Goal: Find specific page/section: Find specific page/section

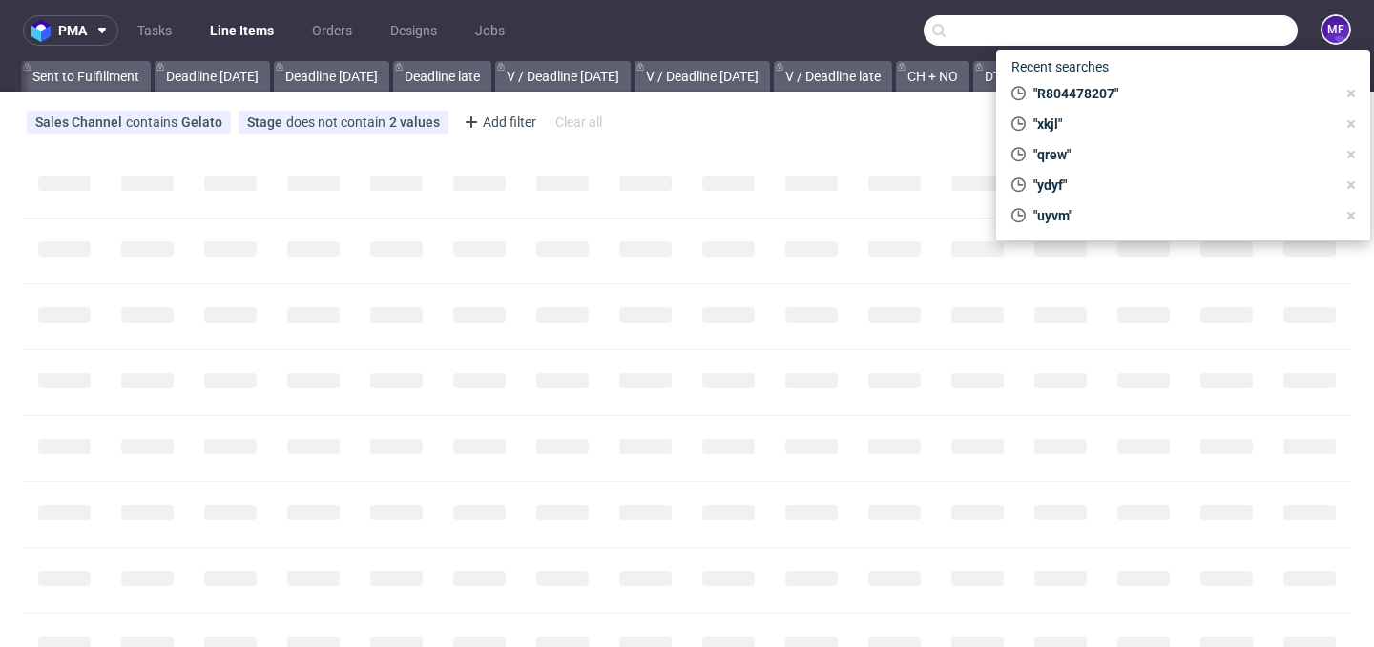
click at [1207, 36] on input "text" at bounding box center [1110, 30] width 374 height 31
paste input "IOPR"
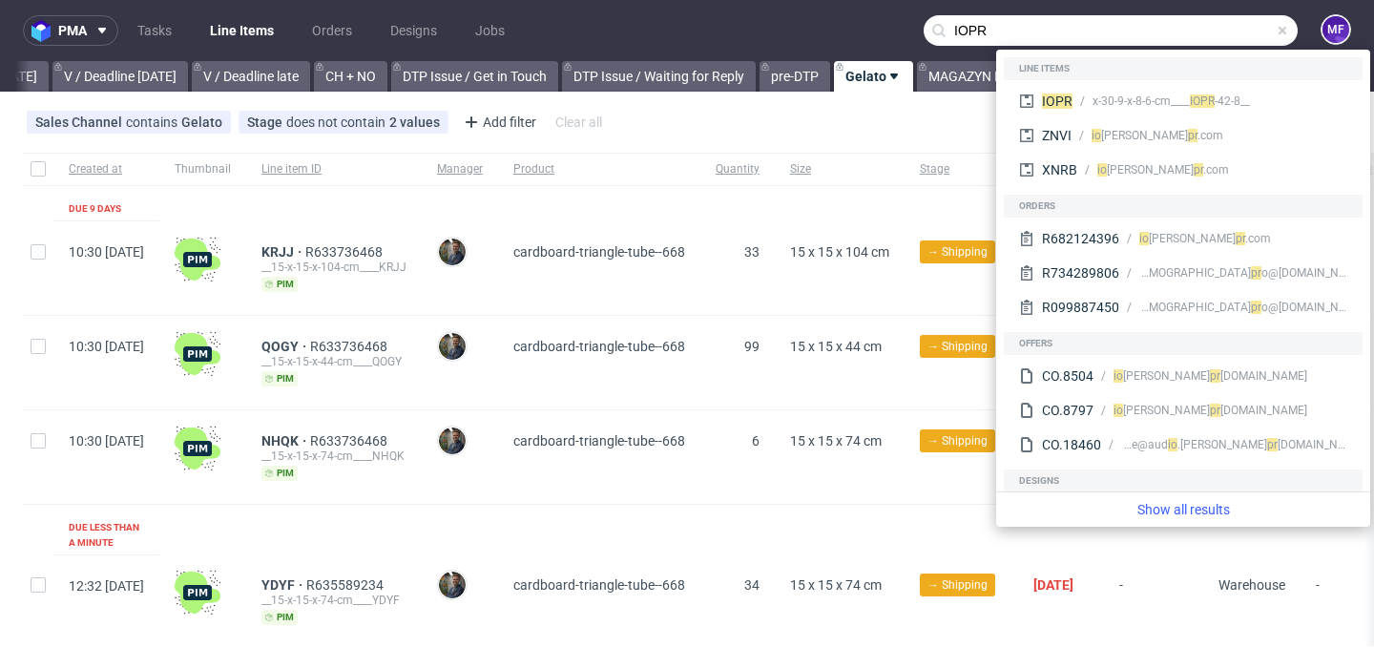
scroll to position [0, 2512]
type input "IOPR"
click at [1100, 96] on div "__42-8-x-30-9-x-8-6-cm____ IOPR" at bounding box center [1170, 101] width 157 height 17
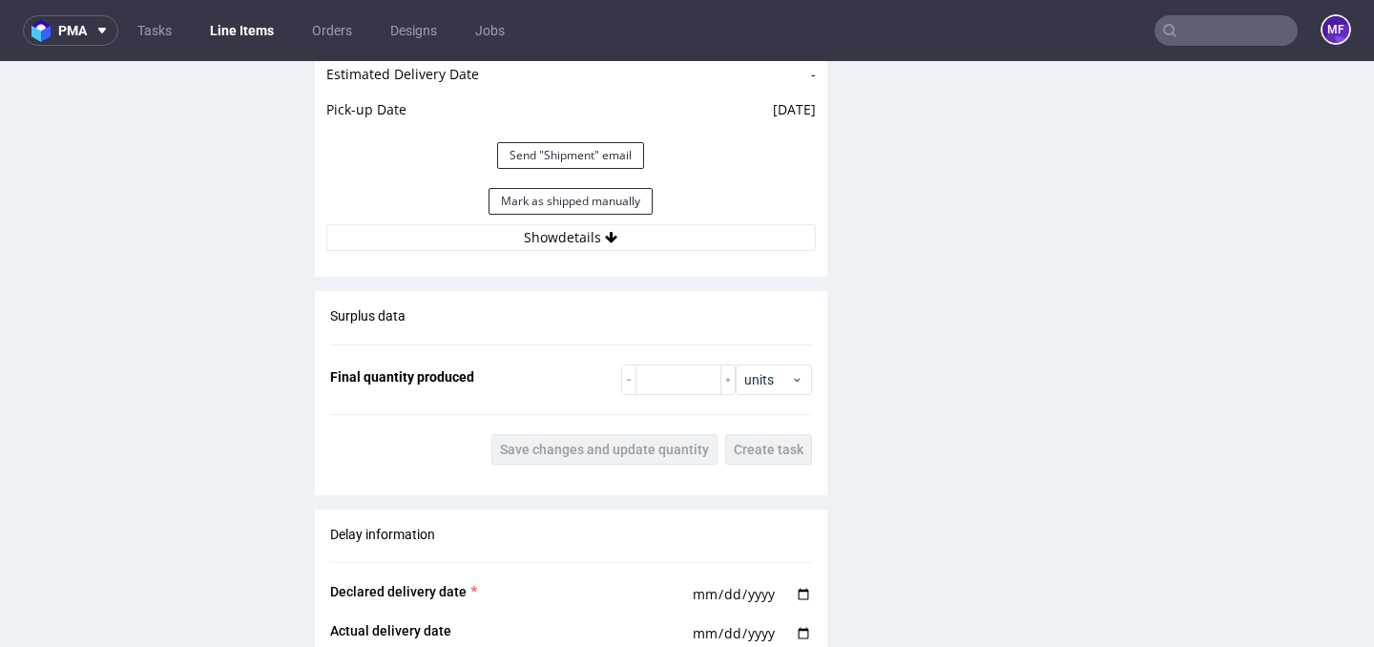
scroll to position [1893, 0]
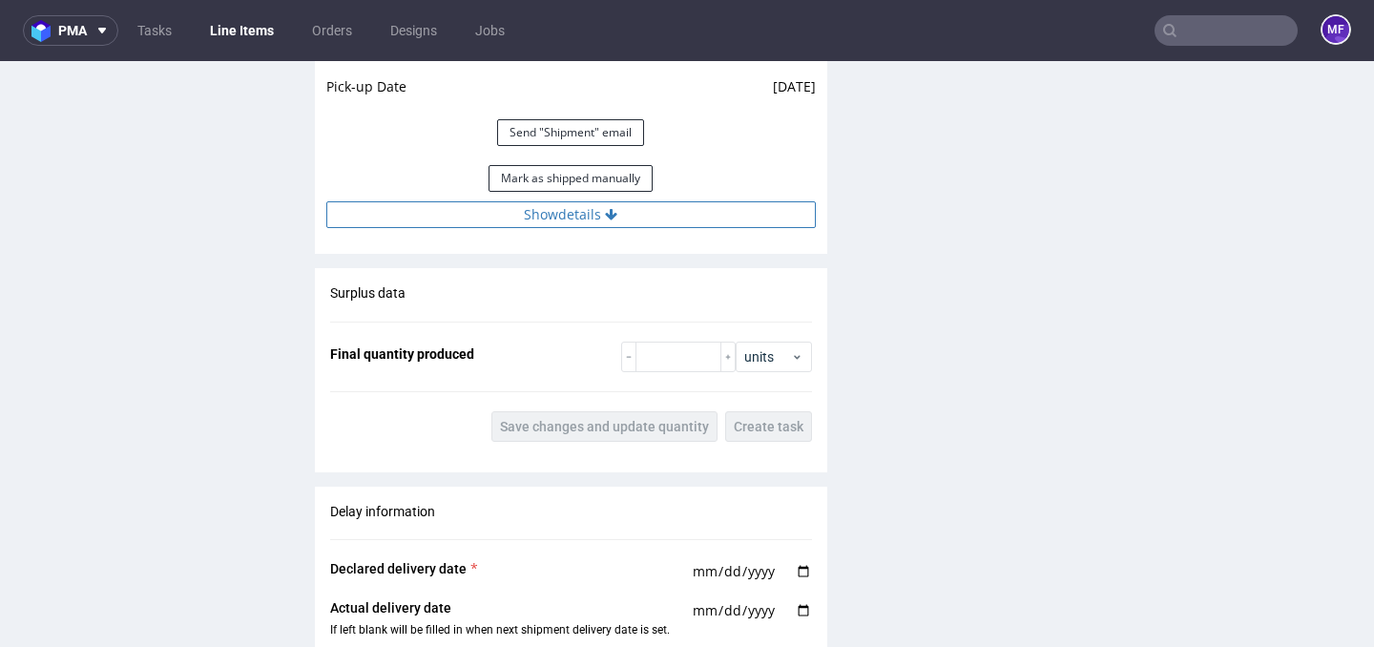
click at [626, 225] on button "Show details" at bounding box center [570, 214] width 489 height 27
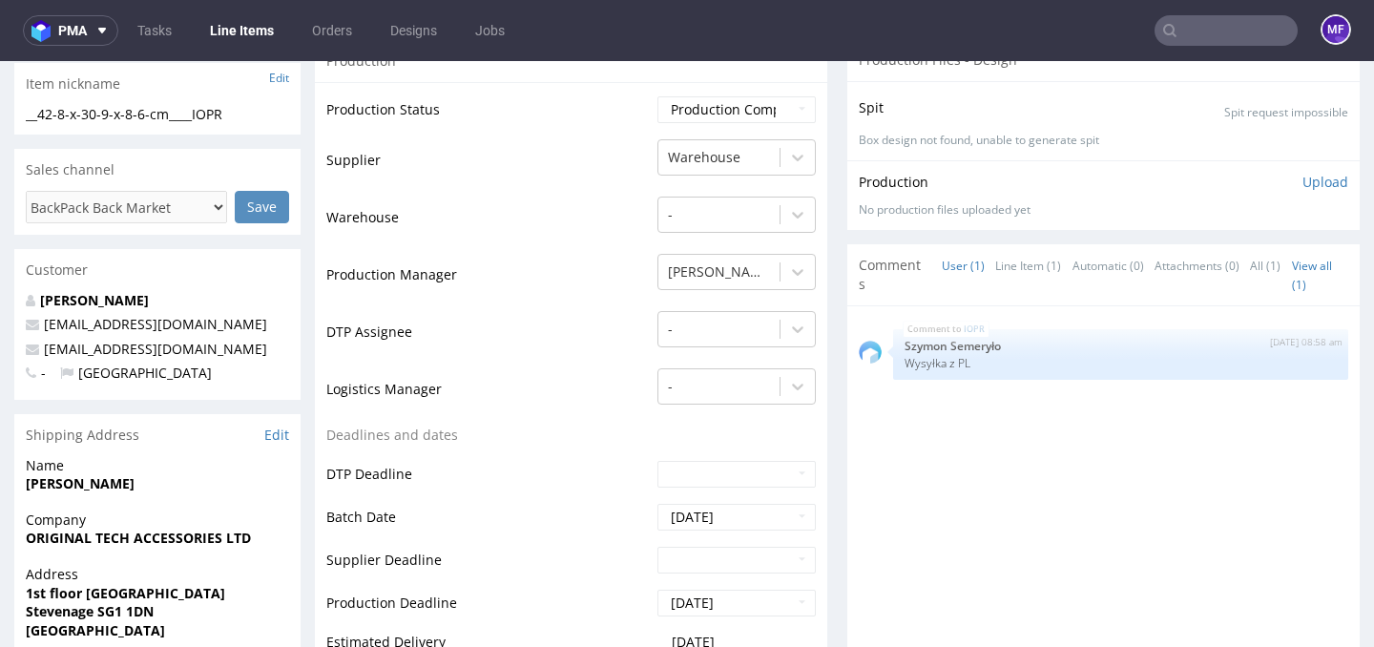
scroll to position [0, 0]
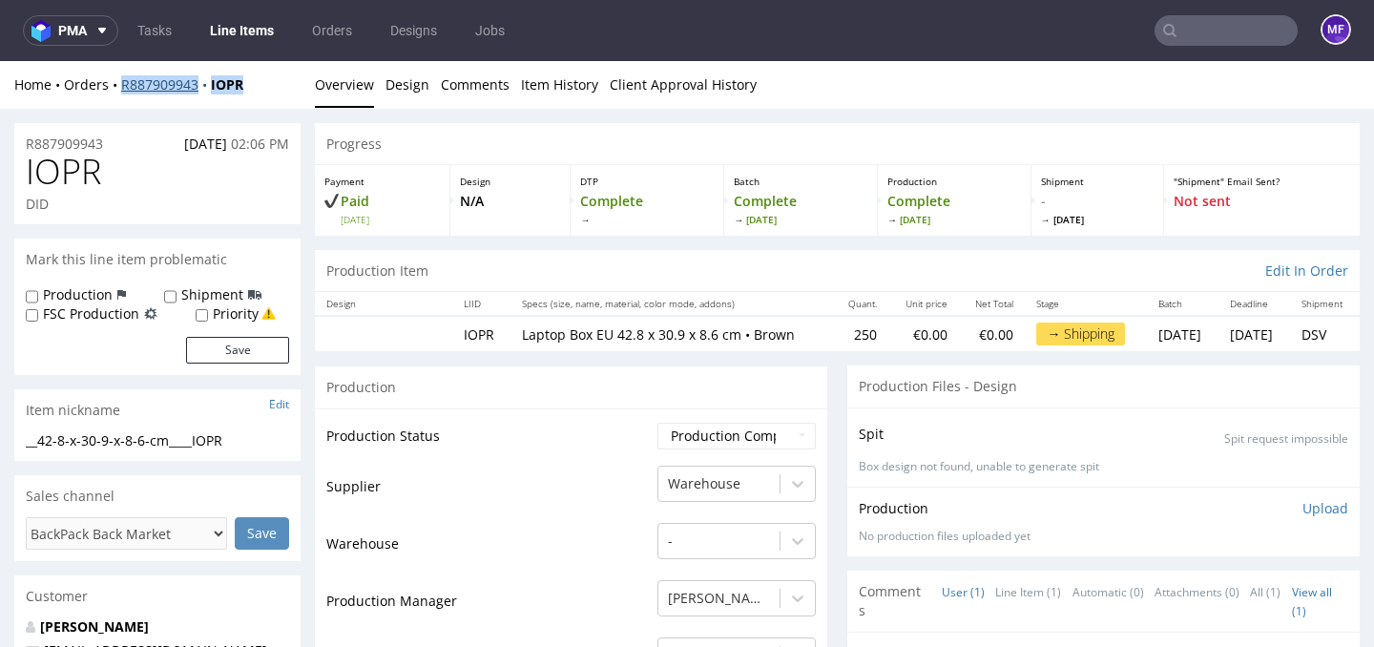
drag, startPoint x: 259, startPoint y: 87, endPoint x: 121, endPoint y: 89, distance: 137.4
click at [121, 89] on div "Home Orders R887909943 IOPR" at bounding box center [157, 84] width 286 height 19
drag, startPoint x: 135, startPoint y: 103, endPoint x: 146, endPoint y: 102, distance: 10.5
click at [136, 103] on div "Home Orders R887909943 IOPR Overview Design Comments Item History Client Approv…" at bounding box center [687, 85] width 1374 height 48
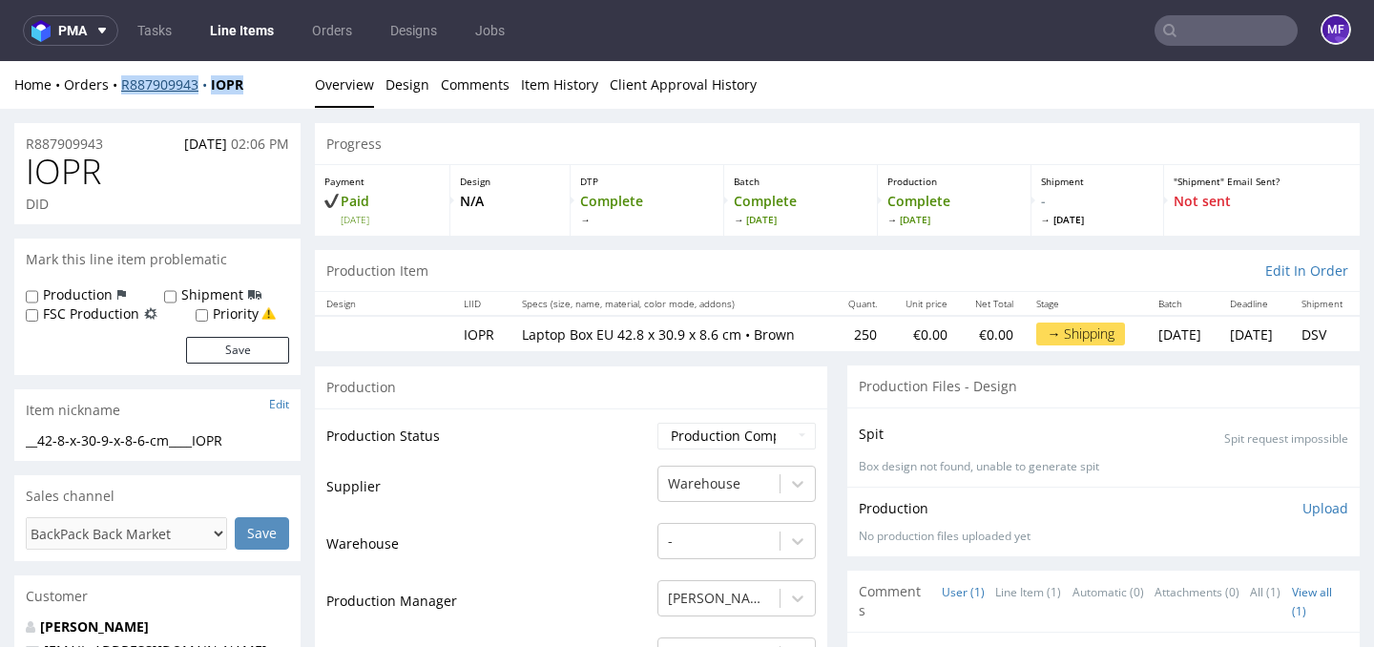
drag, startPoint x: 259, startPoint y: 91, endPoint x: 122, endPoint y: 89, distance: 137.4
click at [122, 89] on div "Home Orders R887909943 IOPR" at bounding box center [157, 84] width 286 height 19
copy div "R887909943 IOPR"
click at [1215, 33] on input "text" at bounding box center [1225, 30] width 143 height 31
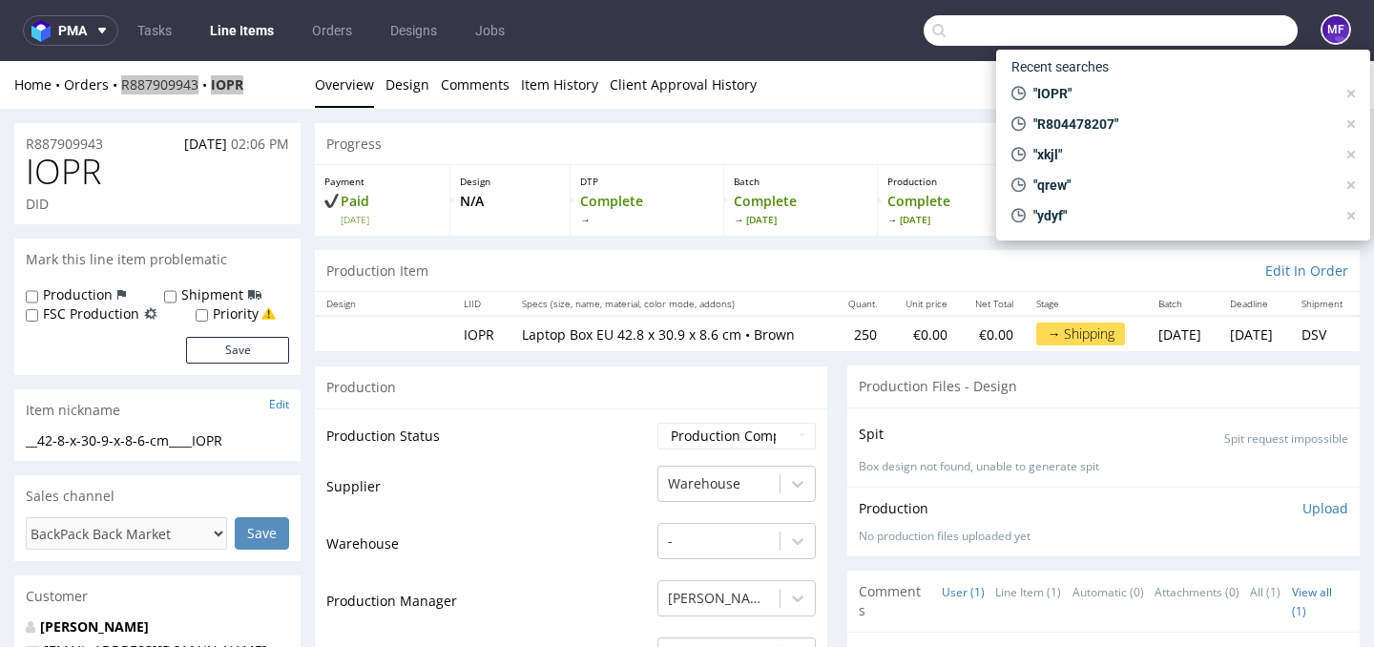
paste input "R887909943IOPR"
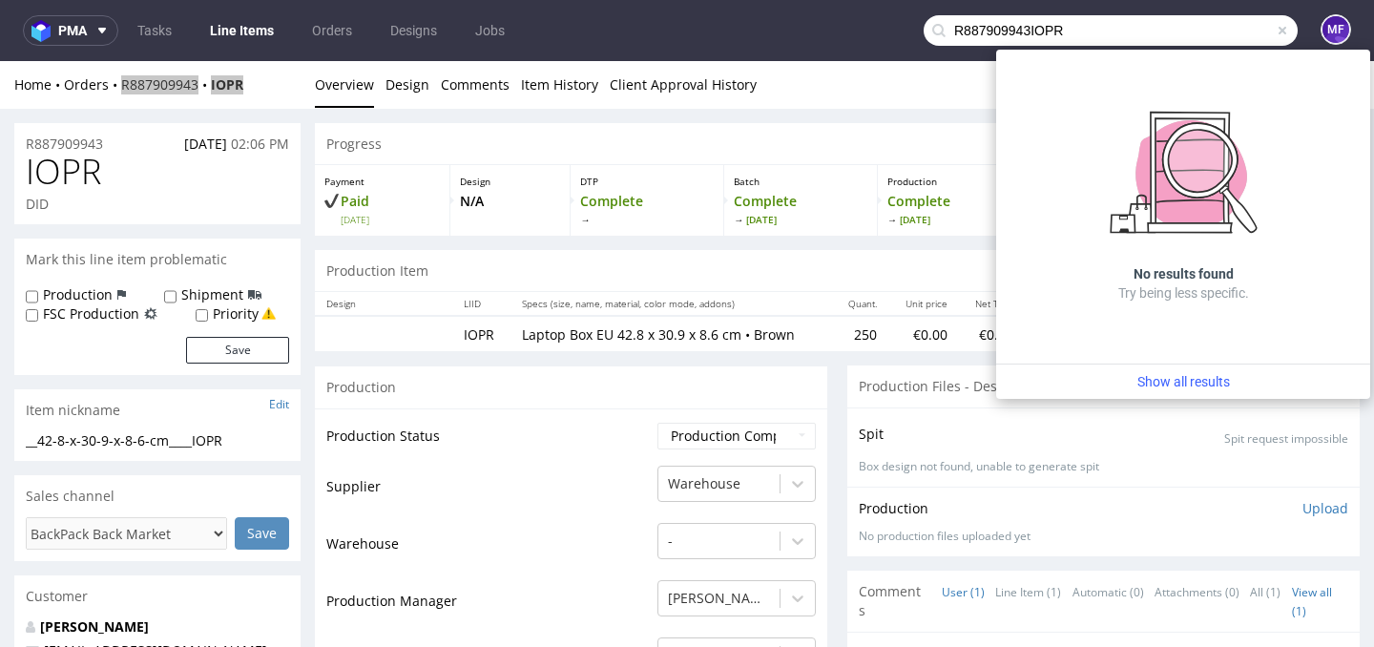
drag, startPoint x: 1113, startPoint y: 31, endPoint x: 1017, endPoint y: 31, distance: 96.3
click at [1017, 31] on input "R887909943IOPR" at bounding box center [1110, 30] width 374 height 31
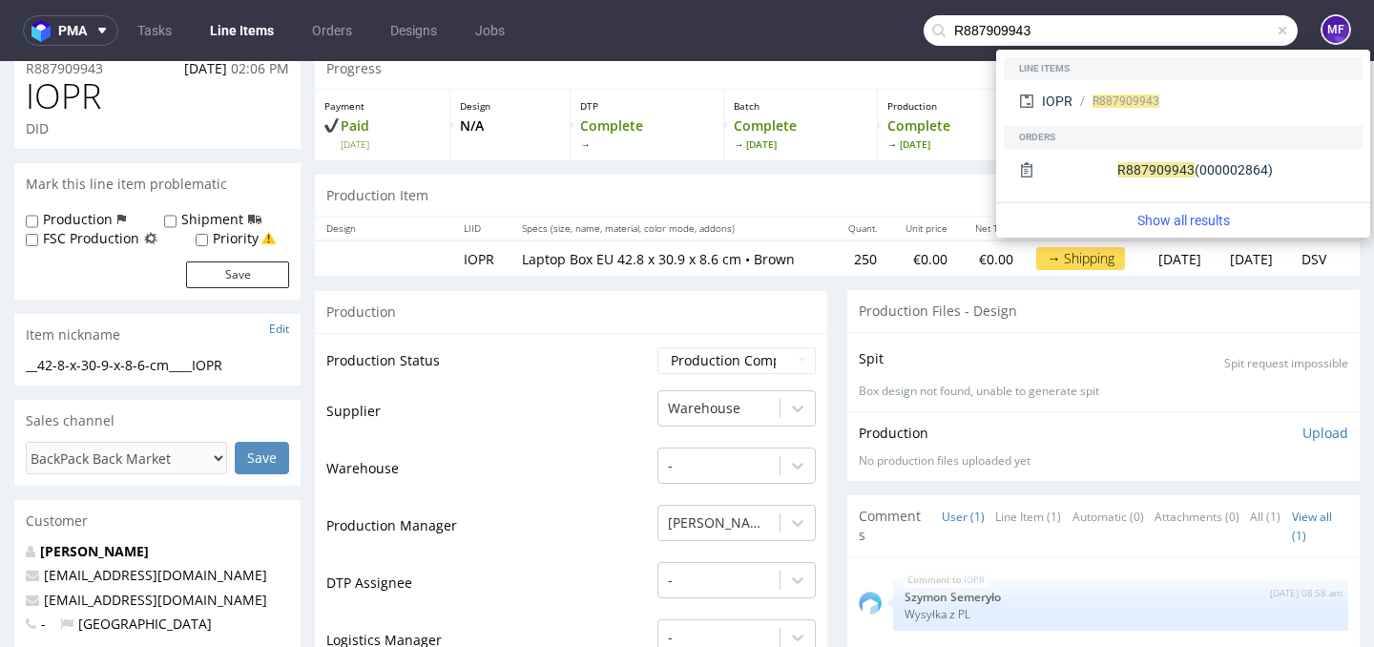
scroll to position [92, 0]
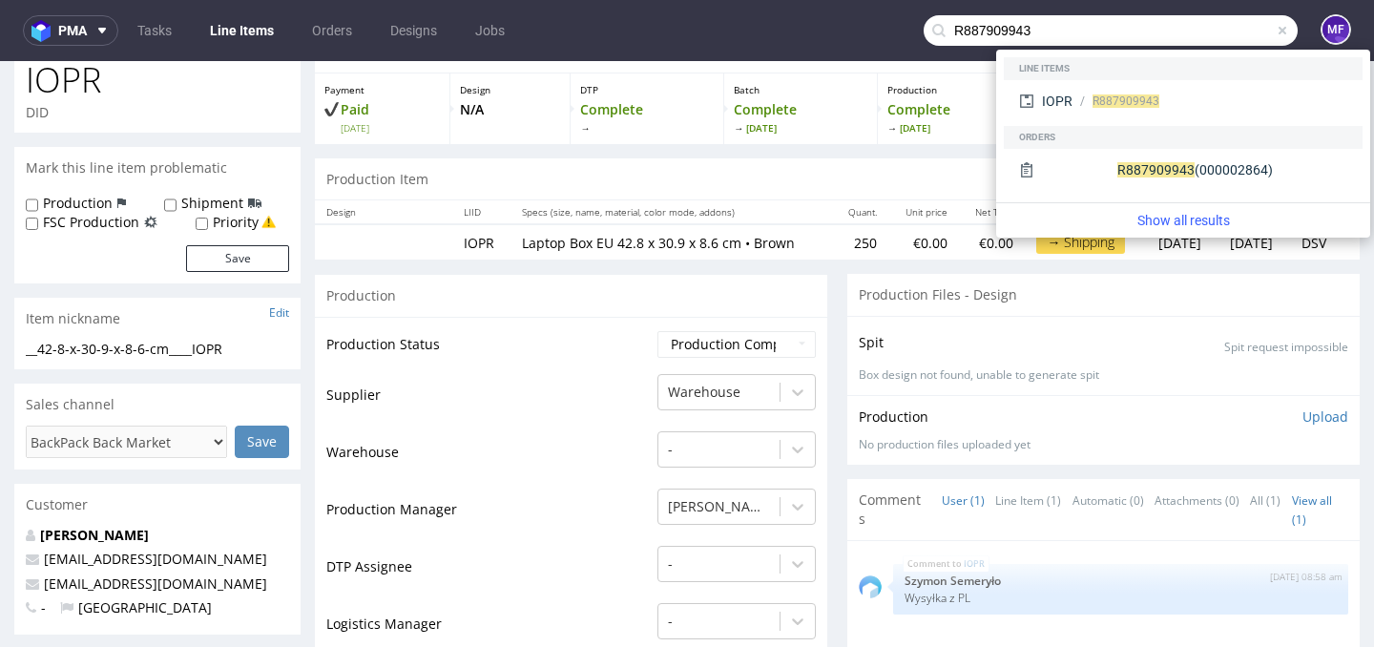
drag, startPoint x: 1028, startPoint y: 34, endPoint x: 813, endPoint y: 27, distance: 215.7
click at [813, 27] on nav "pma Tasks Line Items Orders Designs Jobs R887909943 MF" at bounding box center [687, 30] width 1374 height 61
paste input "618949737_BGYG_4440"
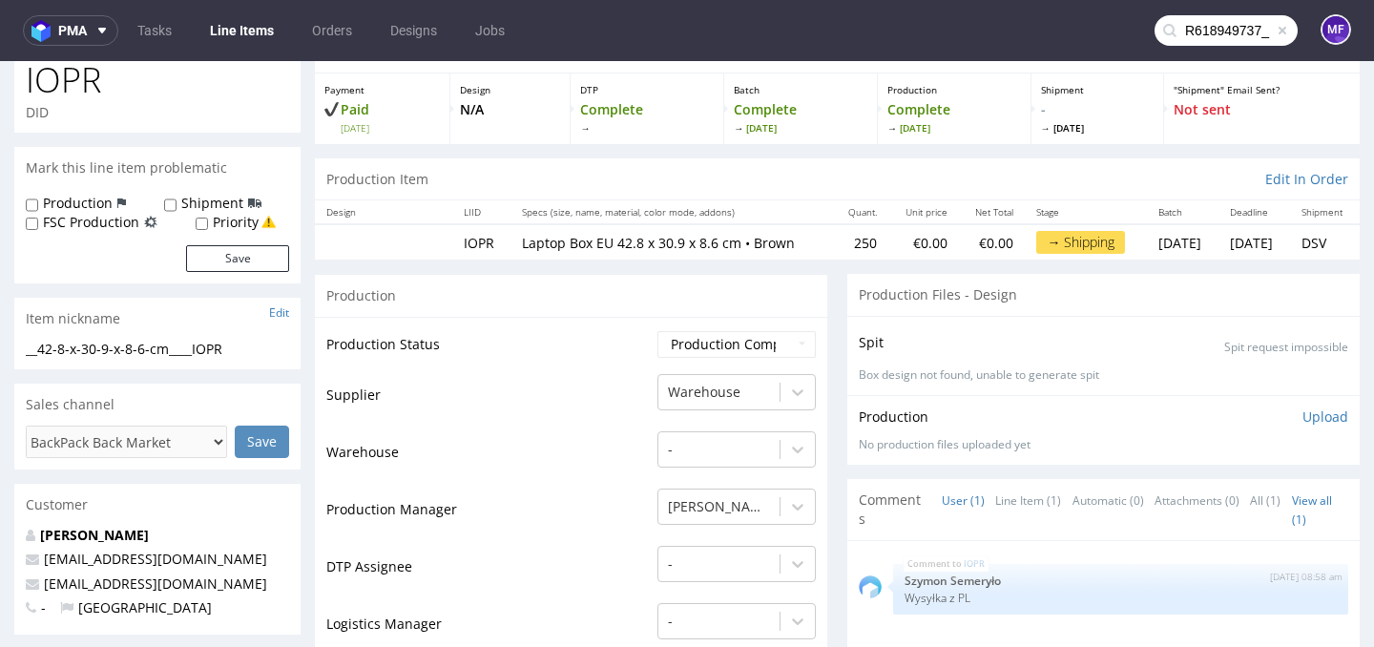
scroll to position [0, 0]
type input "R618949737"
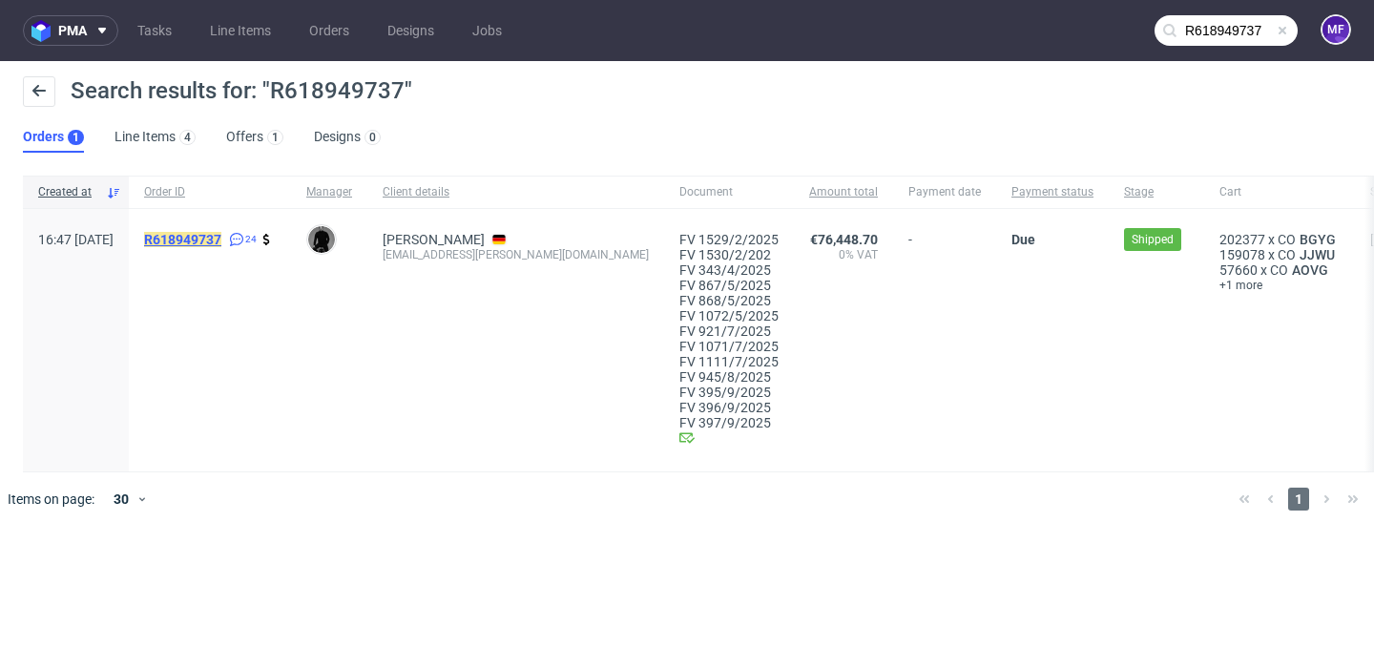
click at [221, 235] on mark "R618949737" at bounding box center [182, 239] width 77 height 15
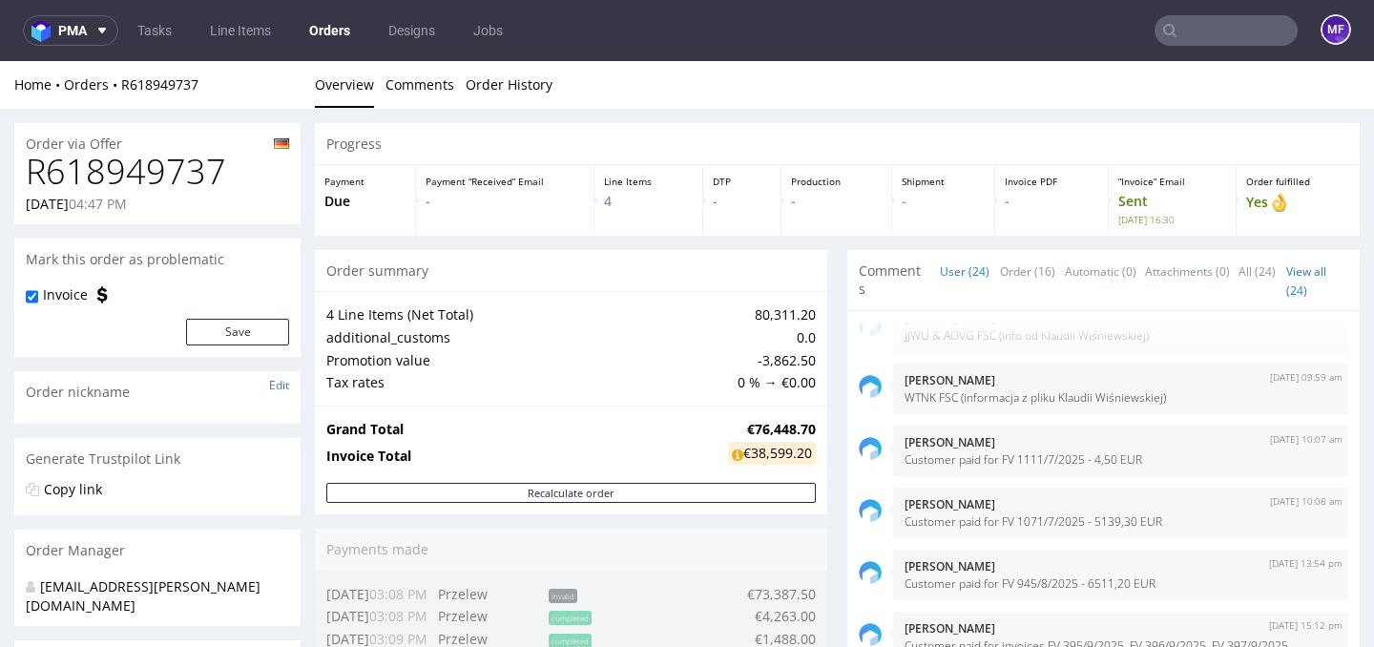
scroll to position [1320, 0]
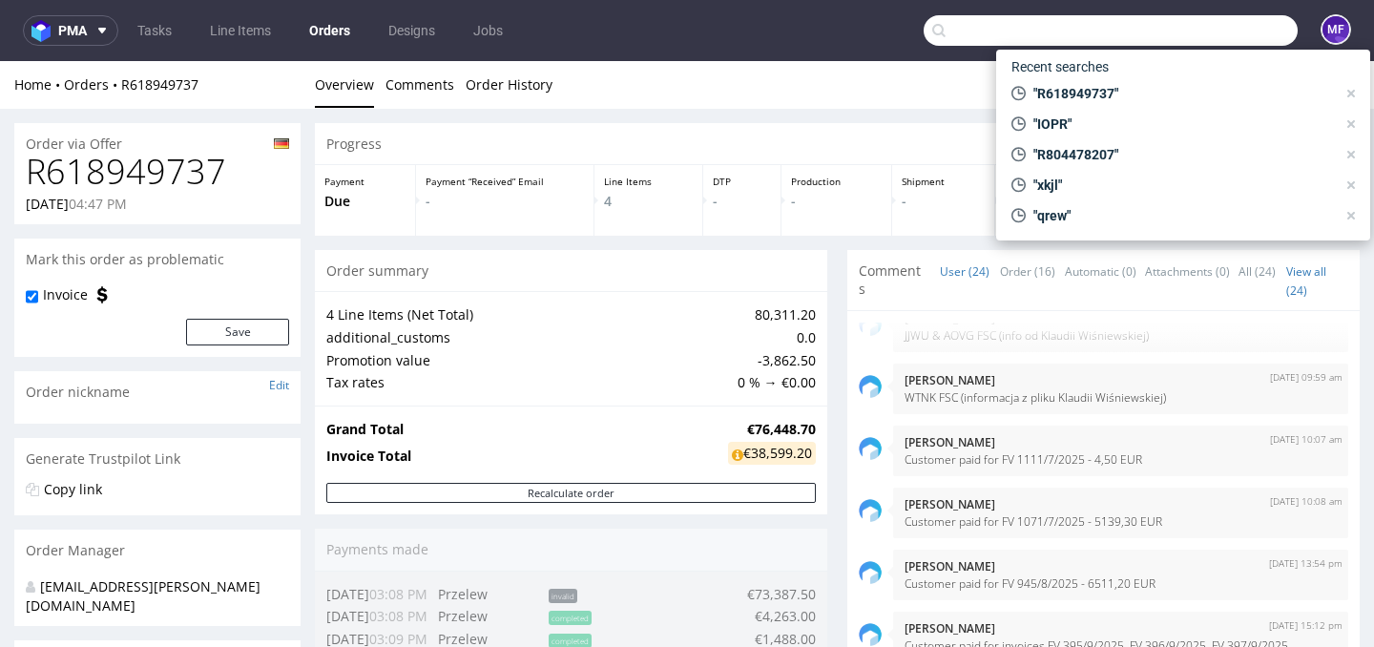
click at [1206, 22] on input "text" at bounding box center [1110, 30] width 374 height 31
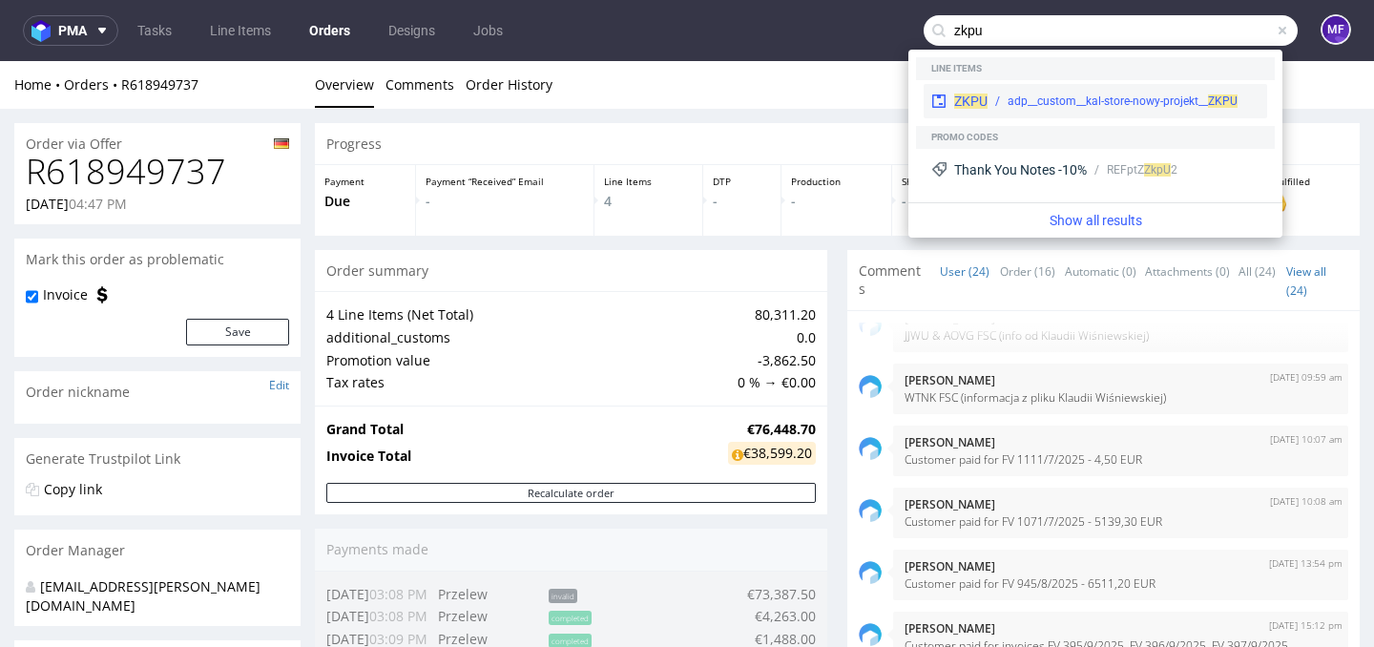
type input "zkpu"
click at [1174, 102] on div "adp__custom__kal-store-nowy-projekt__ ZKPU" at bounding box center [1122, 101] width 230 height 17
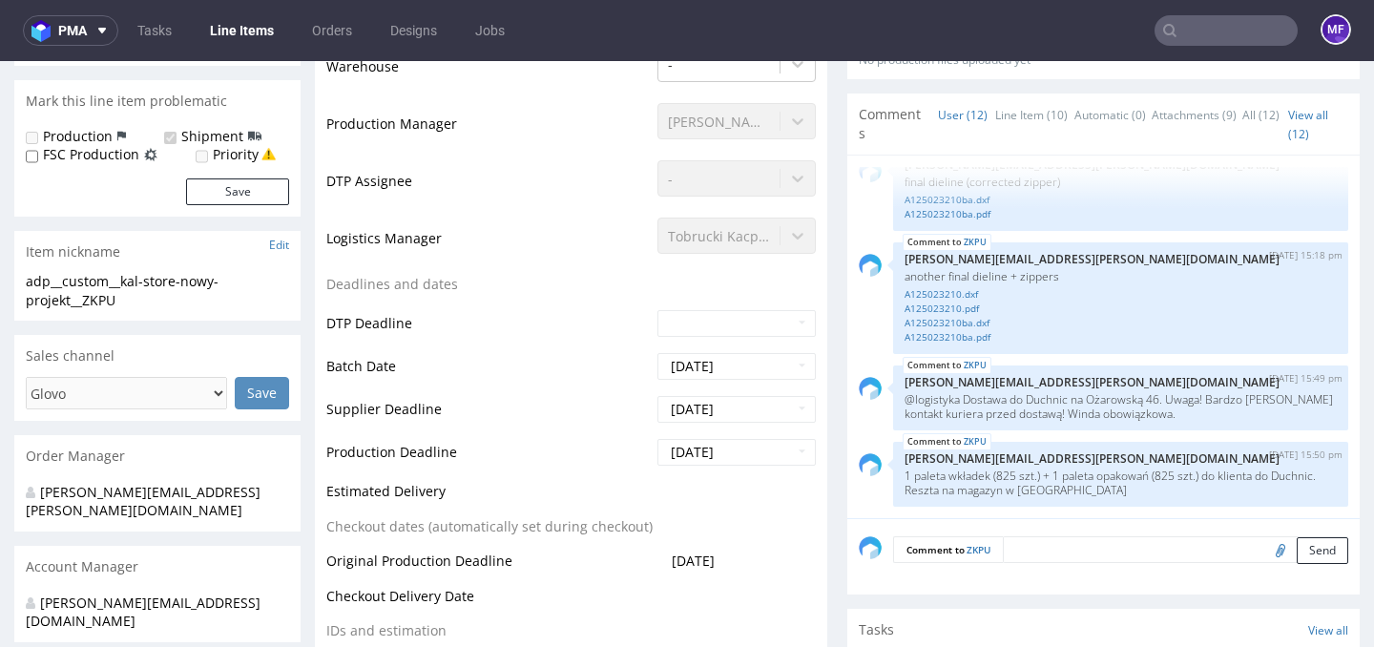
scroll to position [543, 0]
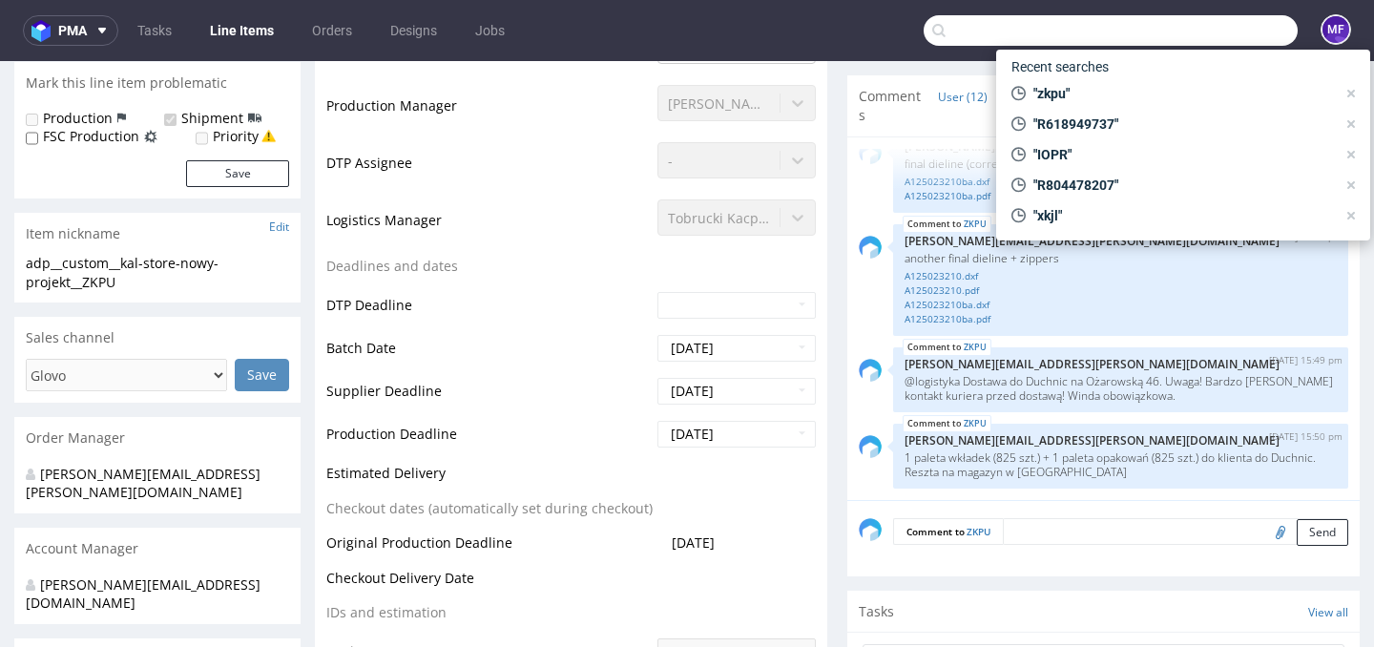
click at [1186, 29] on input "text" at bounding box center [1110, 30] width 374 height 31
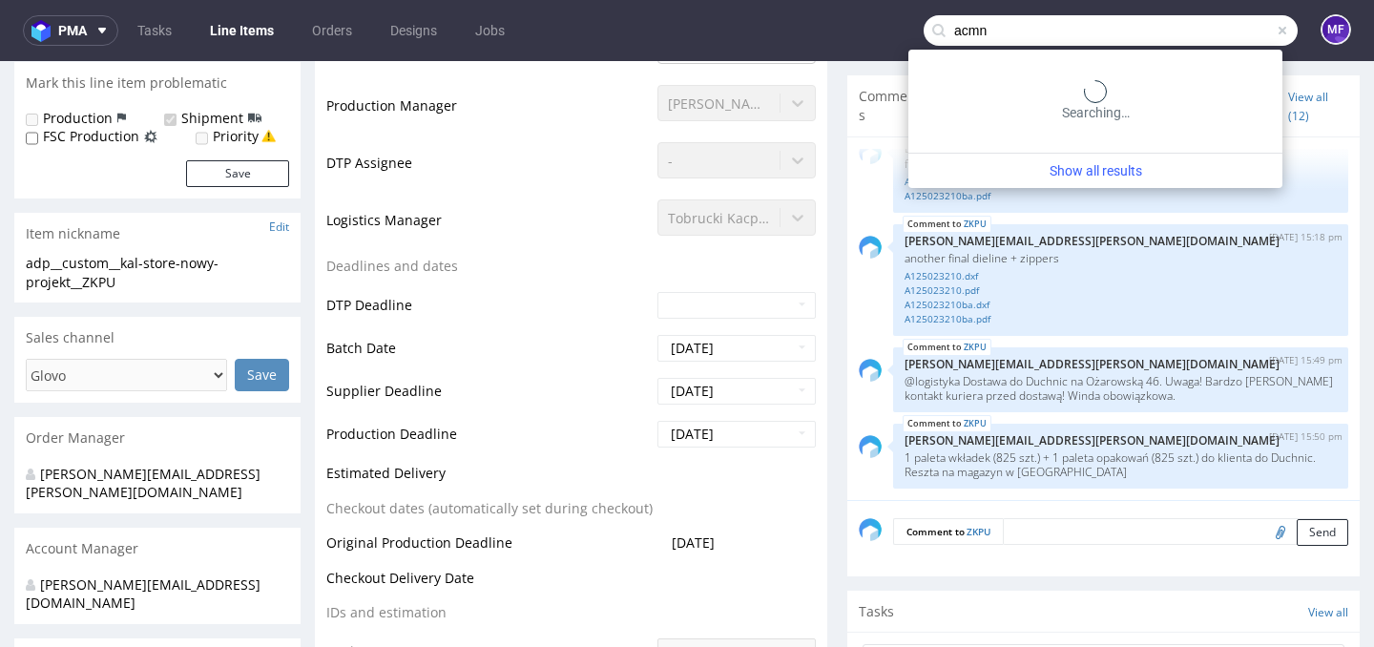
type input "acmn"
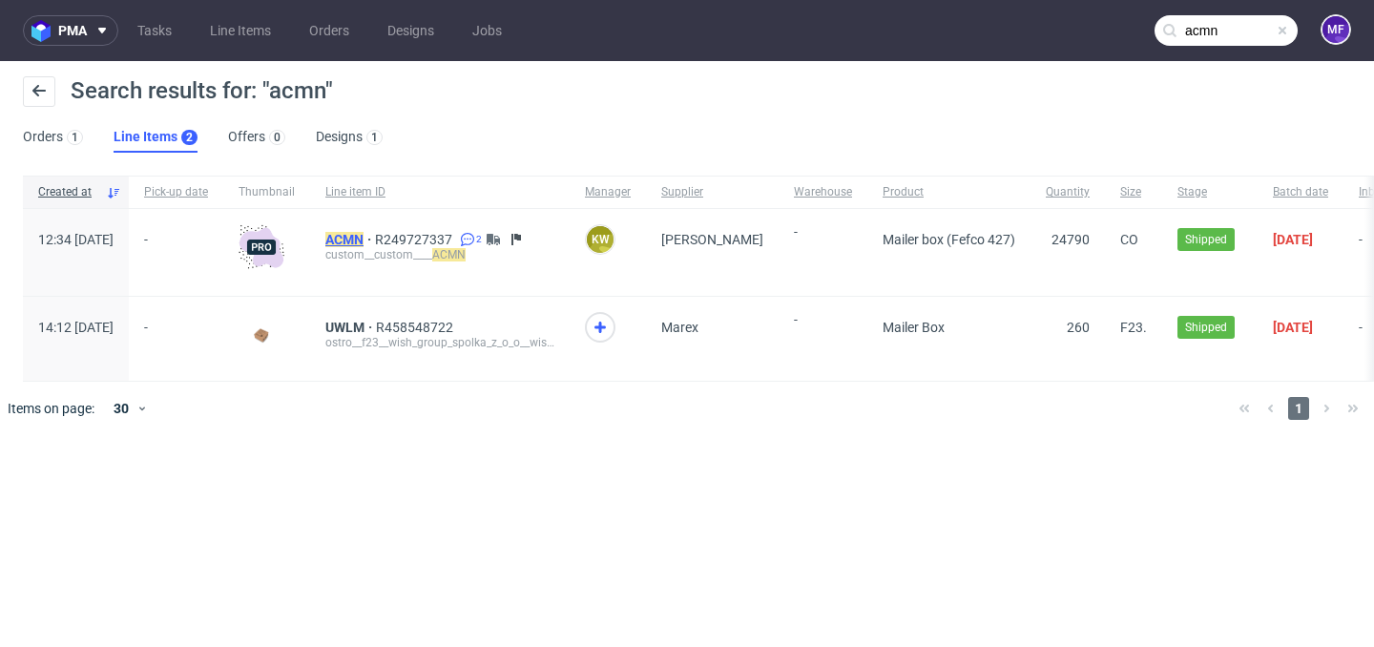
click at [363, 245] on mark "ACMN" at bounding box center [344, 239] width 38 height 15
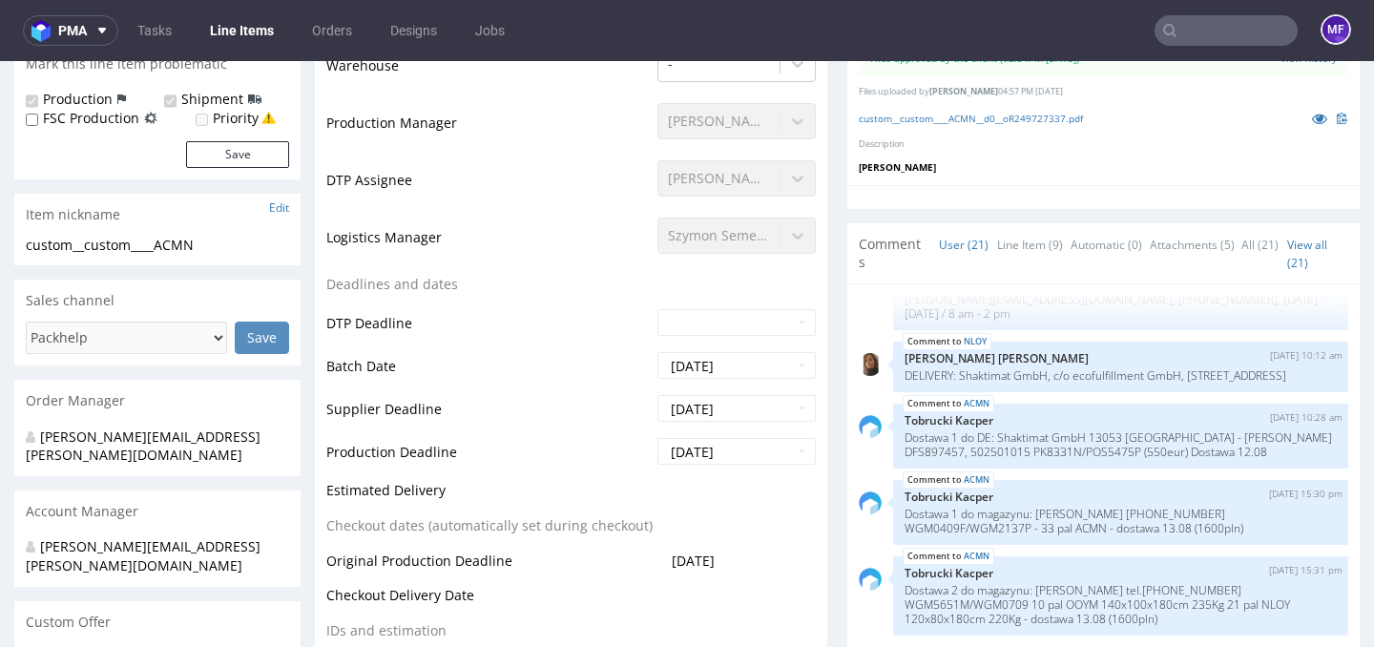
scroll to position [530, 0]
click at [1190, 33] on input "text" at bounding box center [1225, 30] width 143 height 31
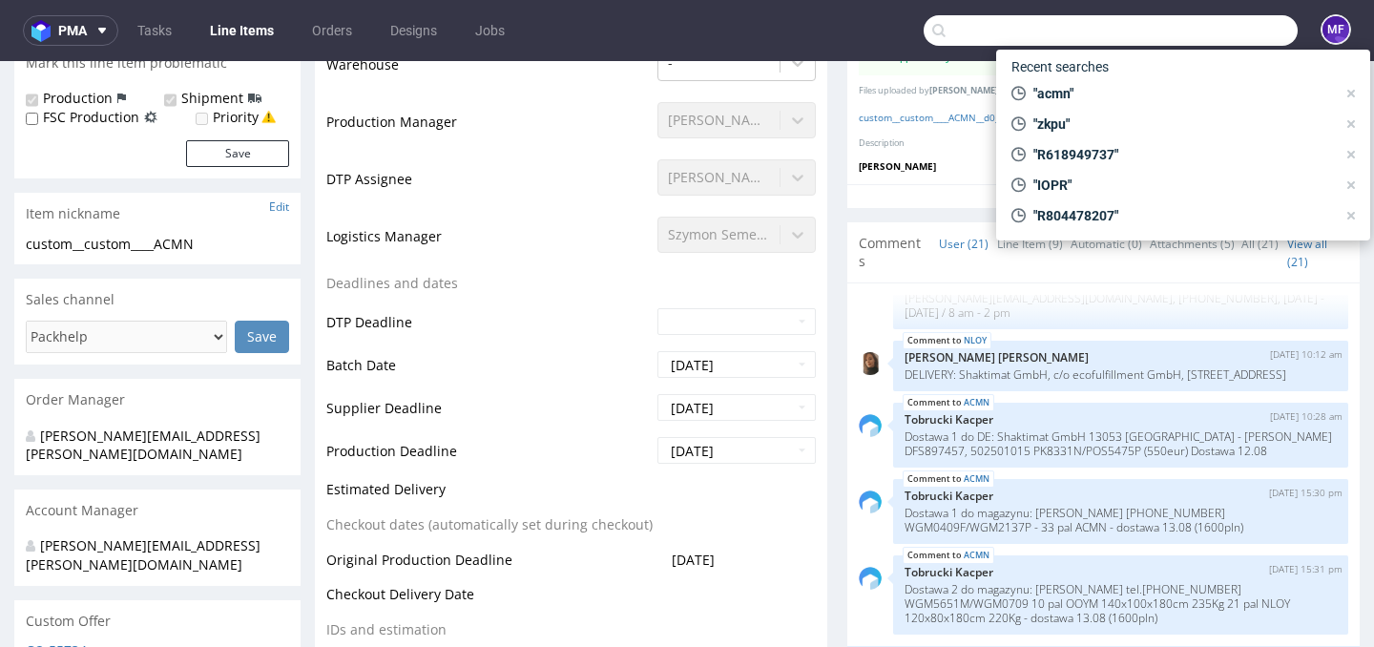
click at [1190, 33] on input "text" at bounding box center [1110, 30] width 374 height 31
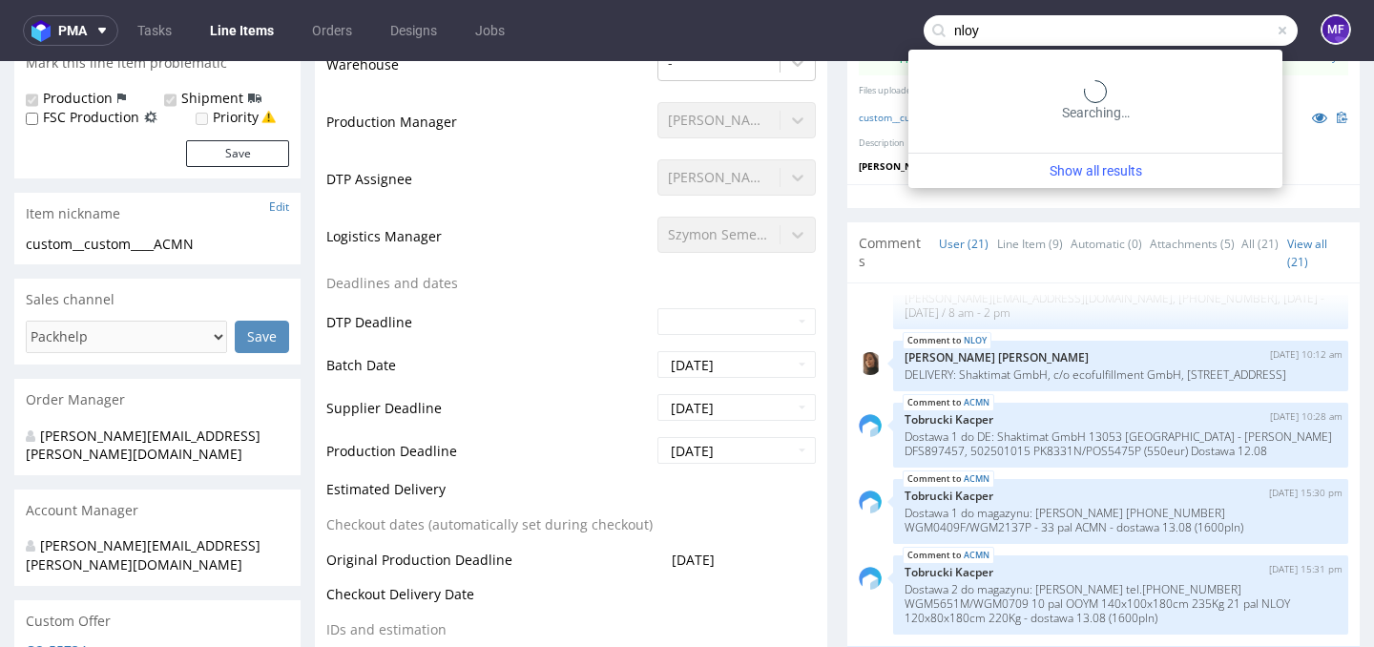
type input "nloy"
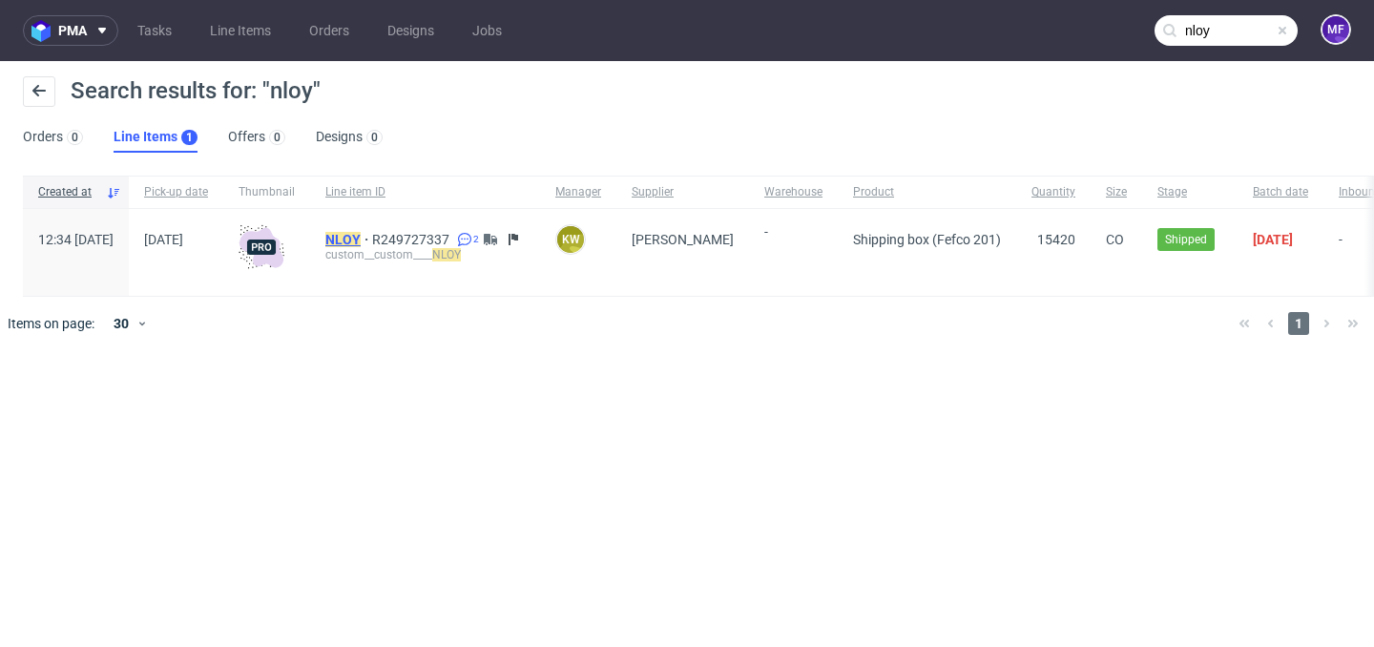
click at [361, 239] on mark "NLOY" at bounding box center [342, 239] width 35 height 15
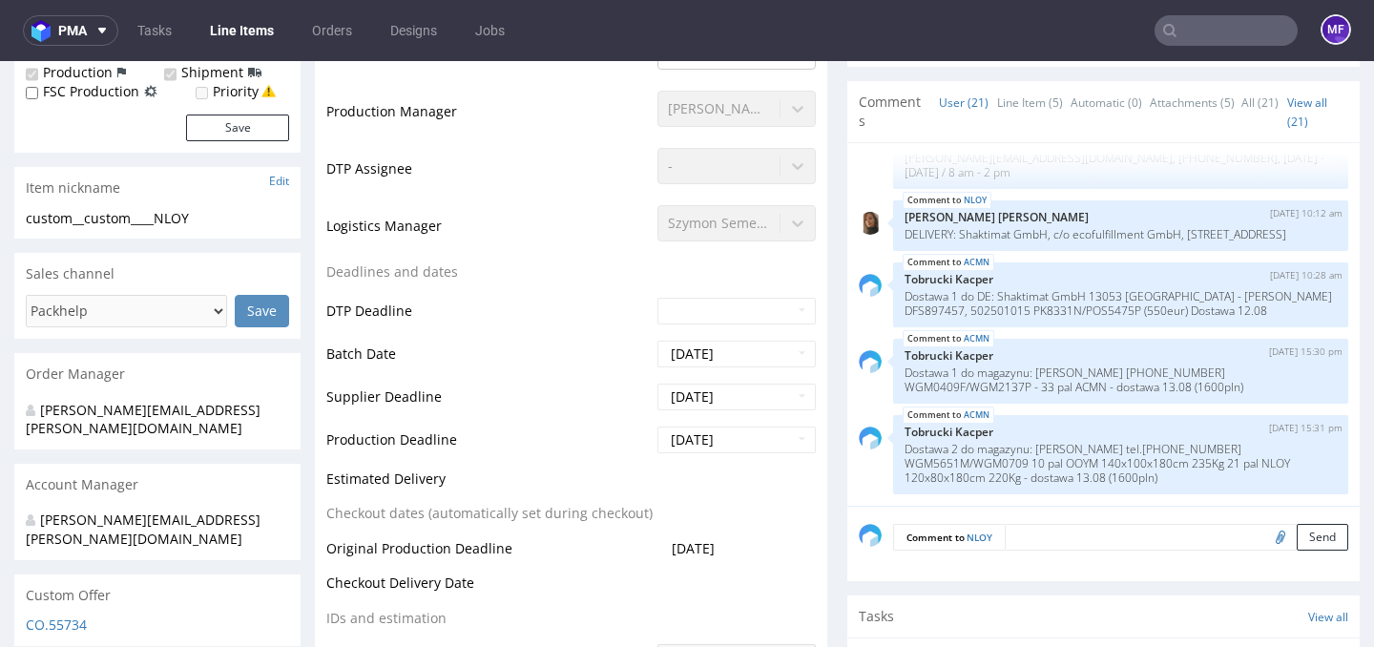
scroll to position [561, 0]
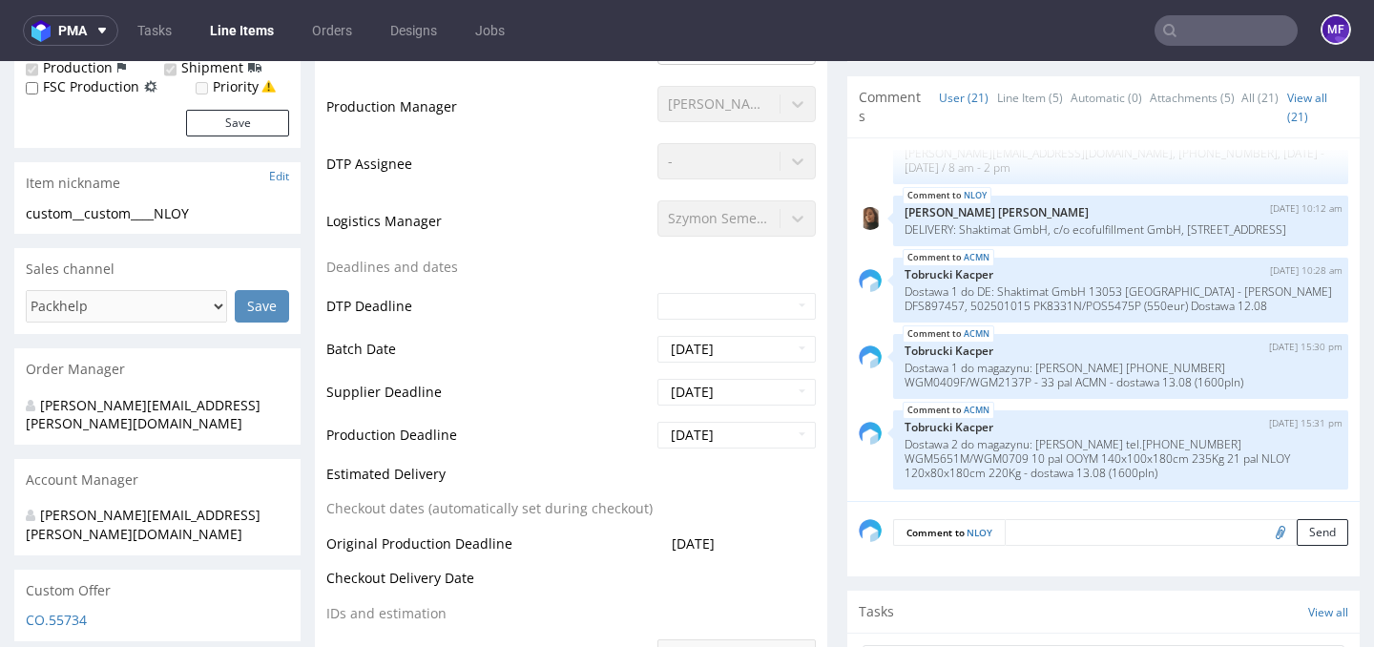
click at [1212, 34] on input "text" at bounding box center [1225, 30] width 143 height 31
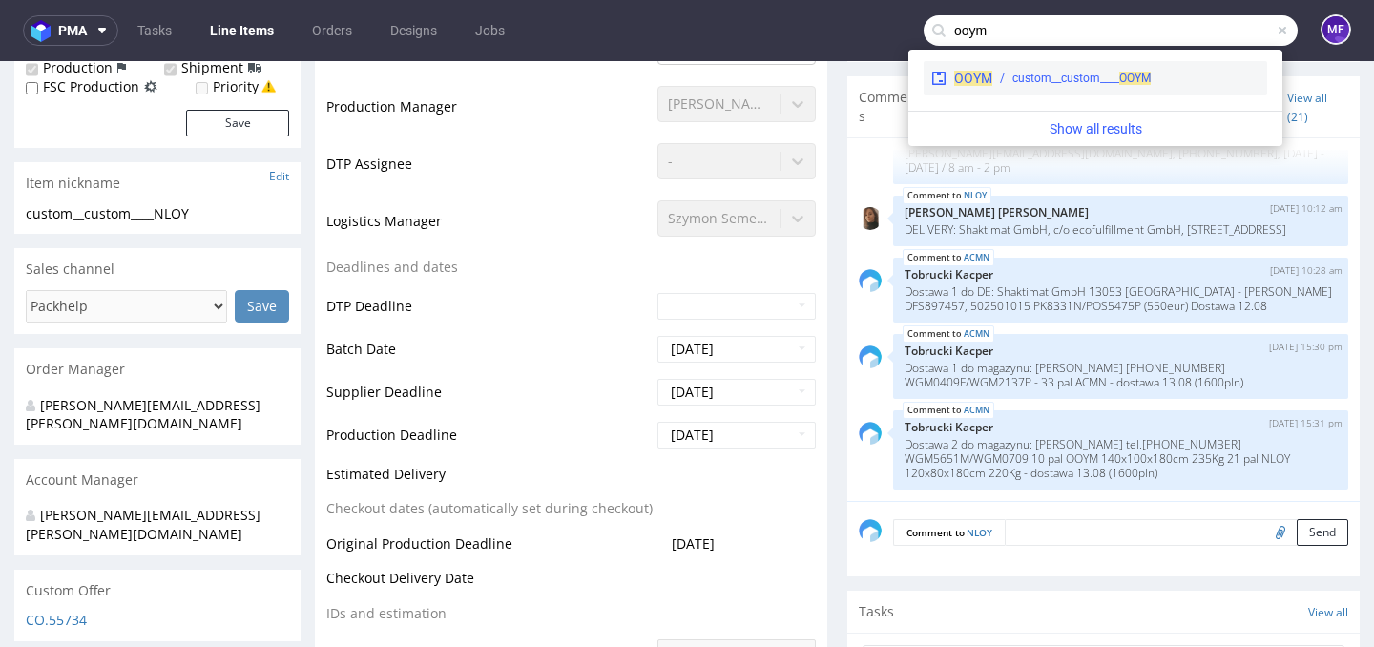
type input "ooym"
click at [1143, 74] on span "OOYM" at bounding box center [1134, 78] width 31 height 13
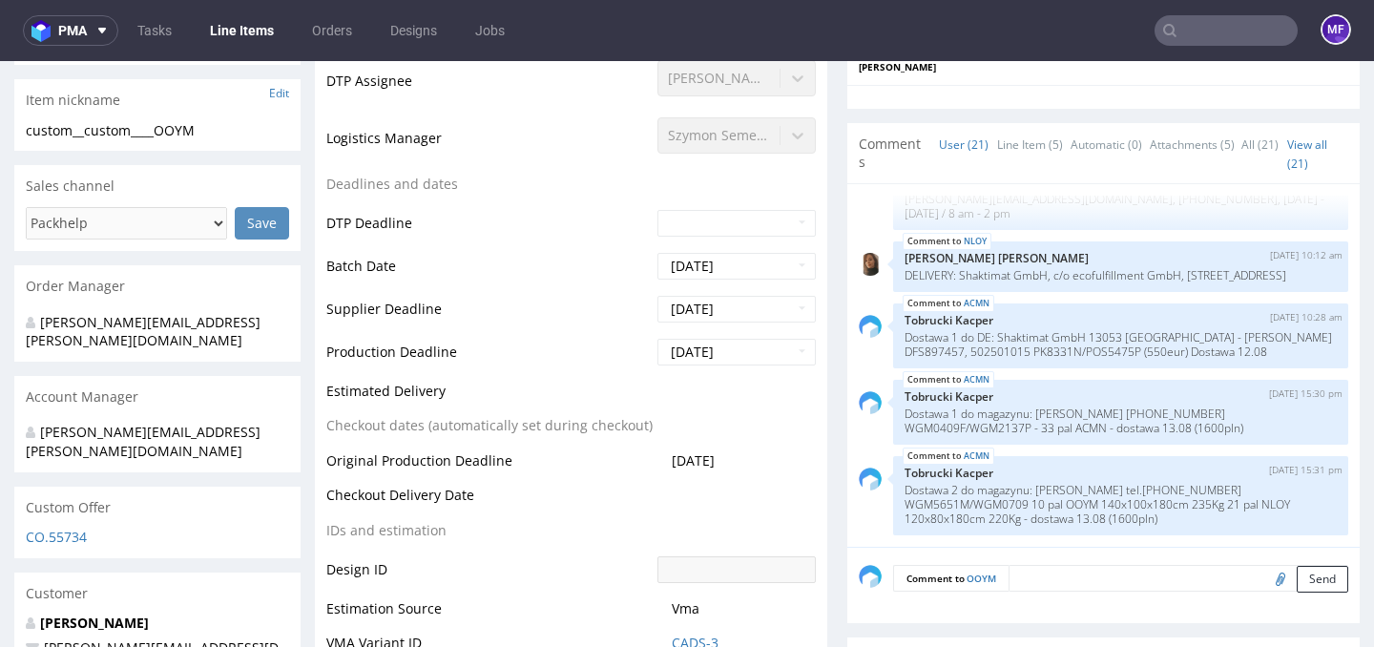
scroll to position [647, 0]
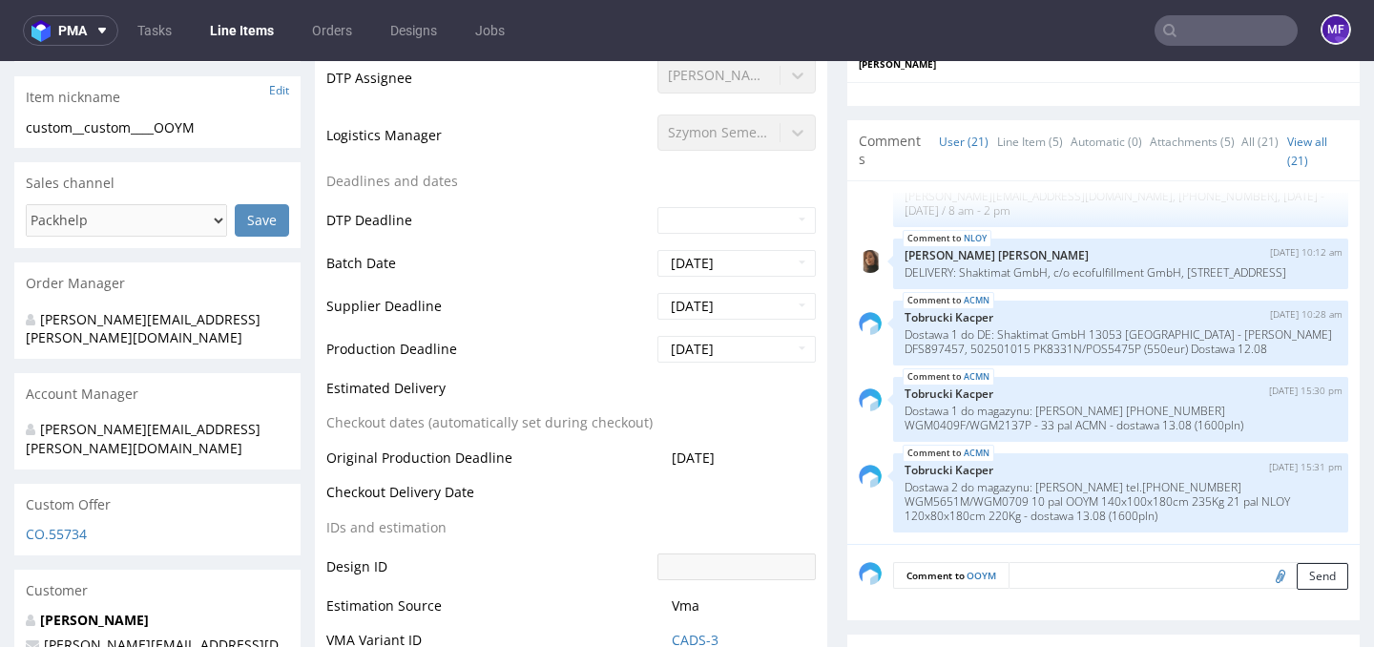
click at [1193, 27] on input "text" at bounding box center [1225, 30] width 143 height 31
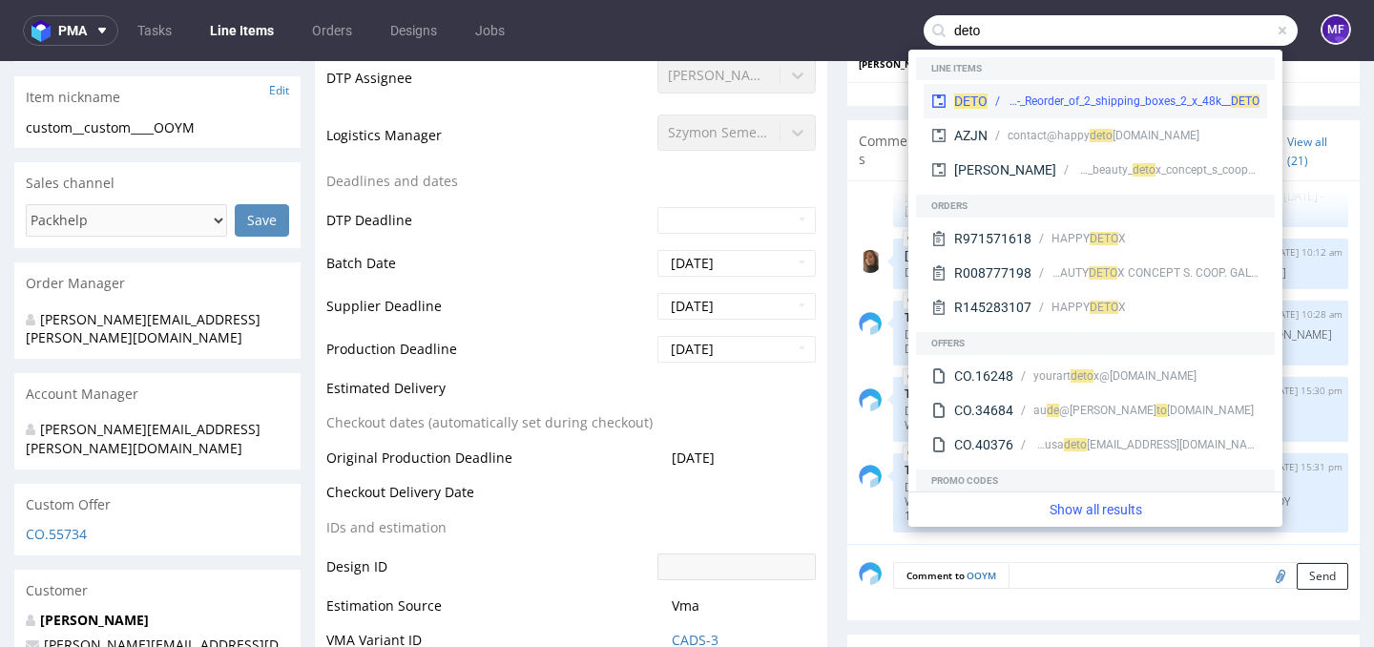
type input "deto"
click at [1086, 105] on div "adp__custom__Antonio_Puig_SA__-_Reorder_of_2_shipping_boxes_2_x_48k__ DETO" at bounding box center [1133, 101] width 252 height 17
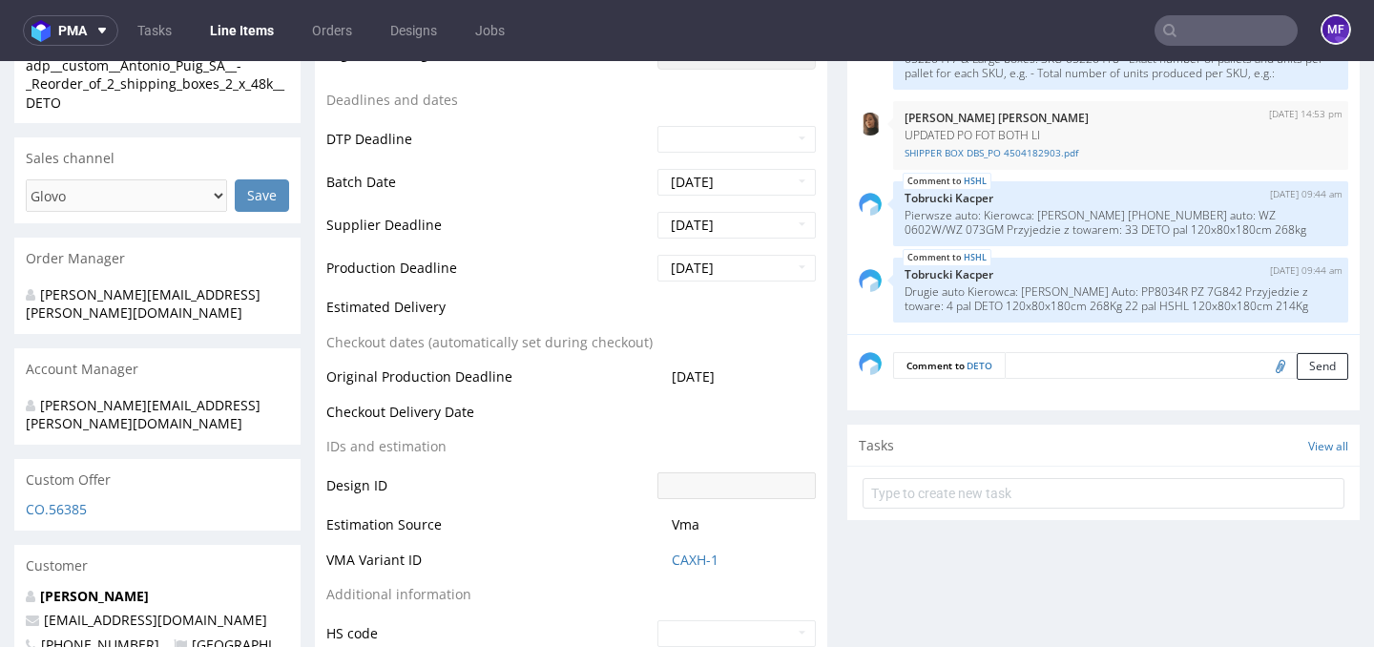
scroll to position [718, 0]
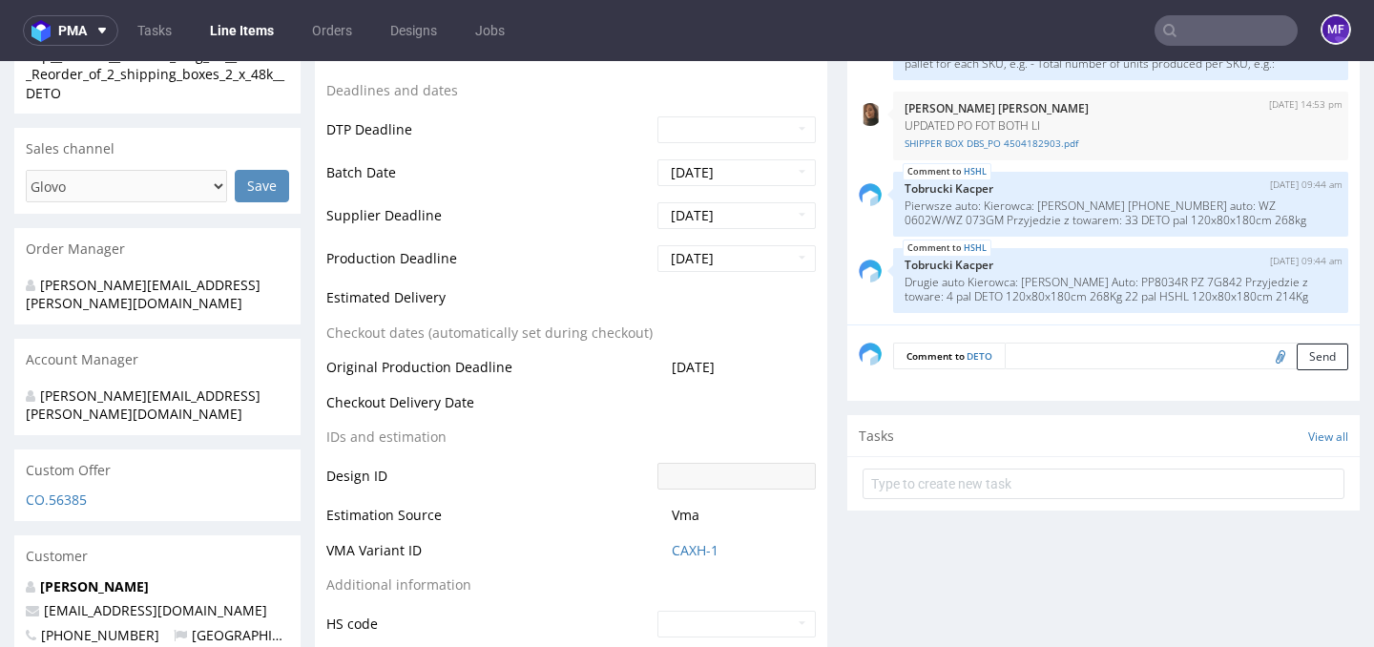
click at [1197, 35] on input "text" at bounding box center [1225, 30] width 143 height 31
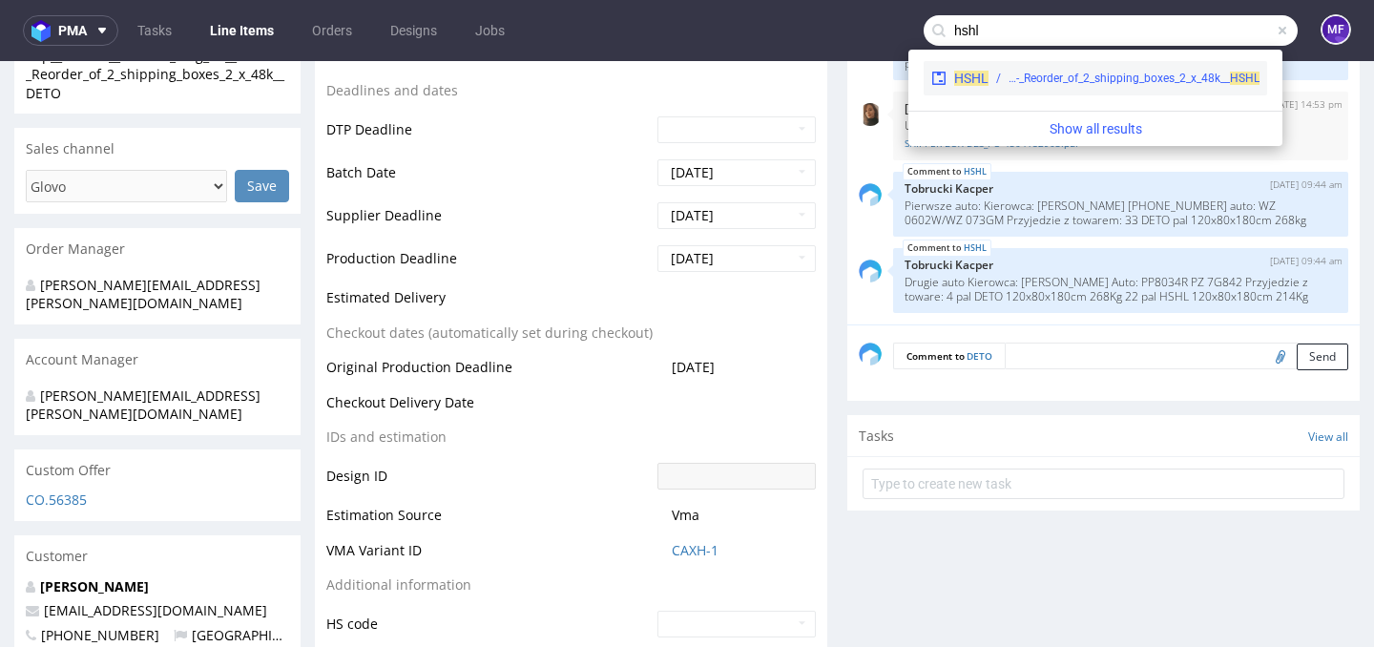
type input "hshl"
click at [1089, 80] on div "adp__custom__Antonio_Puig_SA__-_Reorder_of_2_shipping_boxes_2_x_48k__ HSHL" at bounding box center [1133, 78] width 251 height 17
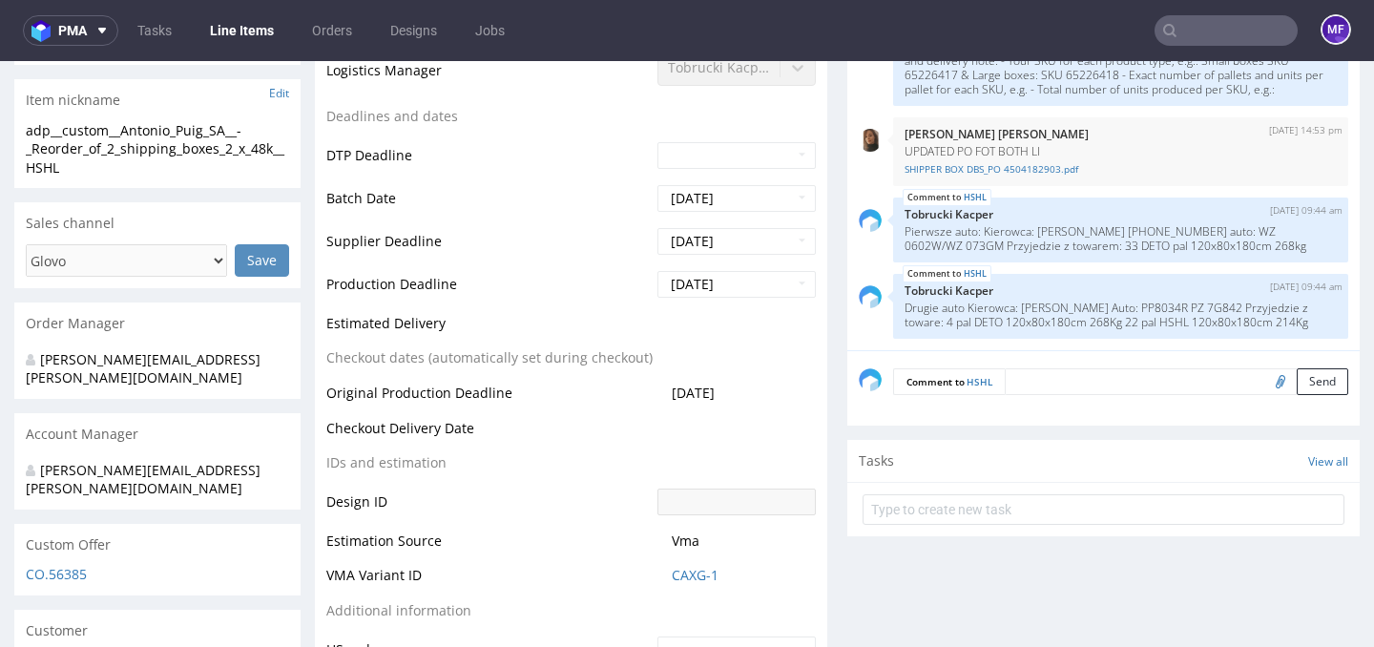
scroll to position [645, 0]
click at [1195, 32] on input "text" at bounding box center [1225, 30] width 143 height 31
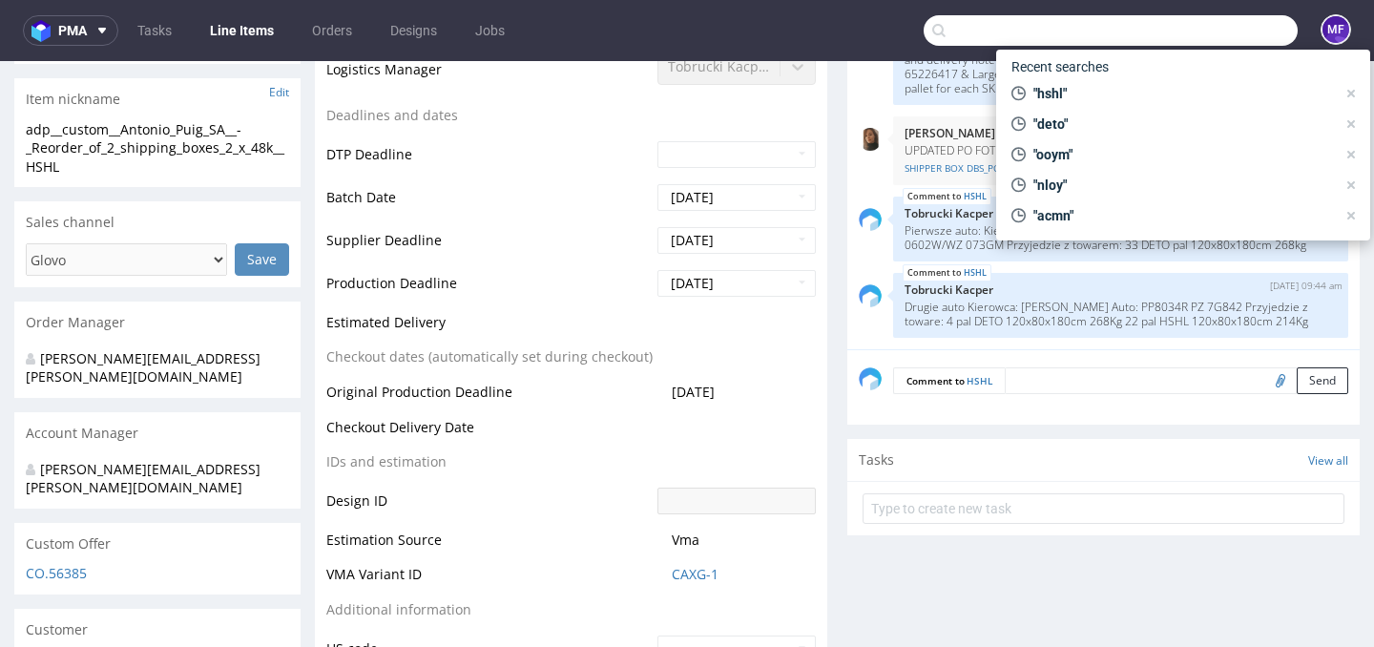
click at [1195, 32] on input "text" at bounding box center [1110, 30] width 374 height 31
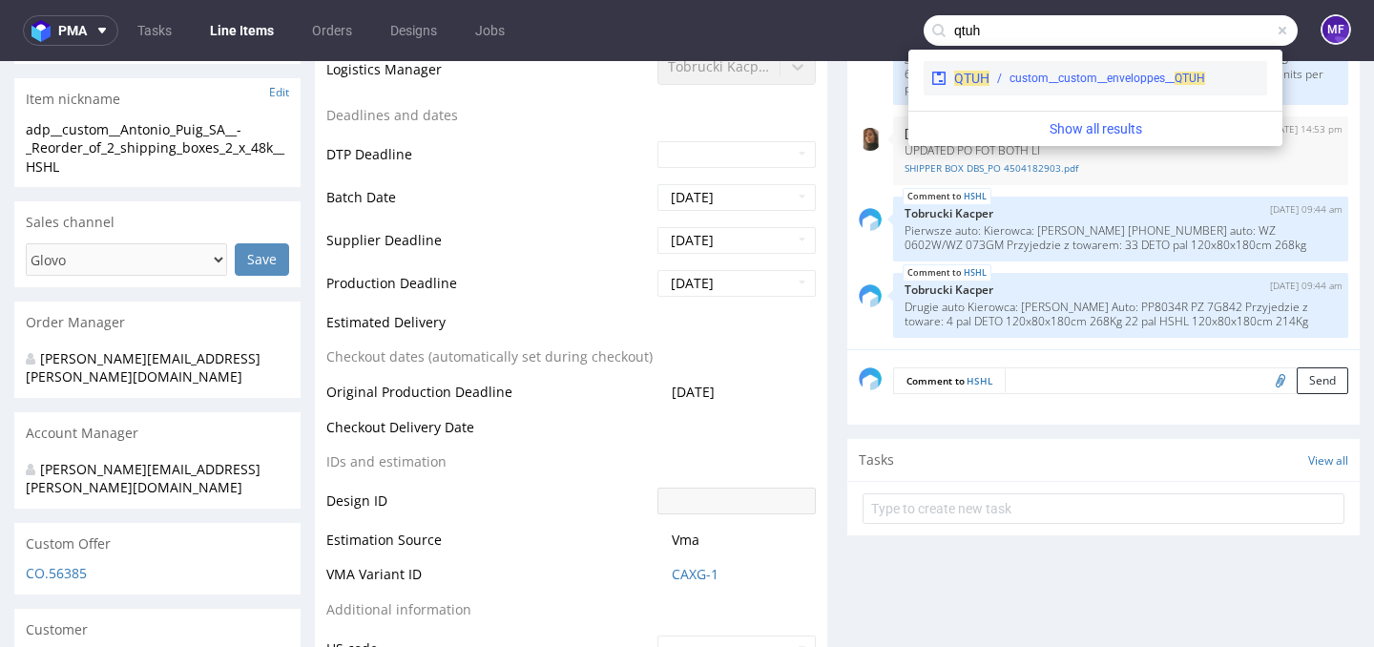
type input "qtuh"
click at [1173, 90] on div "QTUH custom__custom__enveloppes__ QTUH" at bounding box center [1094, 78] width 343 height 34
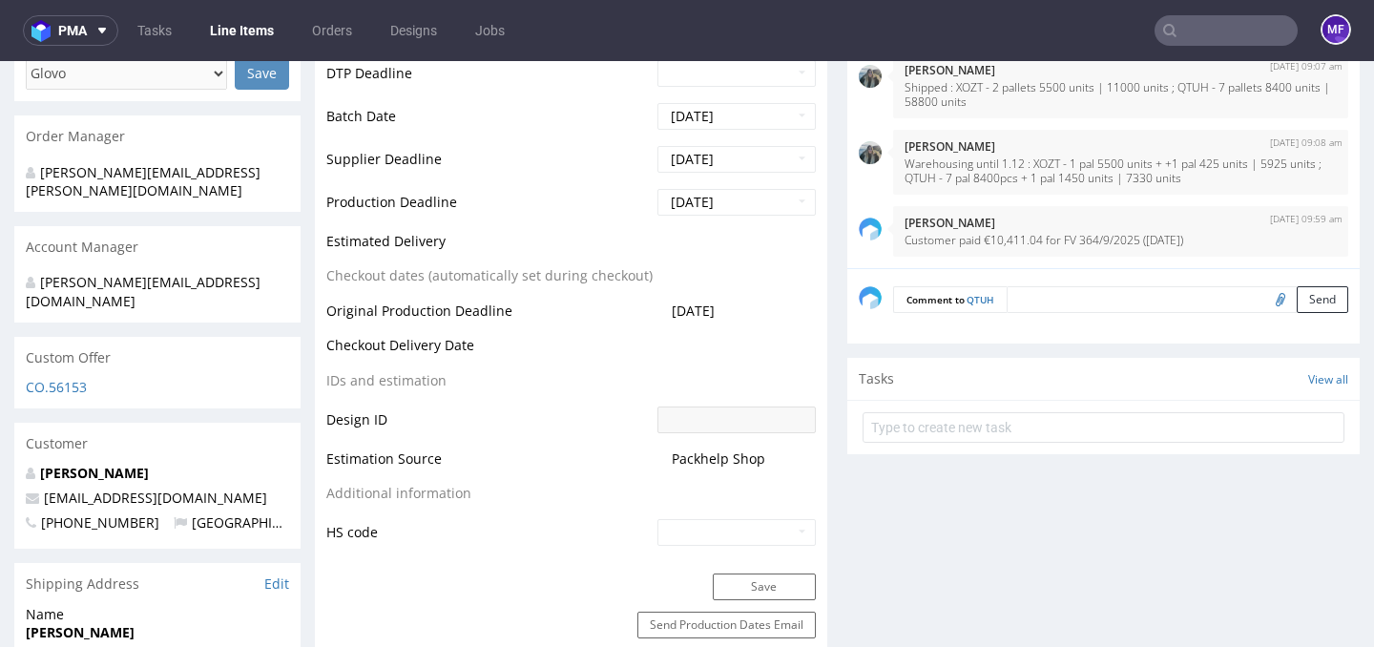
scroll to position [799, 0]
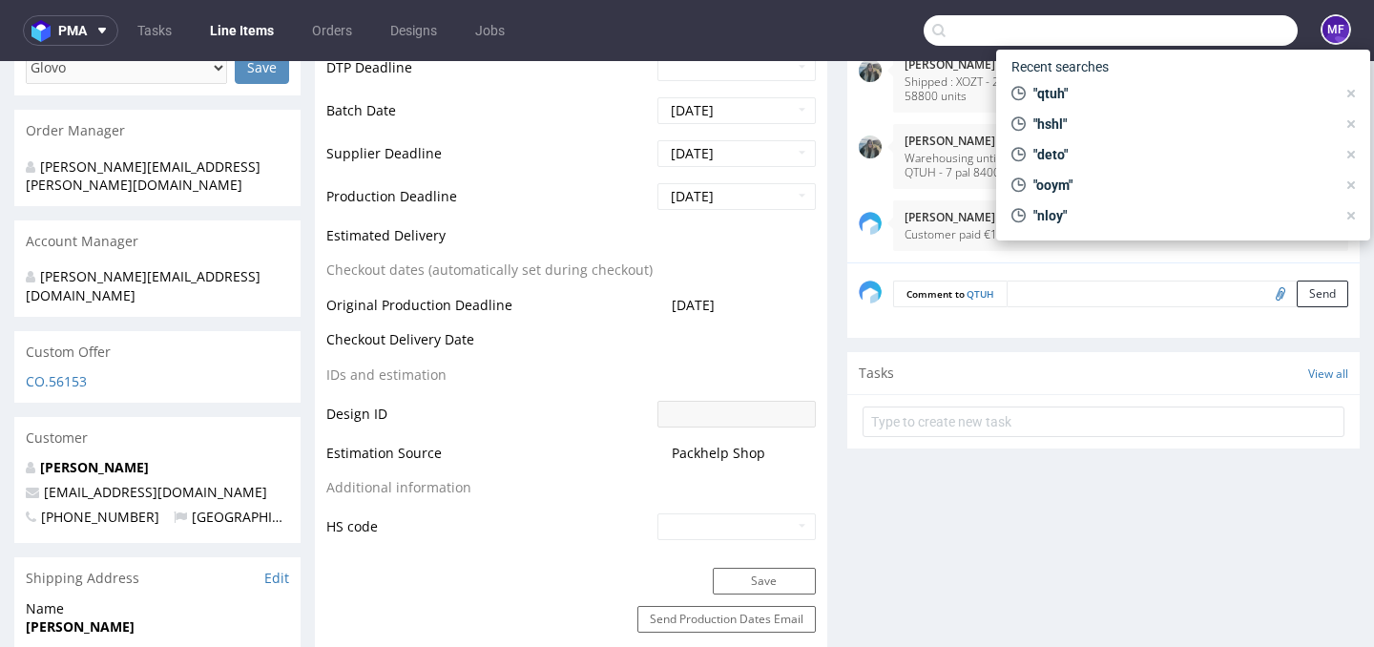
click at [1209, 32] on input "text" at bounding box center [1110, 30] width 374 height 31
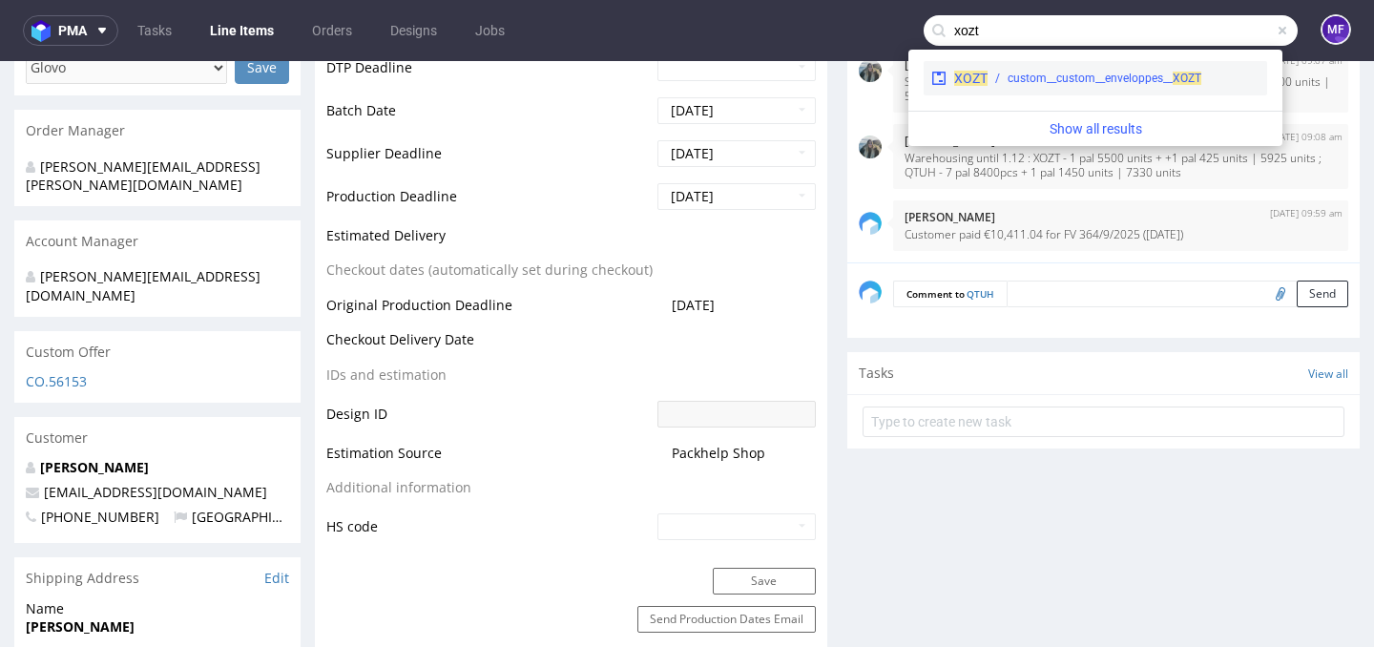
type input "xozt"
click at [1120, 77] on div "custom__custom__enveloppes__ XOZT" at bounding box center [1104, 78] width 194 height 17
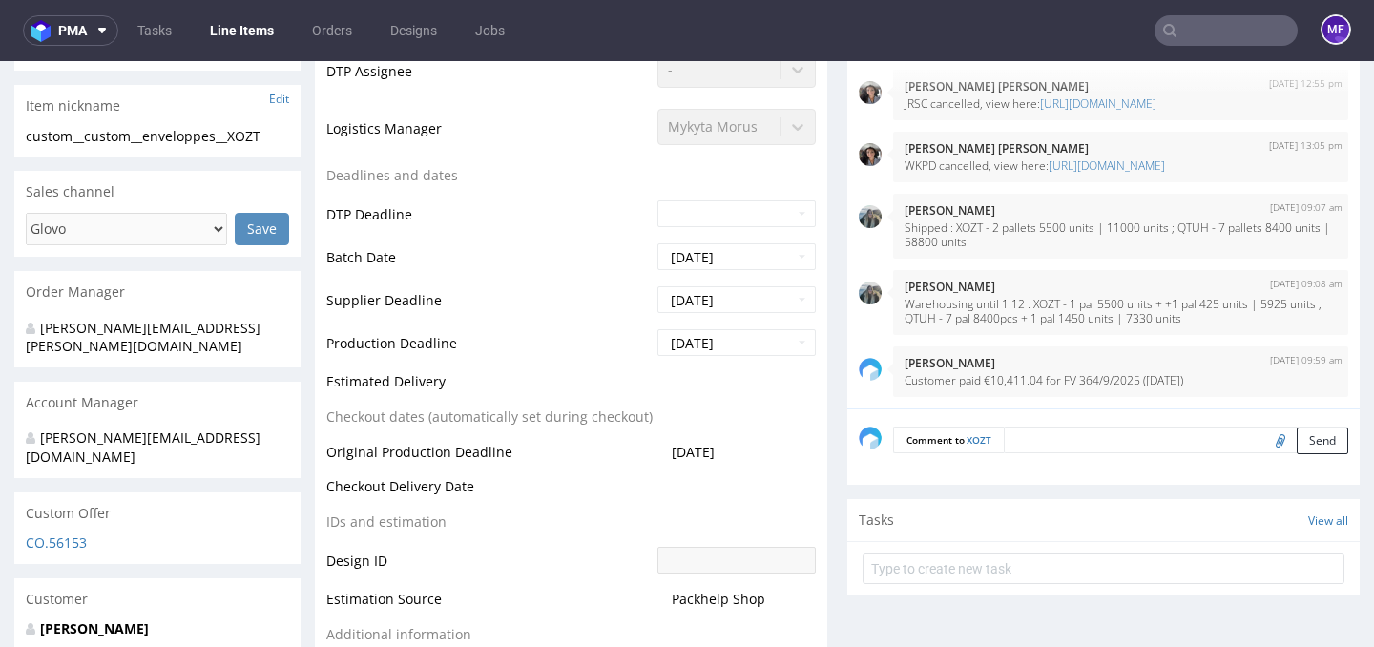
scroll to position [641, 0]
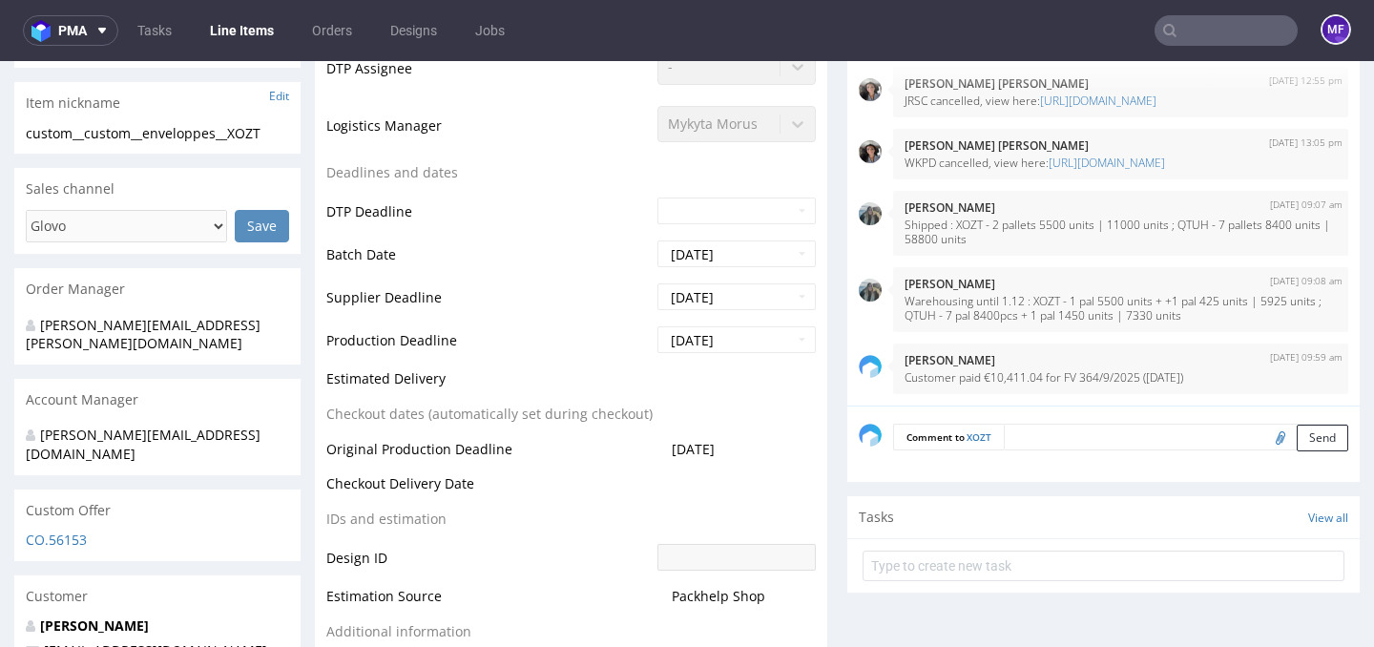
click at [1197, 33] on input "text" at bounding box center [1225, 30] width 143 height 31
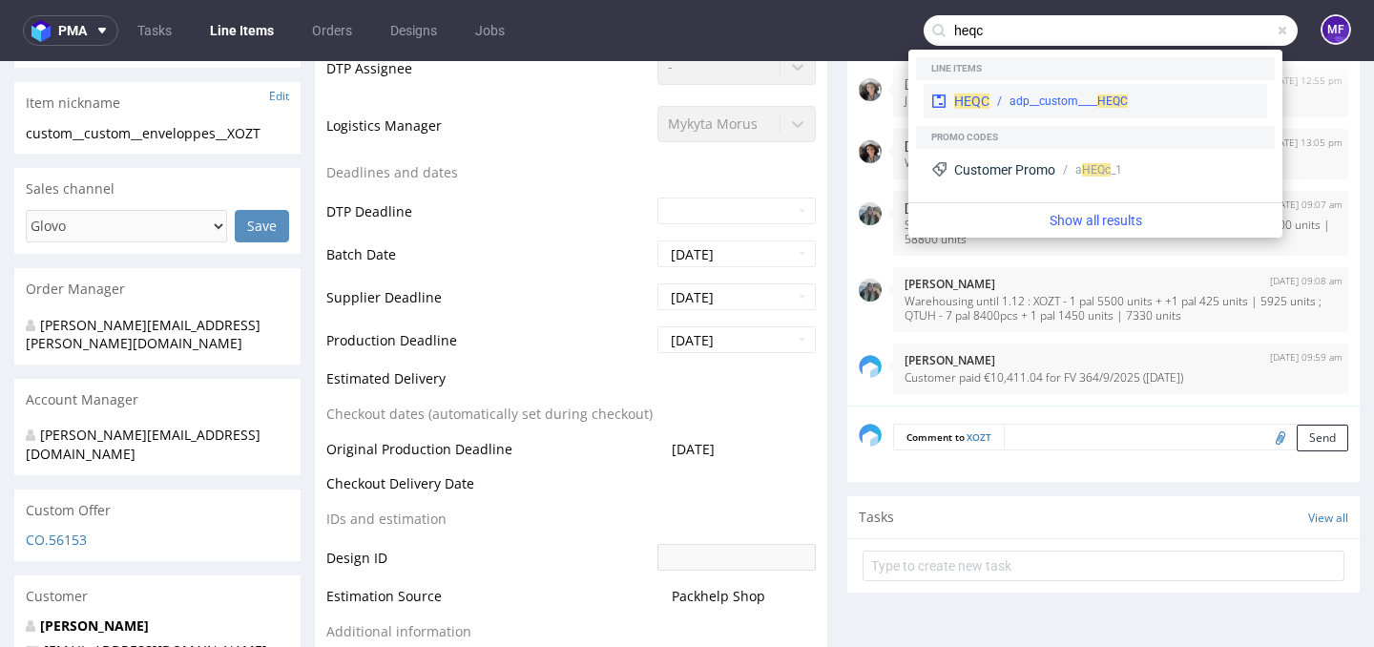
type input "heqc"
click at [1106, 86] on div "HEQC adp__custom____ HEQC" at bounding box center [1094, 101] width 343 height 34
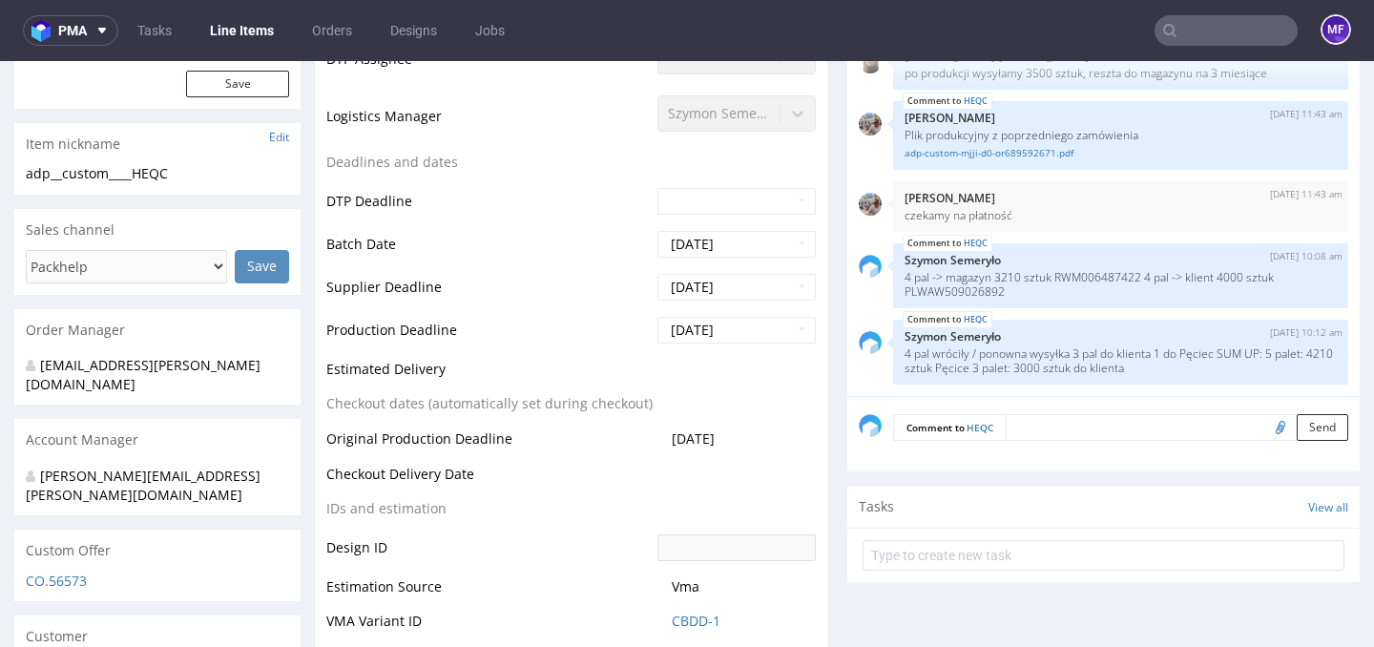
scroll to position [645, 0]
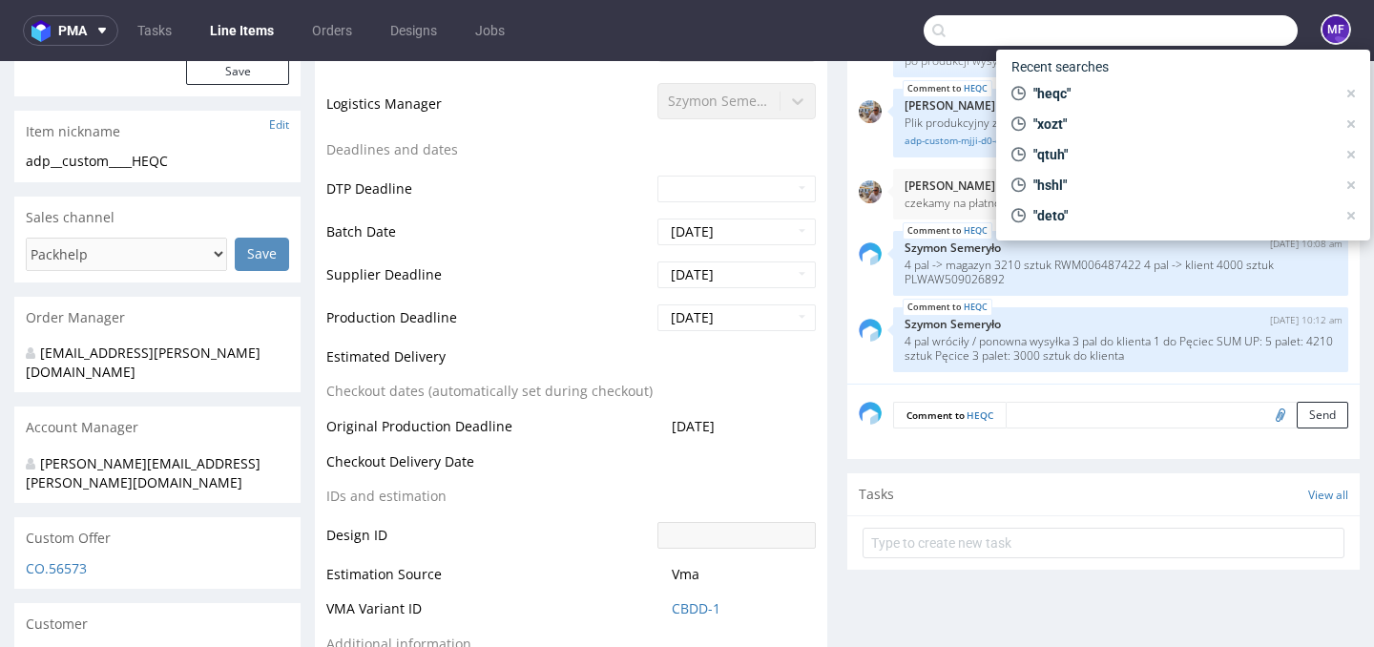
click at [1206, 31] on input "text" at bounding box center [1110, 30] width 374 height 31
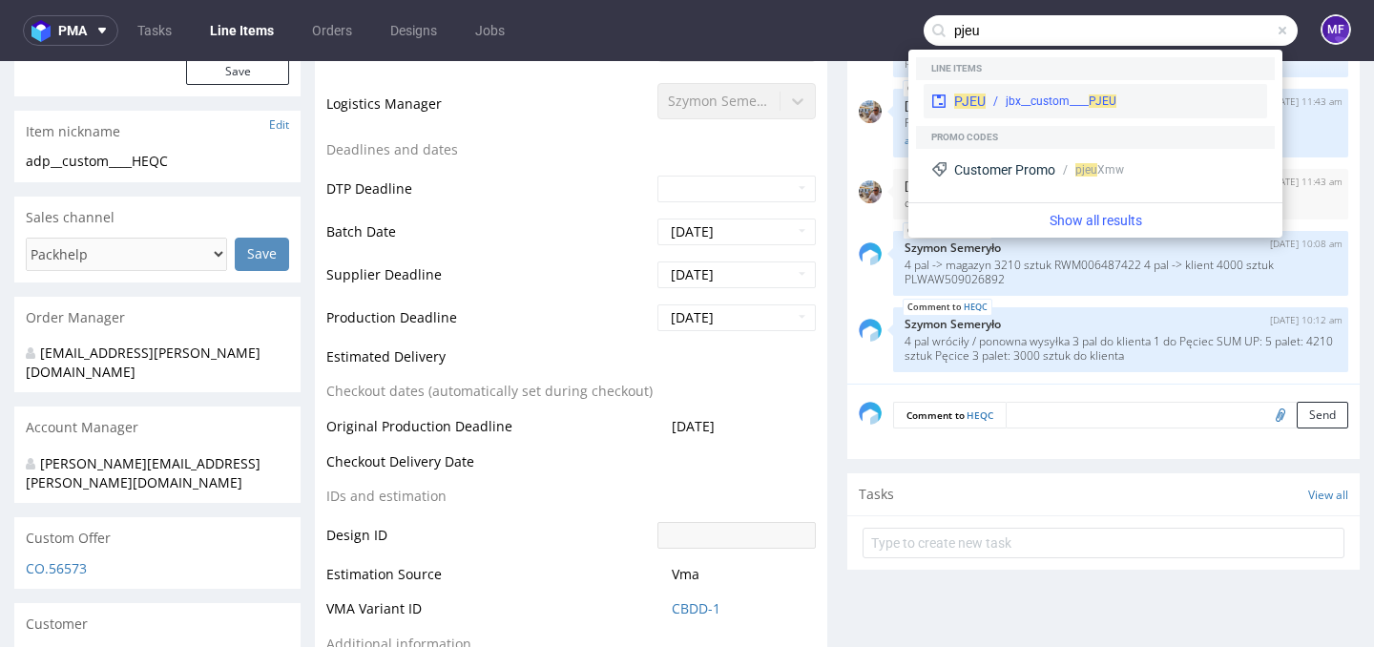
type input "pjeu"
click at [1126, 94] on div "jbx__custom____ PJEU" at bounding box center [1122, 101] width 274 height 17
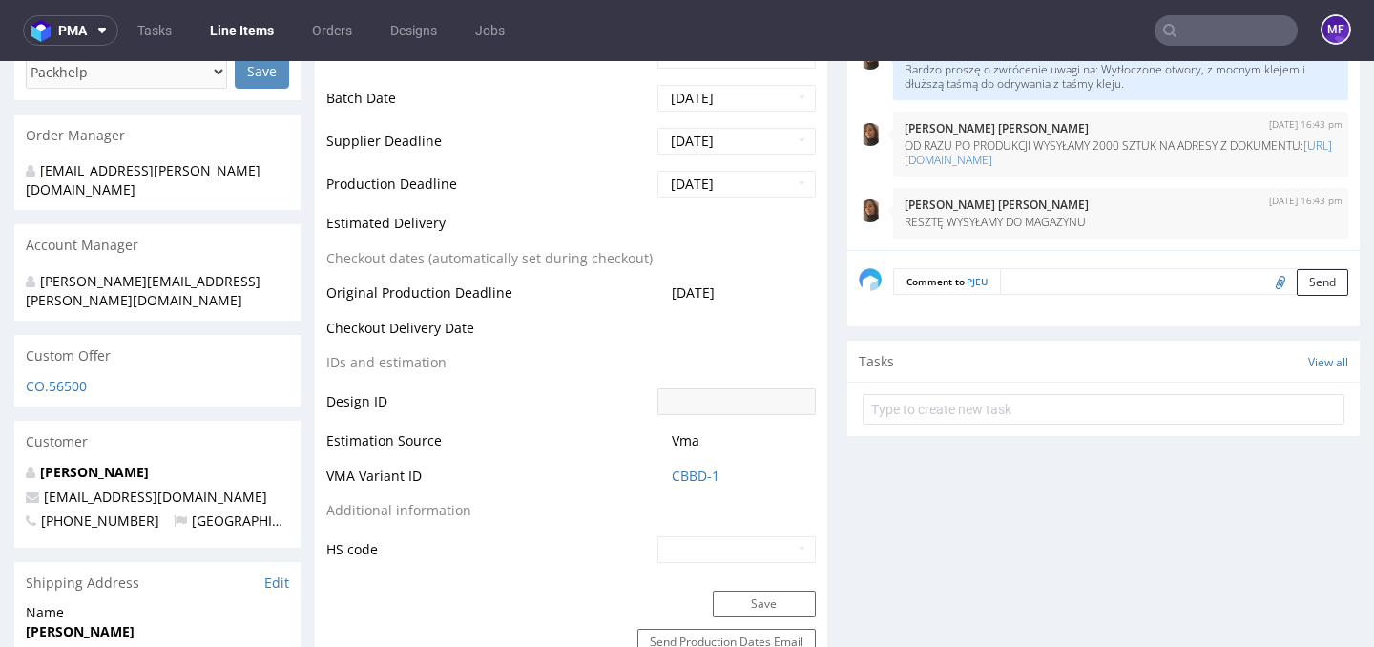
scroll to position [824, 0]
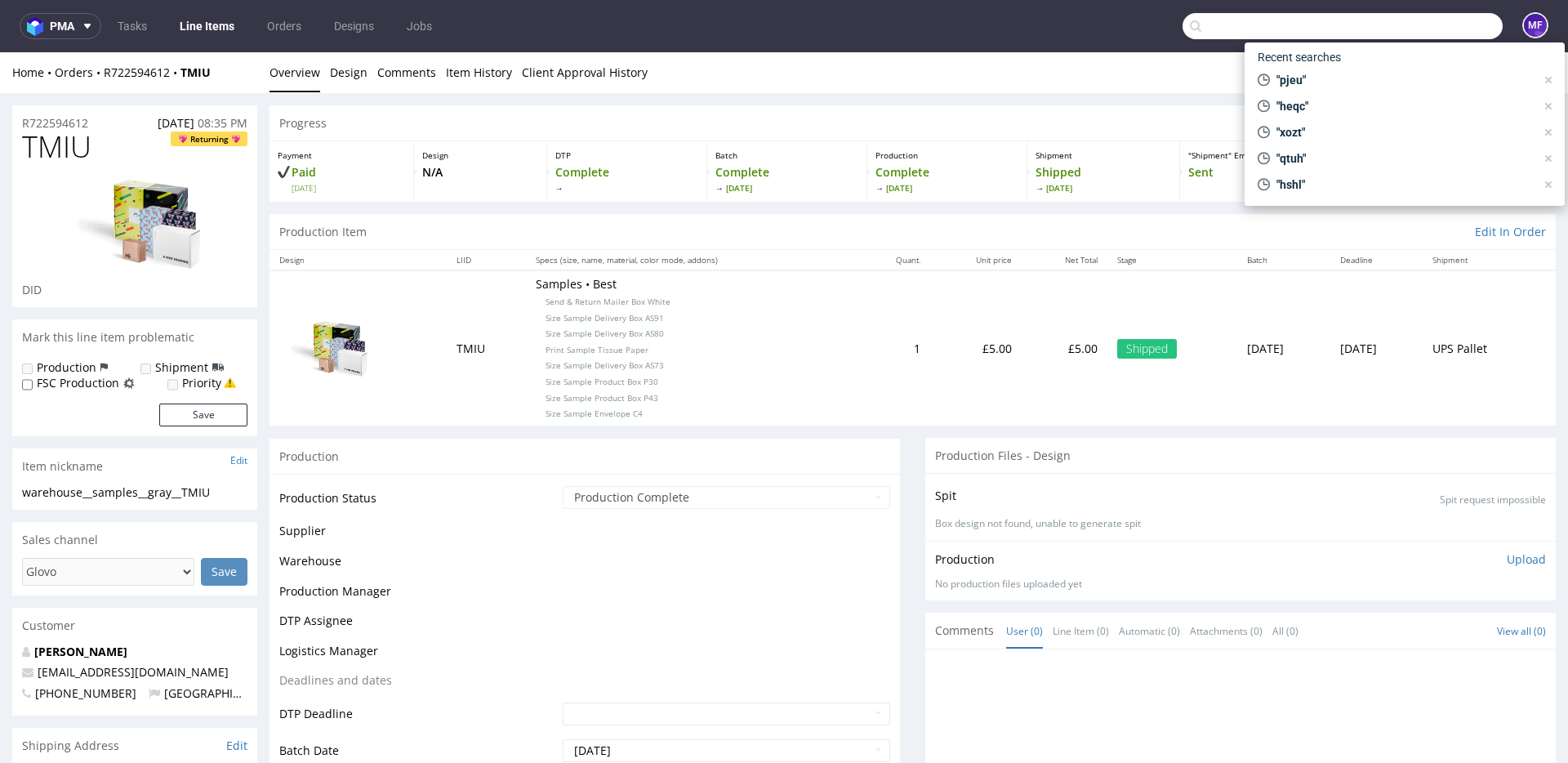
click at [1401, 25] on input "text" at bounding box center [1343, 26] width 320 height 27
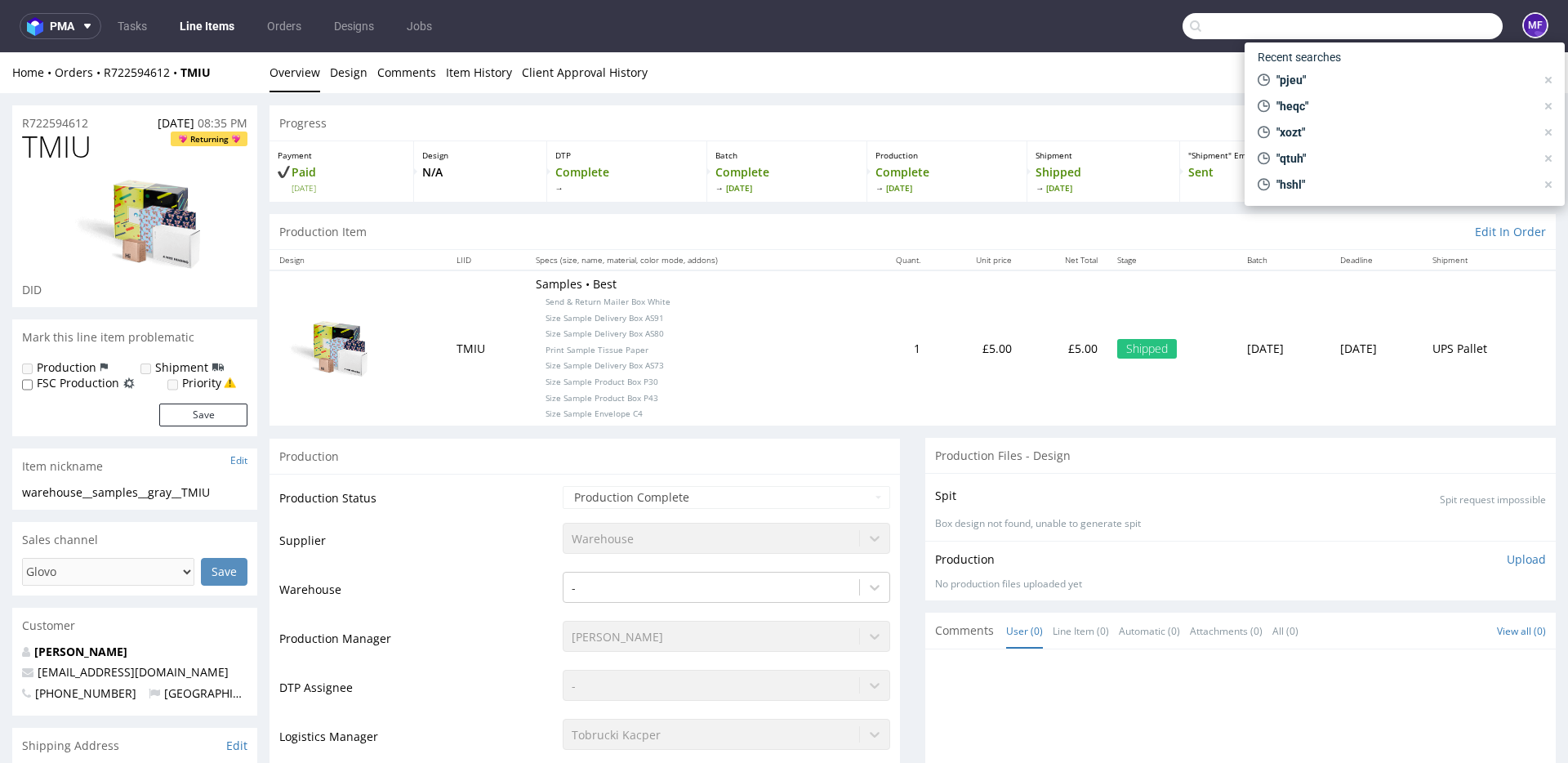
paste input "R857493115"
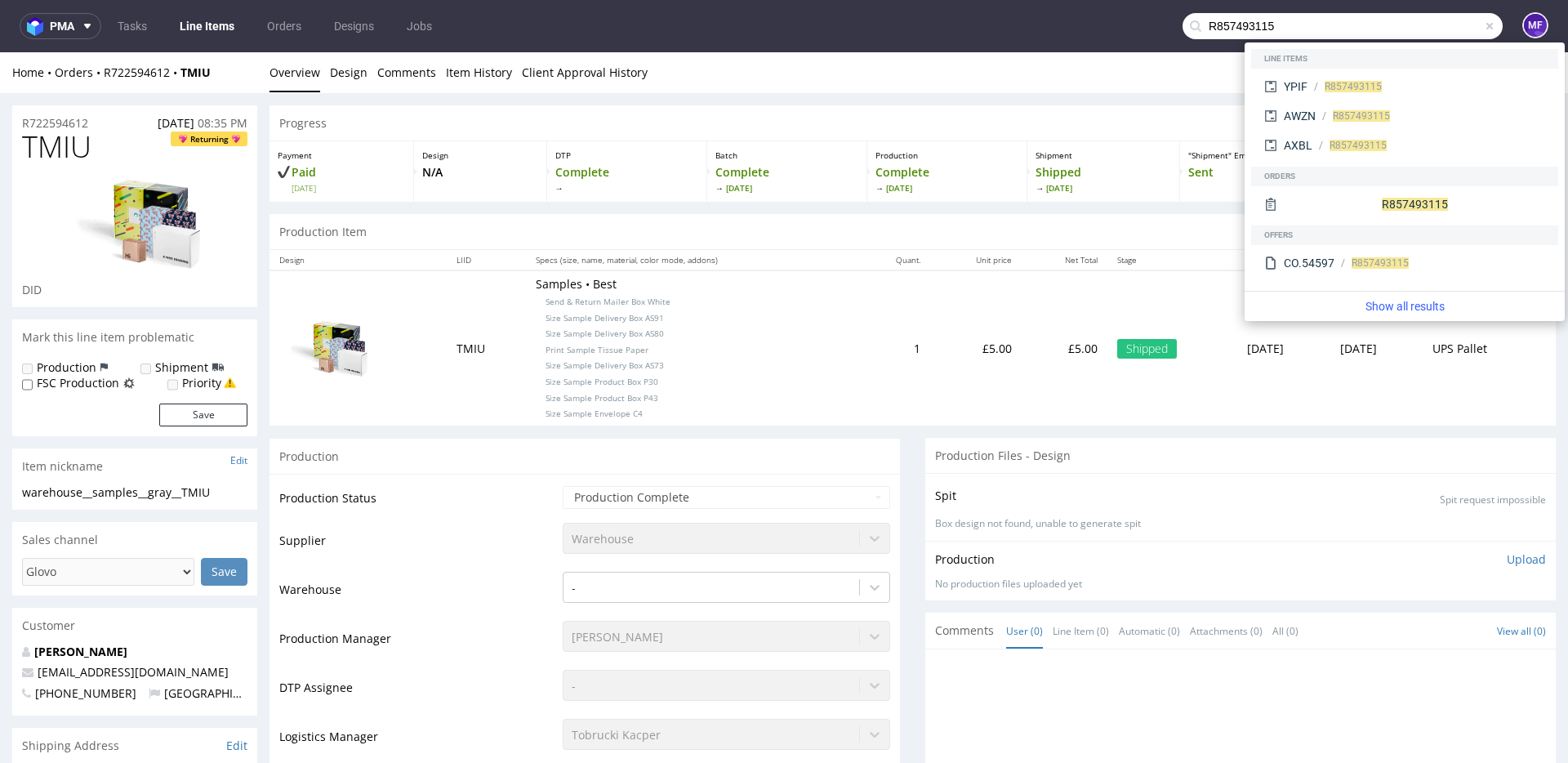
type input "R857493115"
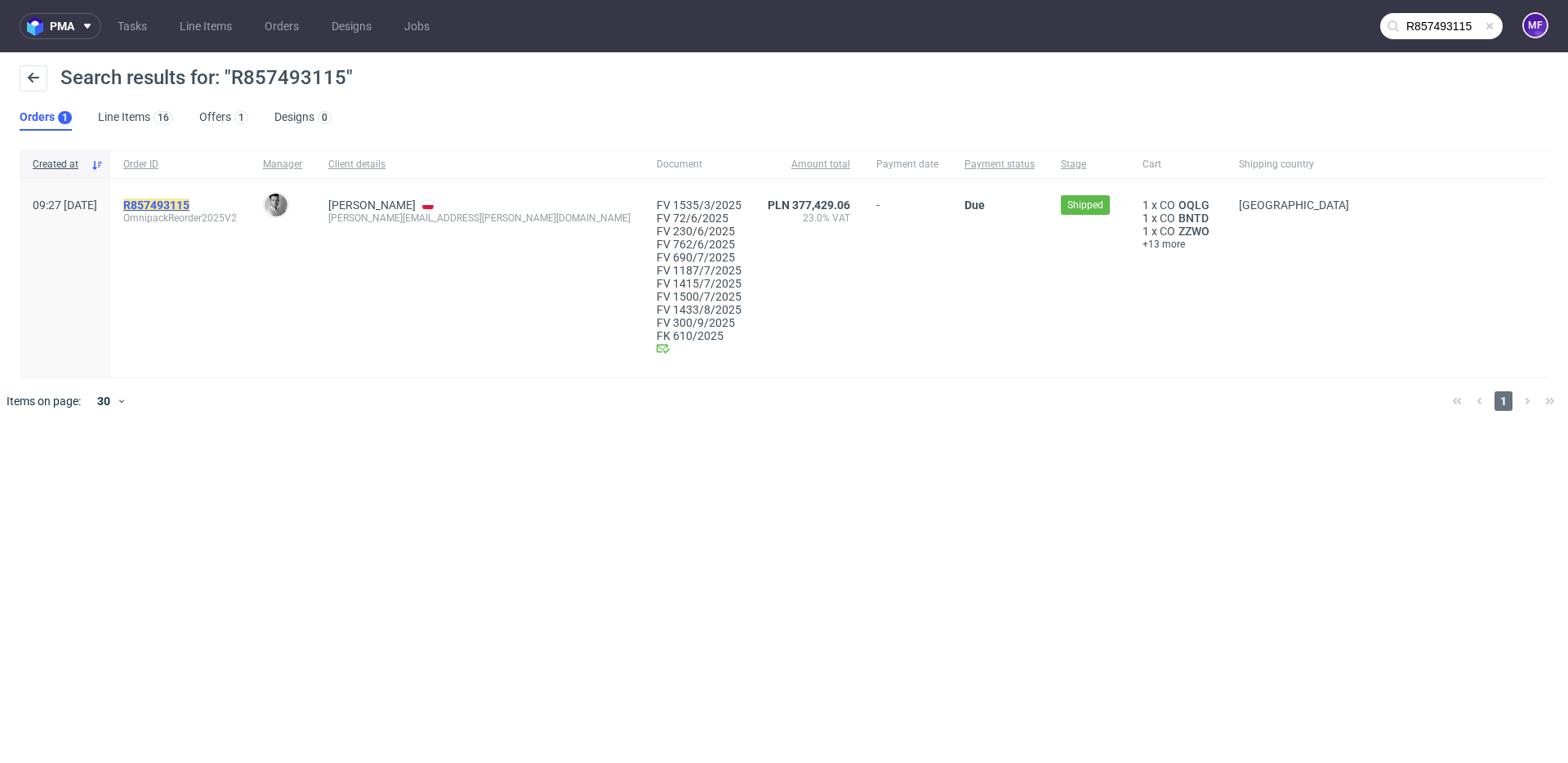
click at [189, 203] on mark "R857493115" at bounding box center [156, 205] width 66 height 13
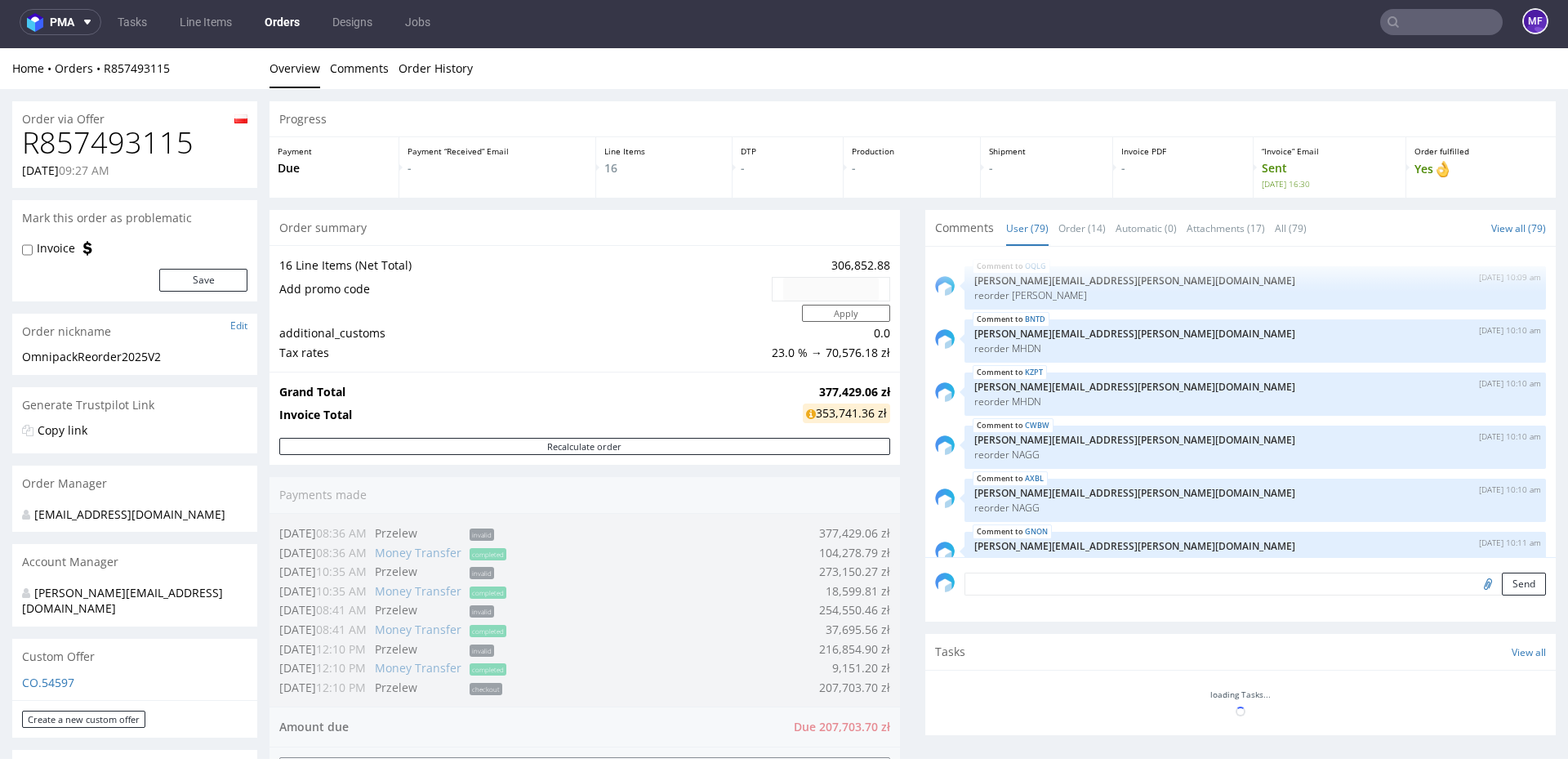
scroll to position [5061, 0]
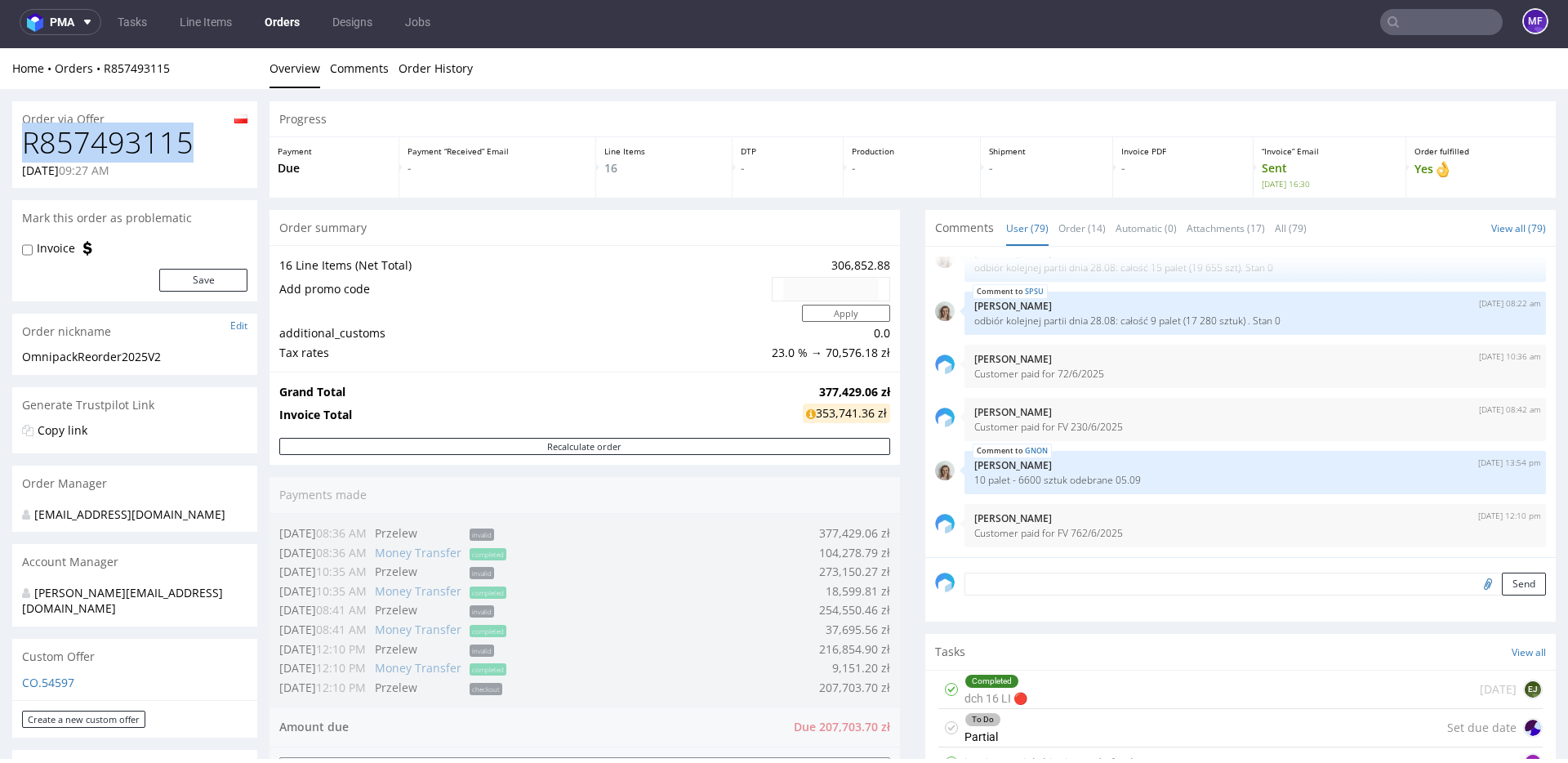
drag, startPoint x: 186, startPoint y: 146, endPoint x: 24, endPoint y: 144, distance: 162.0
click at [24, 144] on h1 "R857493115" at bounding box center [134, 143] width 225 height 33
copy h1 "R857493115"
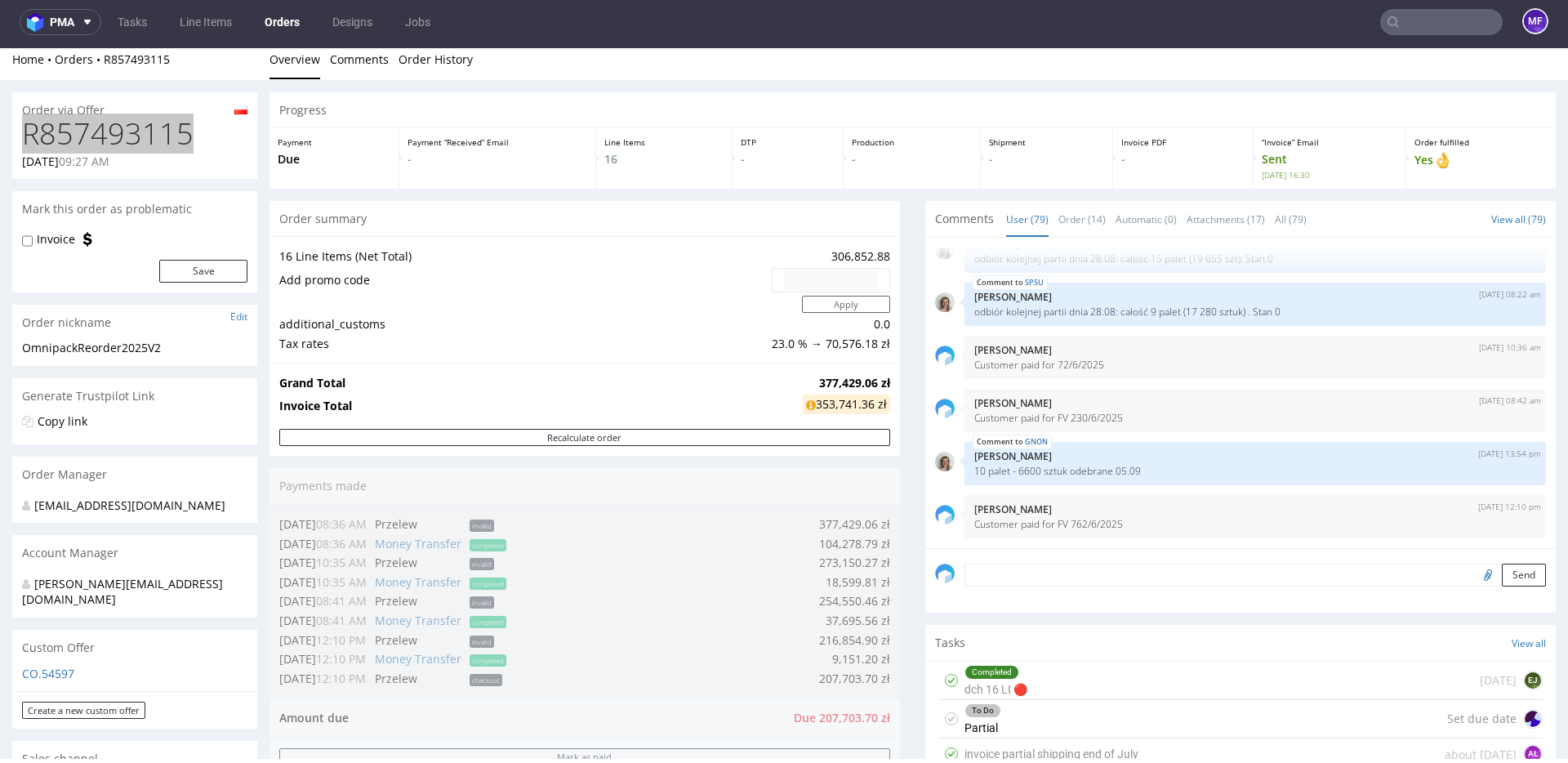
scroll to position [10, 0]
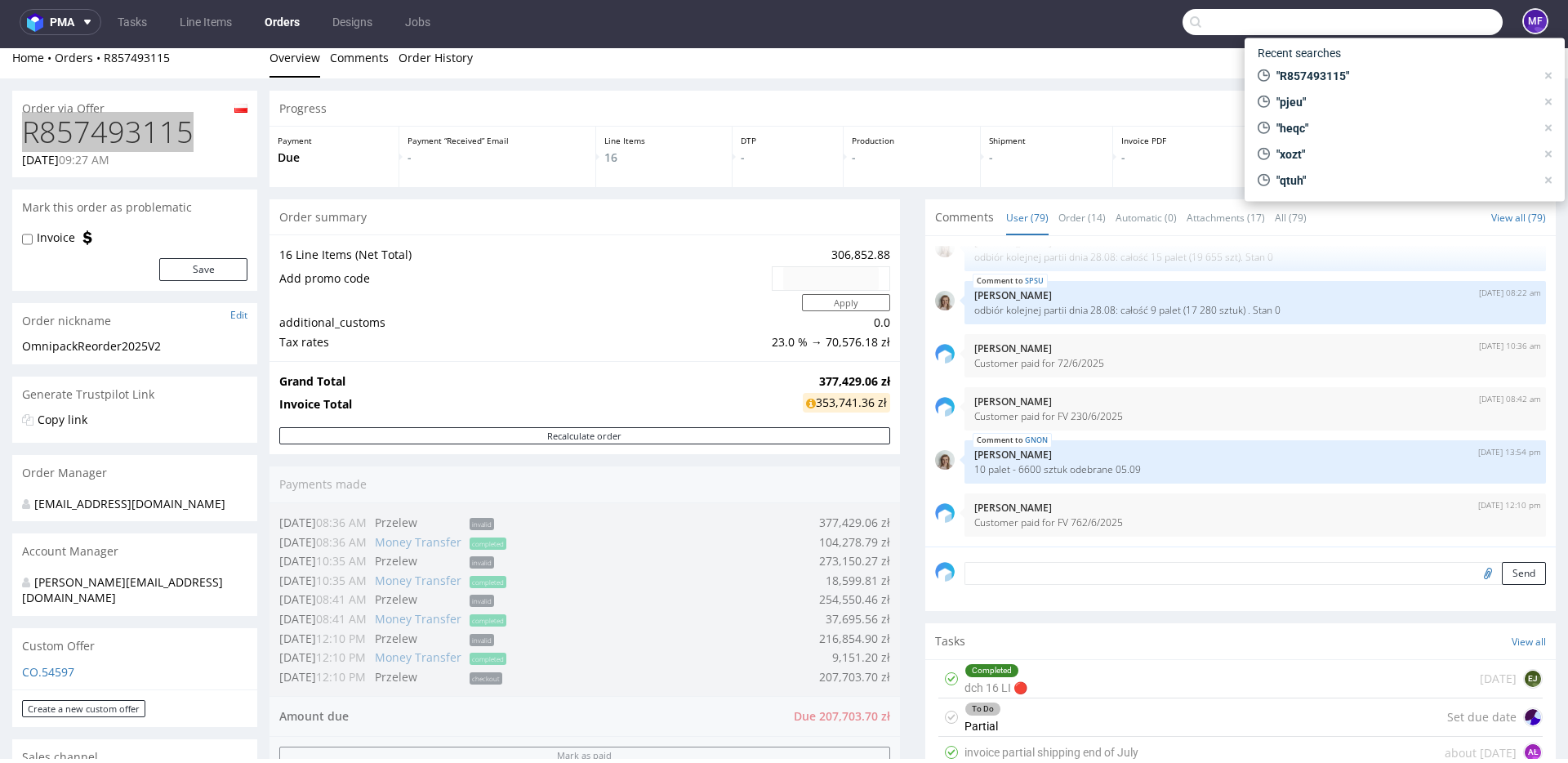
click at [1394, 19] on input "text" at bounding box center [1343, 21] width 320 height 27
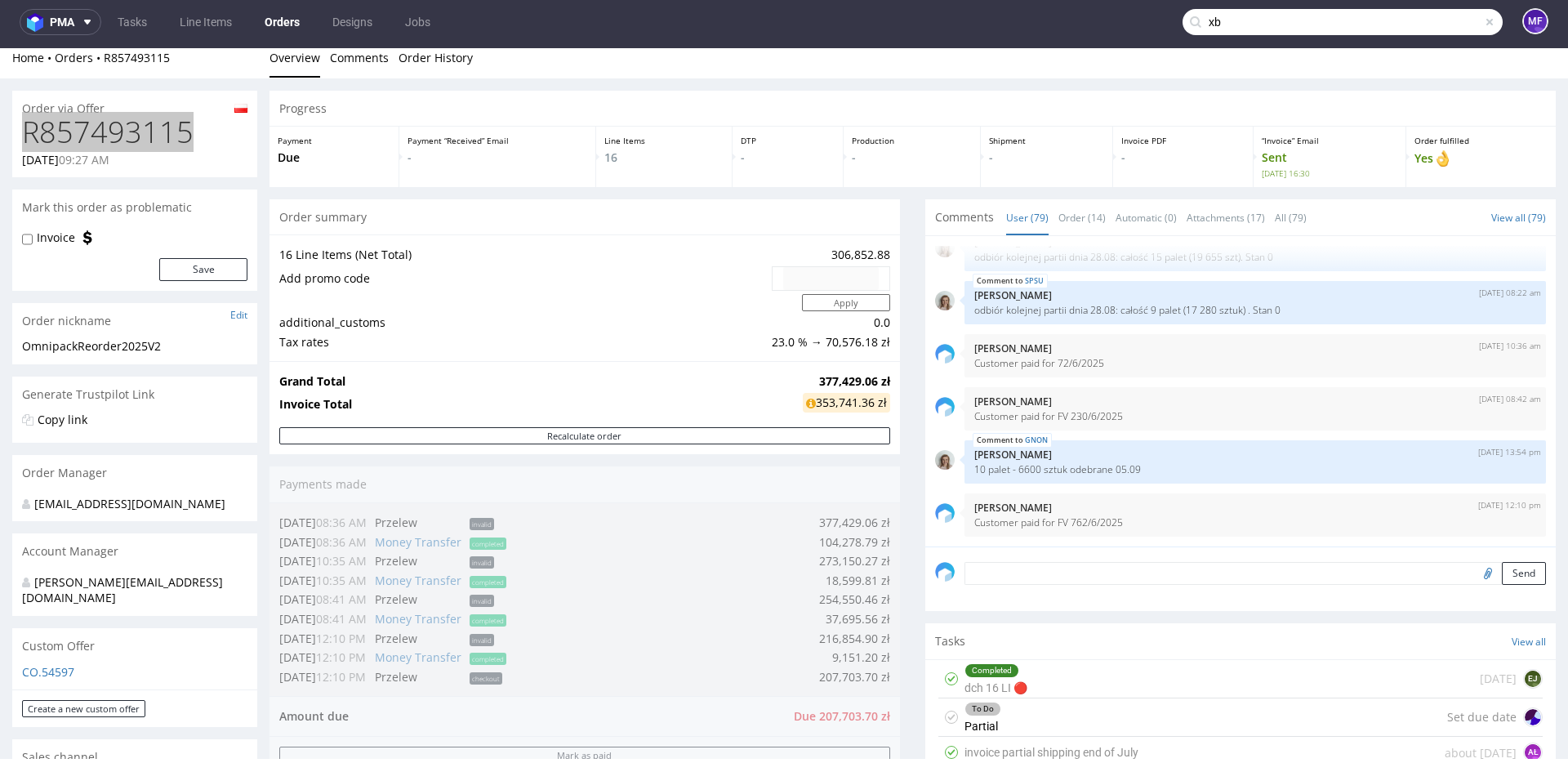
type input "x"
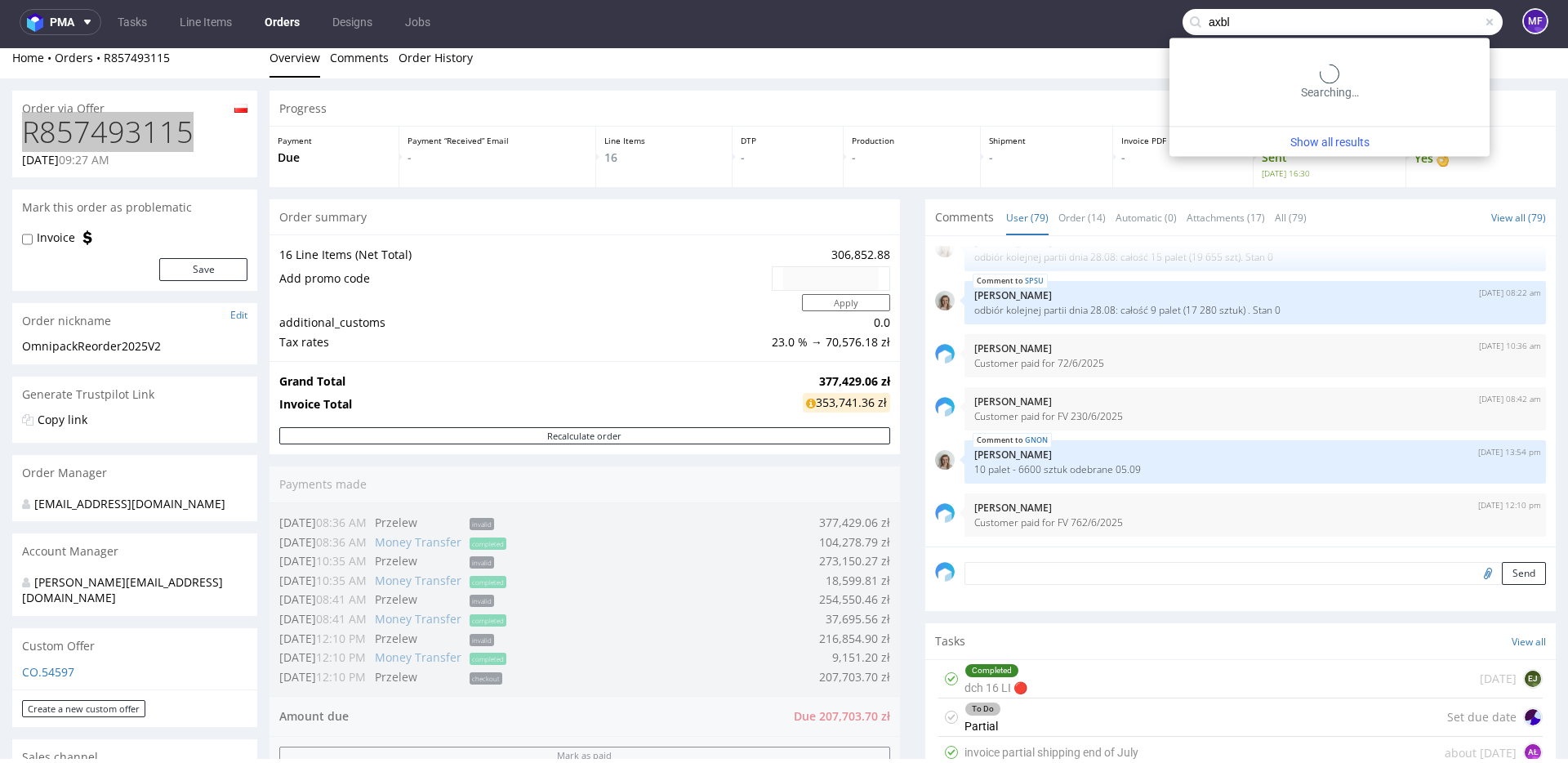
type input "axbl"
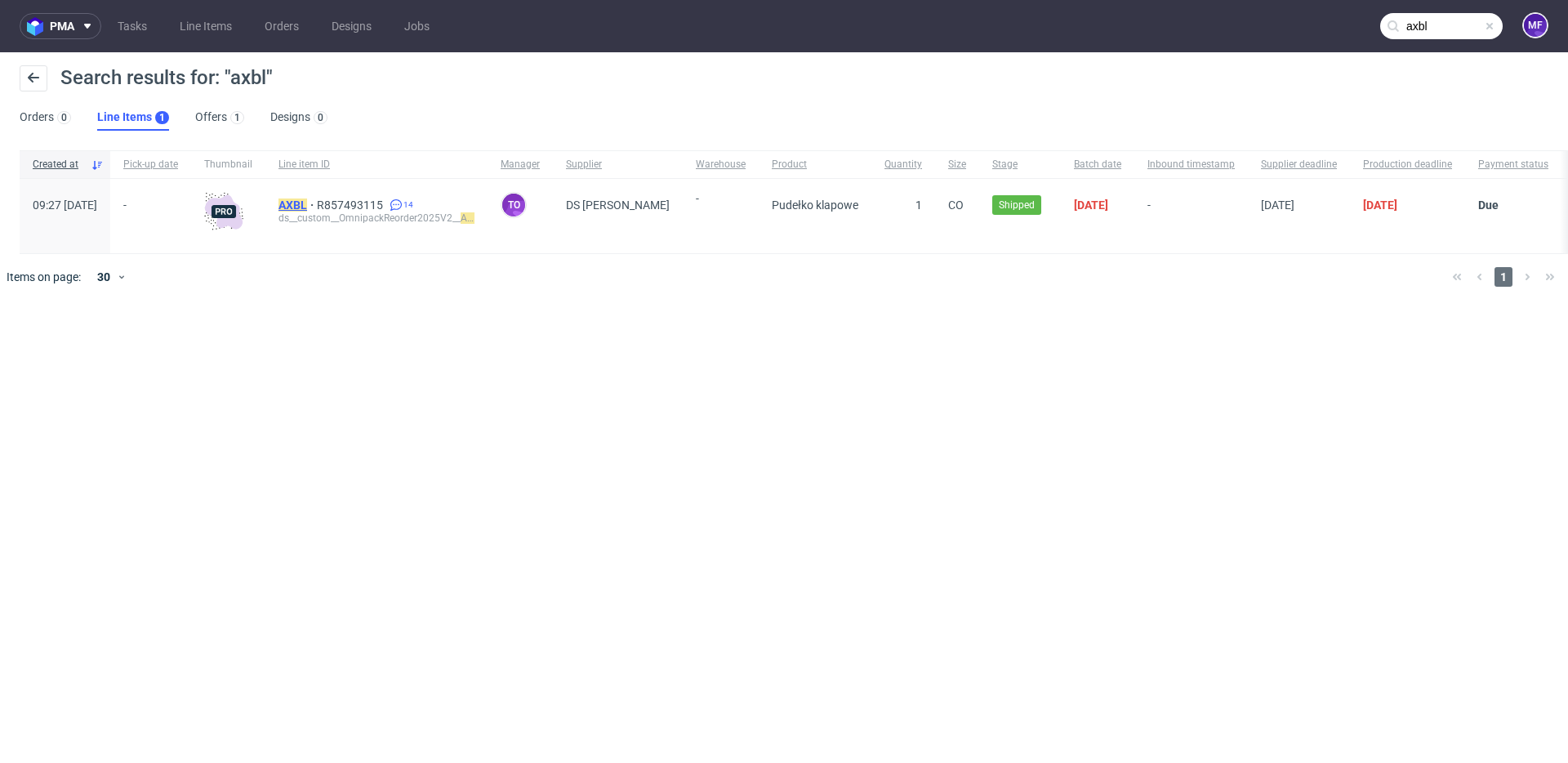
click at [307, 206] on mark "AXBL" at bounding box center [292, 205] width 28 height 13
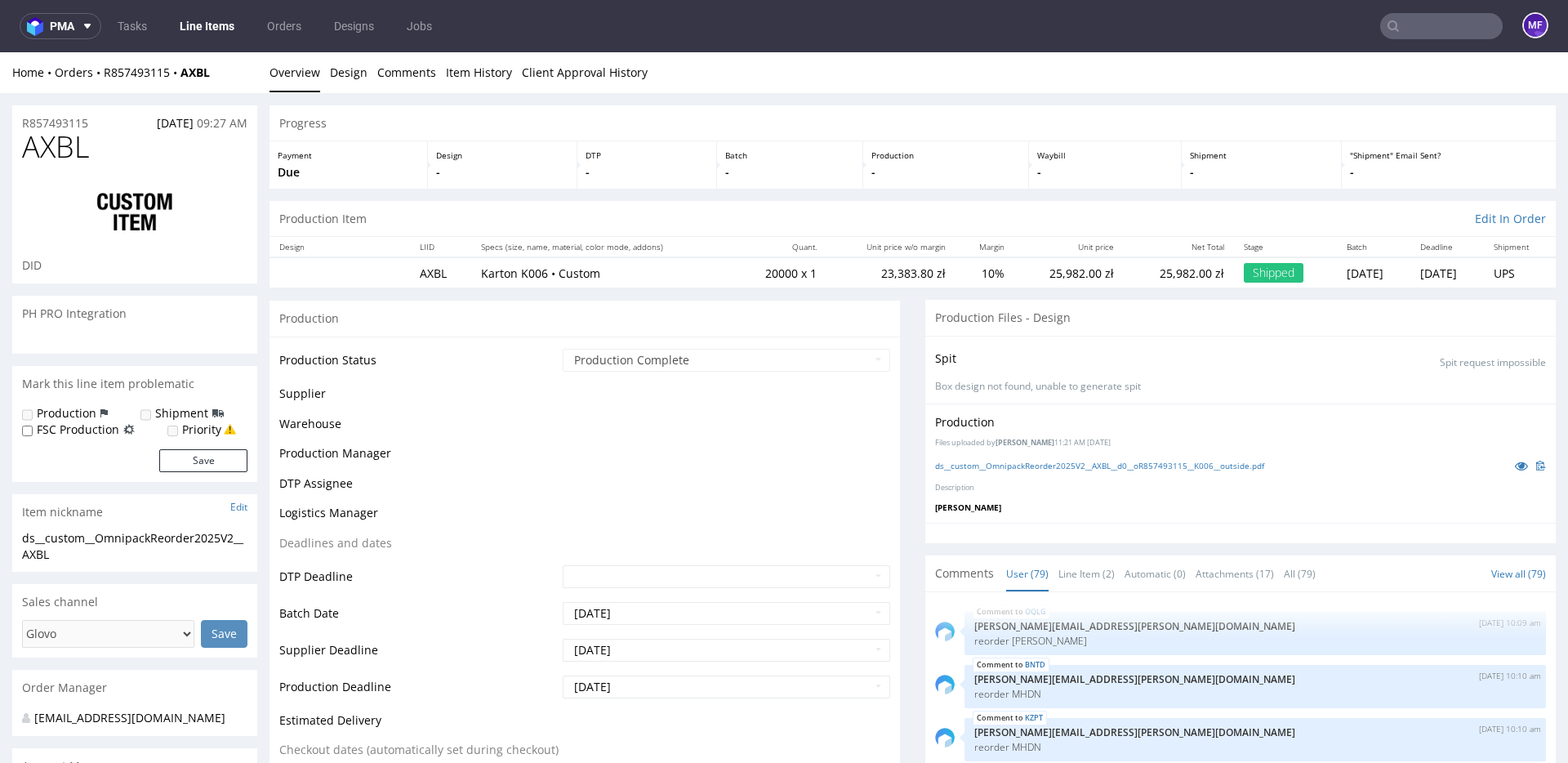
scroll to position [5061, 0]
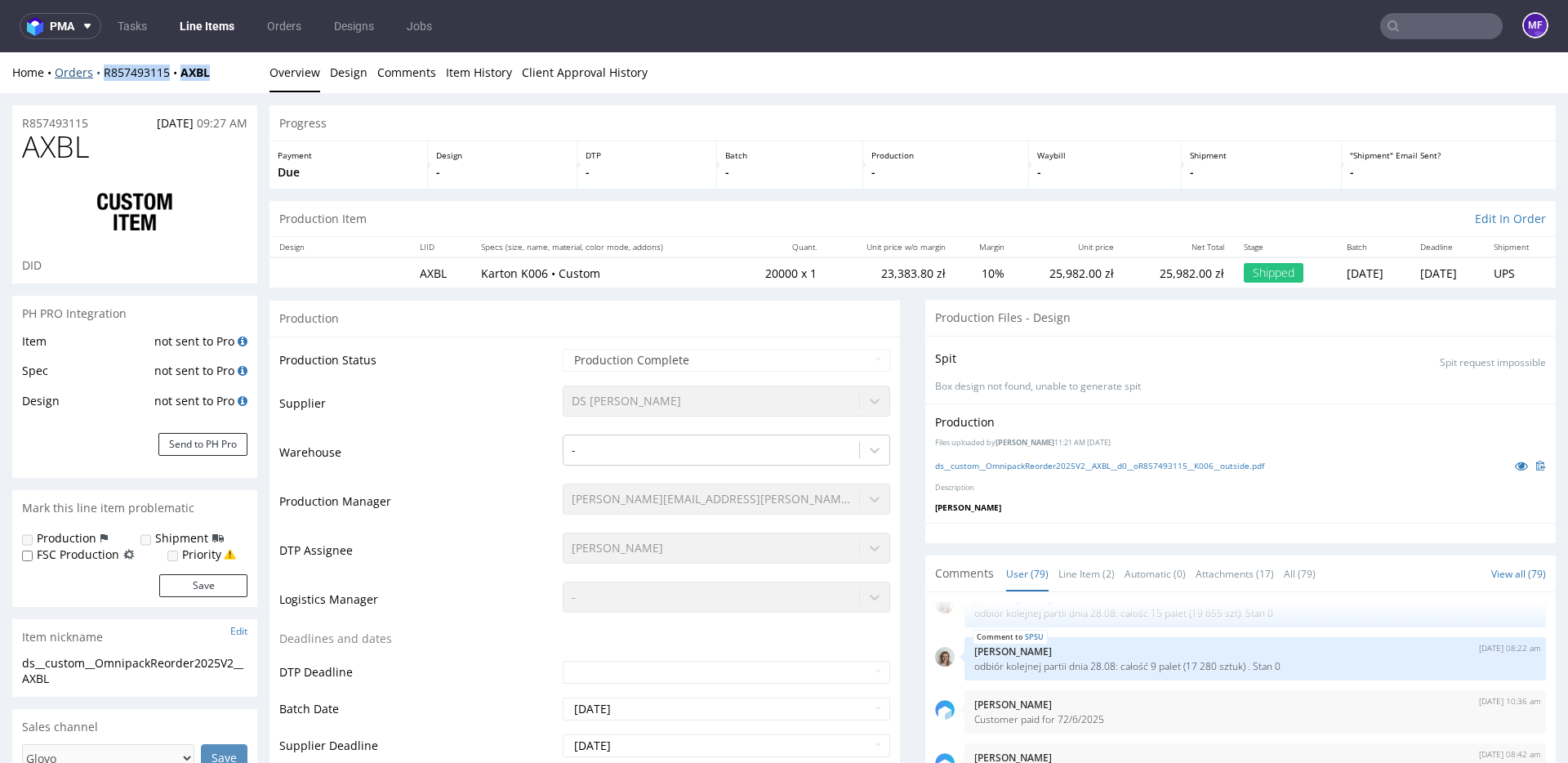
drag, startPoint x: 222, startPoint y: 75, endPoint x: 100, endPoint y: 72, distance: 122.0
click at [100, 72] on div "Home Orders R857493115 AXBL" at bounding box center [134, 72] width 245 height 16
copy div "R857493115 AXBL"
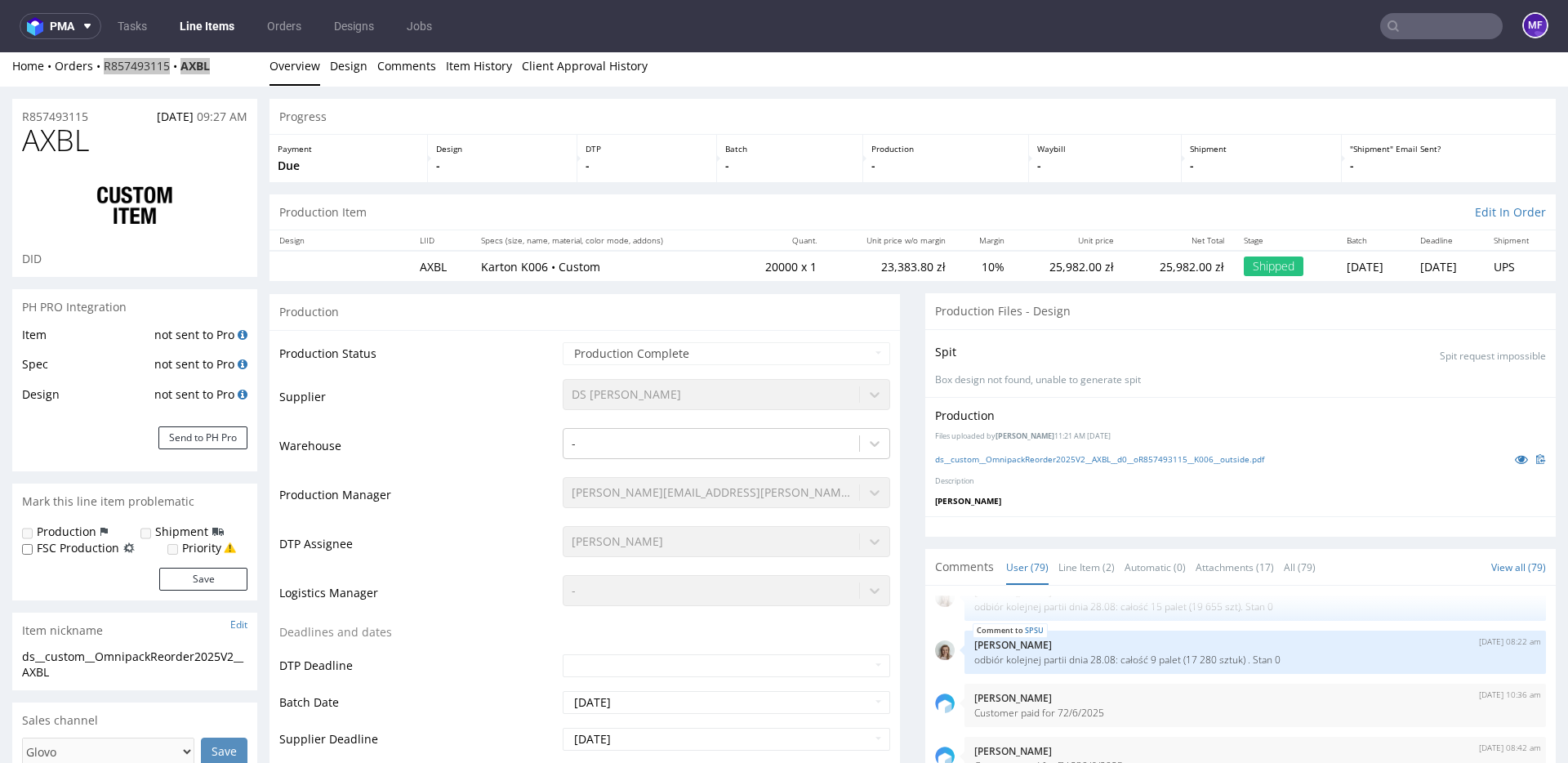
click at [1403, 25] on input "text" at bounding box center [1441, 26] width 122 height 27
paste input "ZKPU"
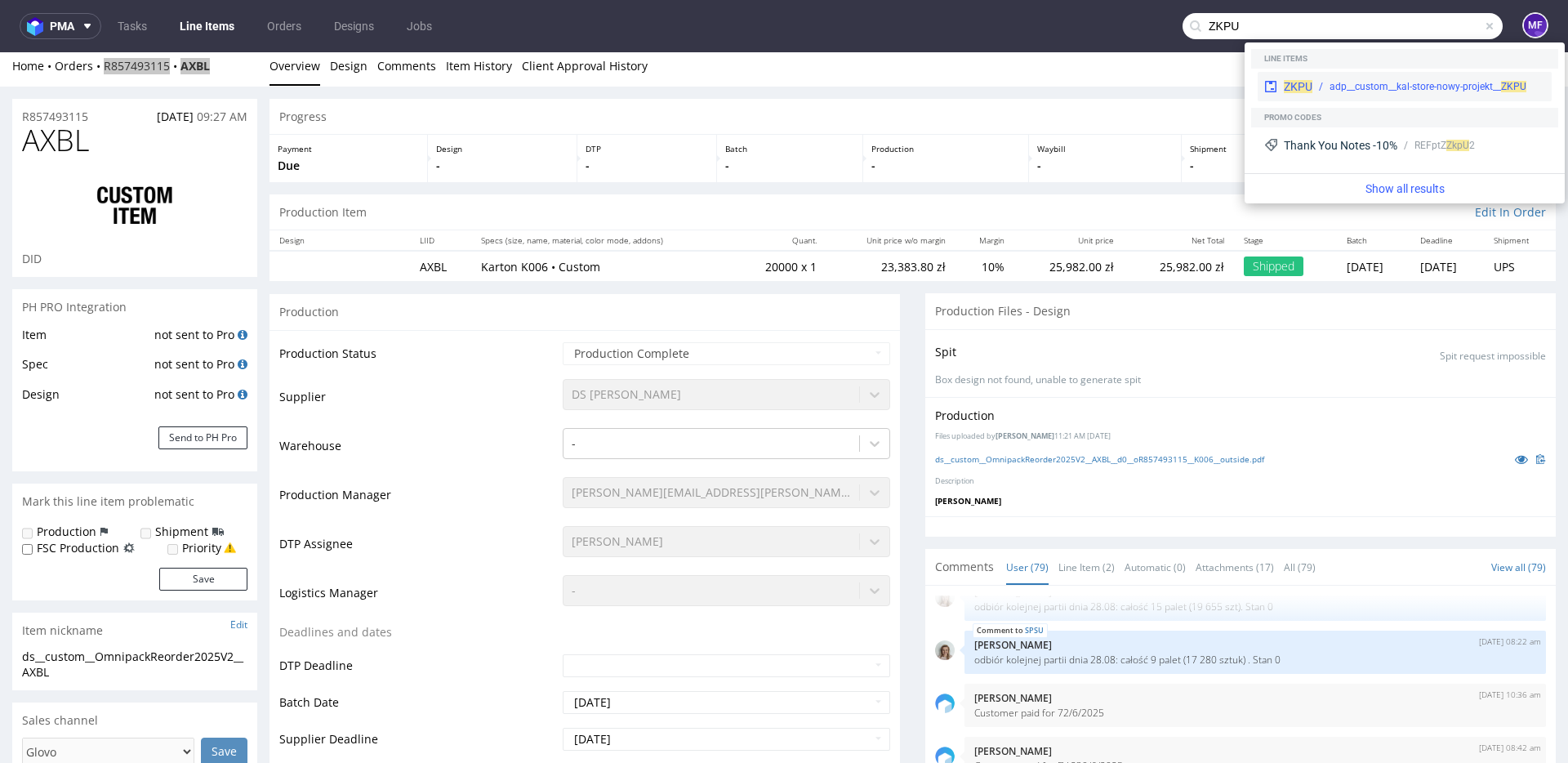
type input "ZKPU"
click at [1315, 80] on div "adp__custom__kal-store-nowy-projekt__ ZKPU" at bounding box center [1429, 86] width 233 height 15
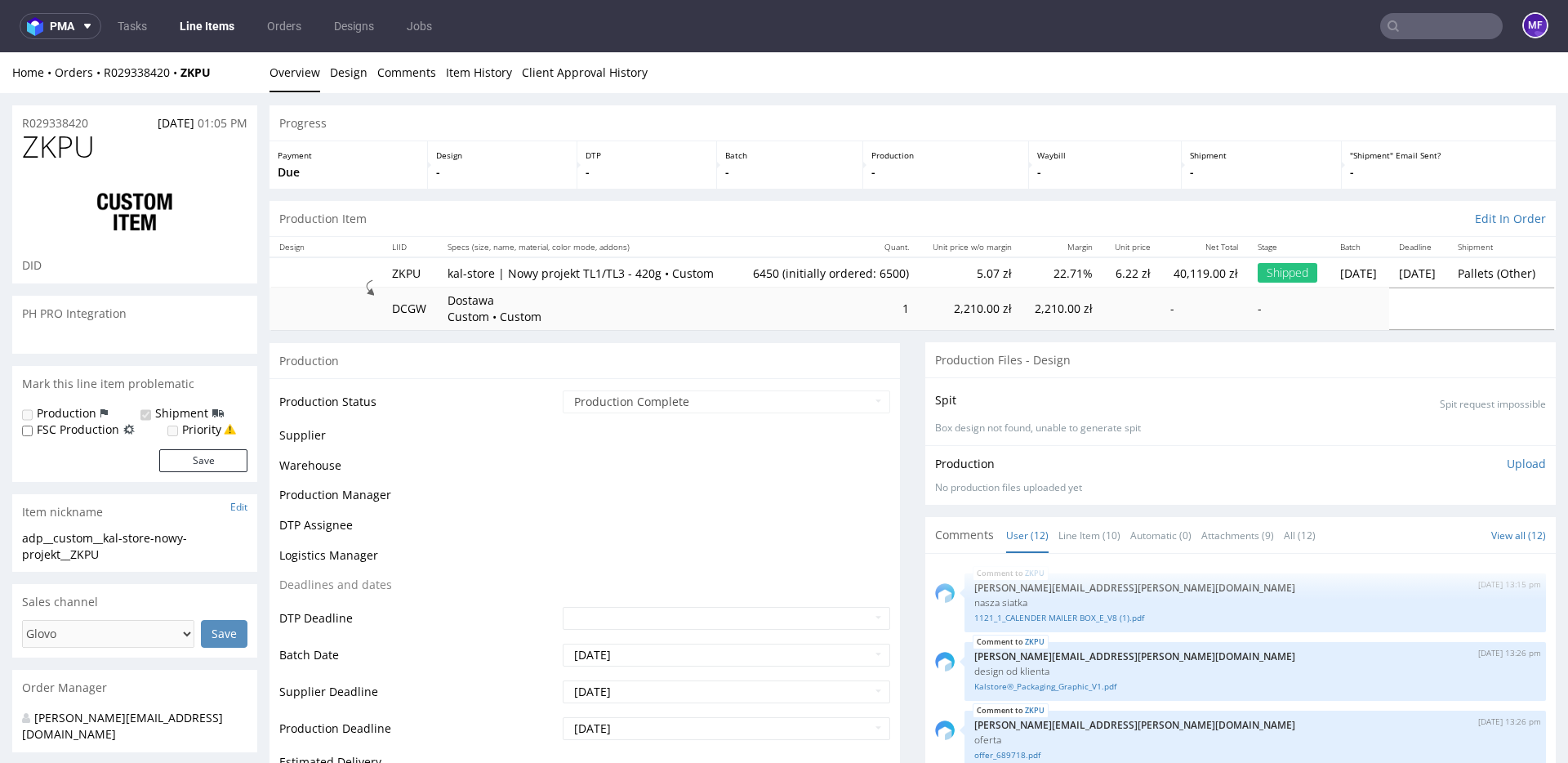
scroll to position [772, 0]
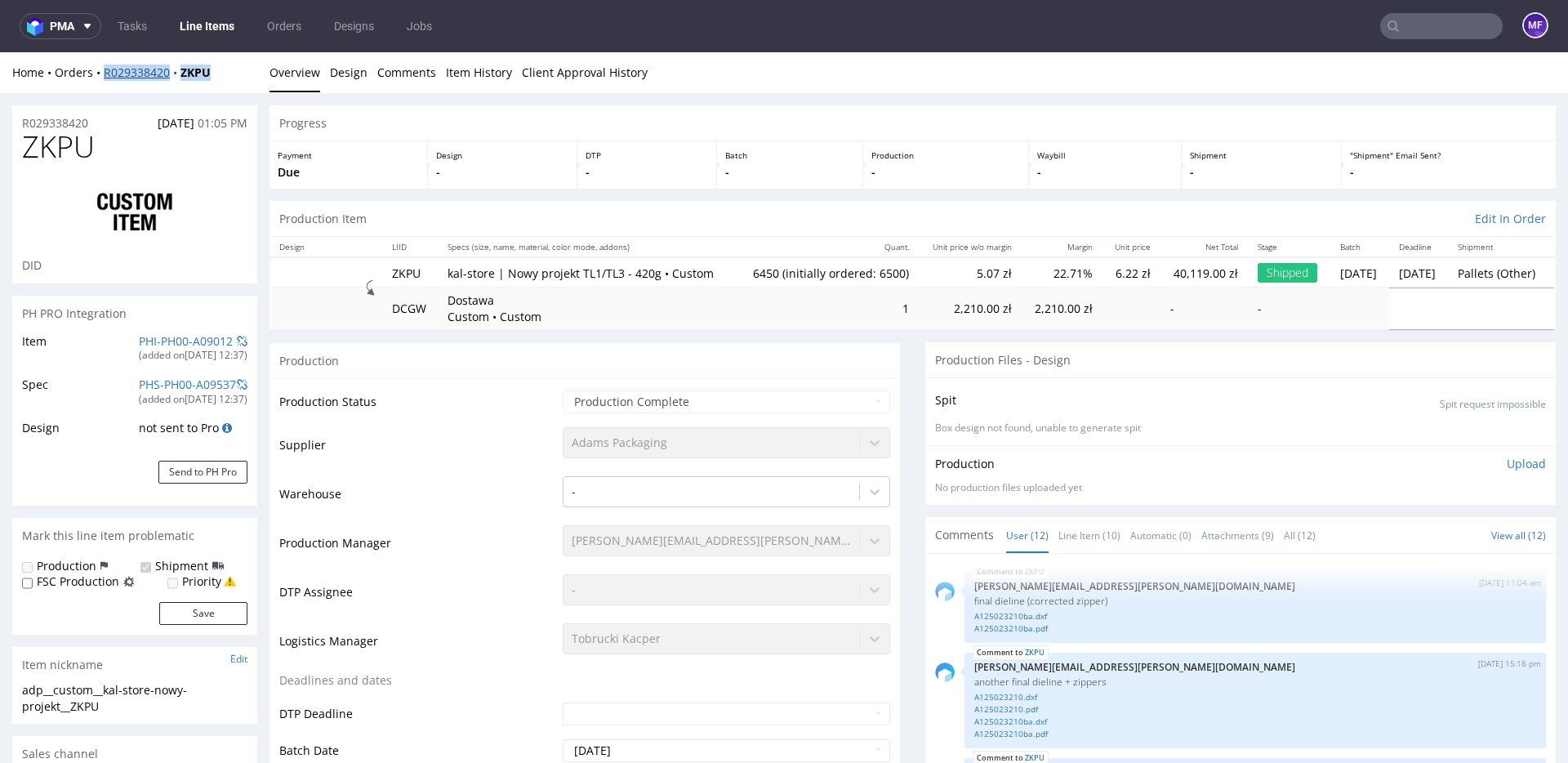
drag, startPoint x: 225, startPoint y: 75, endPoint x: 104, endPoint y: 75, distance: 121.0
click at [104, 75] on div "Home Orders R029338420 ZKPU" at bounding box center [134, 72] width 245 height 16
copy div "R029338420 ZKPU"
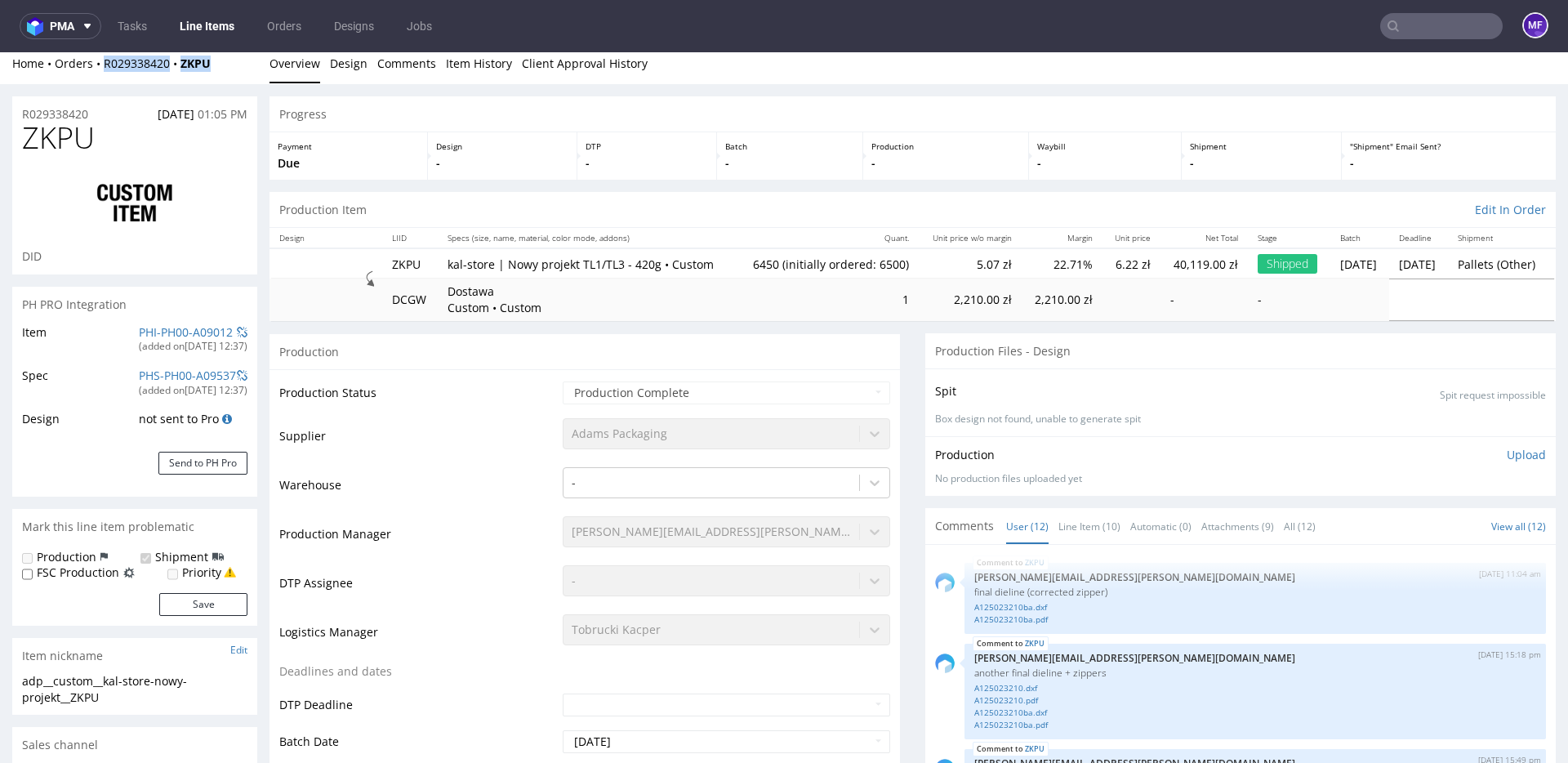
click at [227, 68] on div "Home Orders R029338420 ZKPU" at bounding box center [134, 63] width 245 height 16
drag, startPoint x: 222, startPoint y: 65, endPoint x: 106, endPoint y: 69, distance: 116.1
click at [106, 69] on div "Home Orders R029338420 ZKPU" at bounding box center [134, 63] width 245 height 16
copy div "R029338420 ZKPU"
click at [1398, 22] on input "text" at bounding box center [1441, 26] width 122 height 27
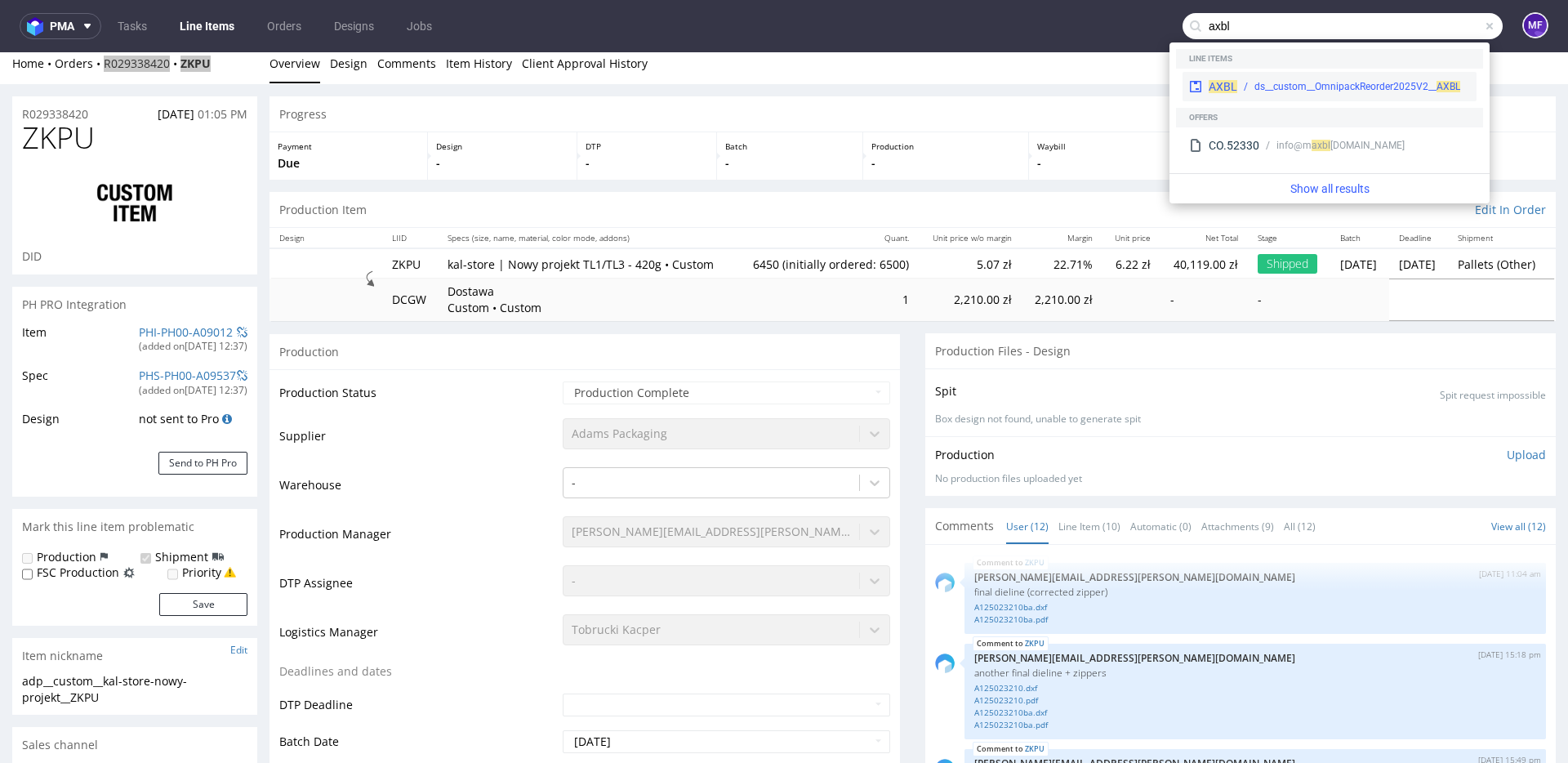
type input "axbl"
click at [1349, 87] on div "ds__custom__OmnipackReorder2025V2__ AXBL" at bounding box center [1357, 86] width 206 height 15
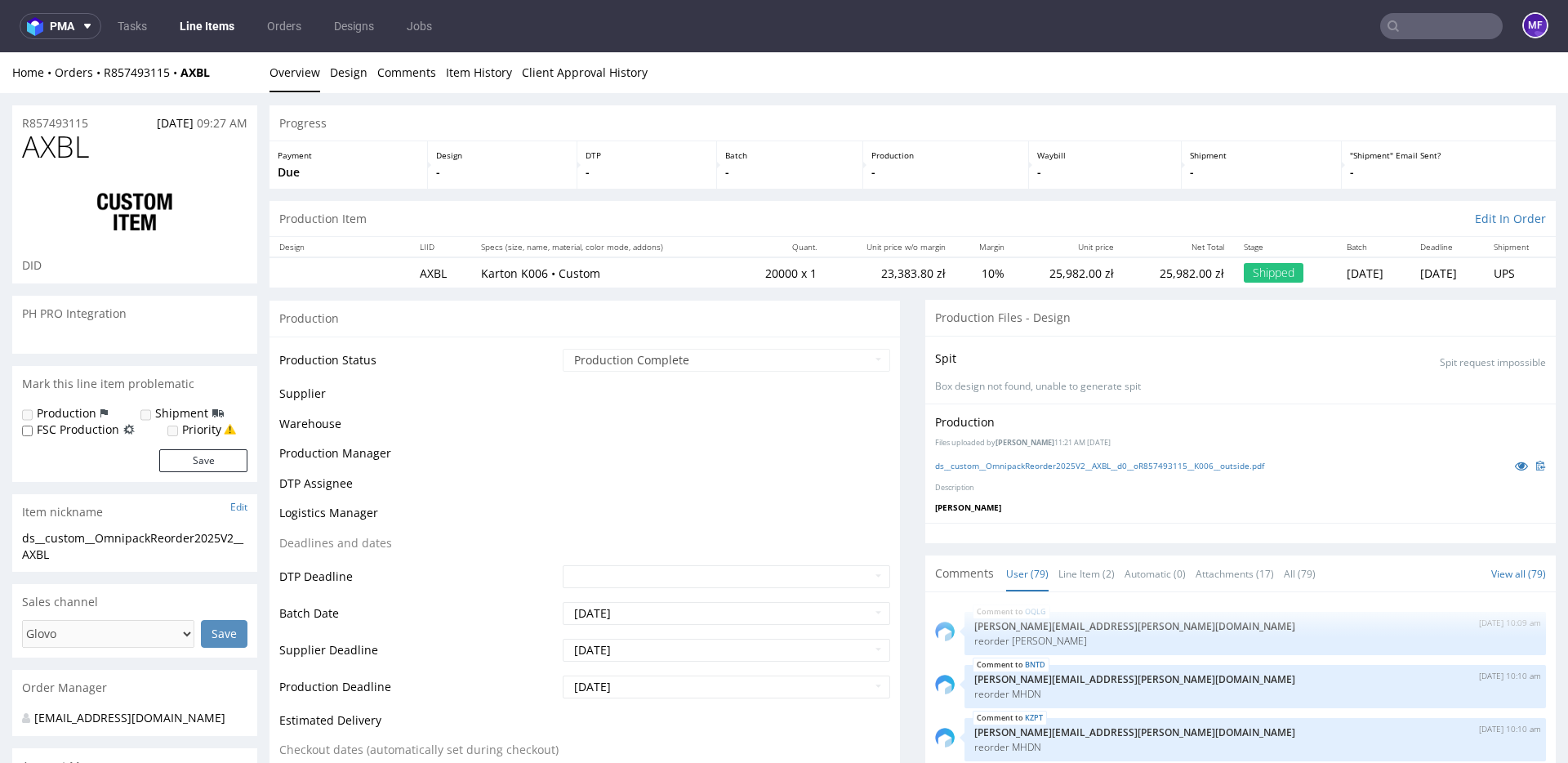
scroll to position [5061, 0]
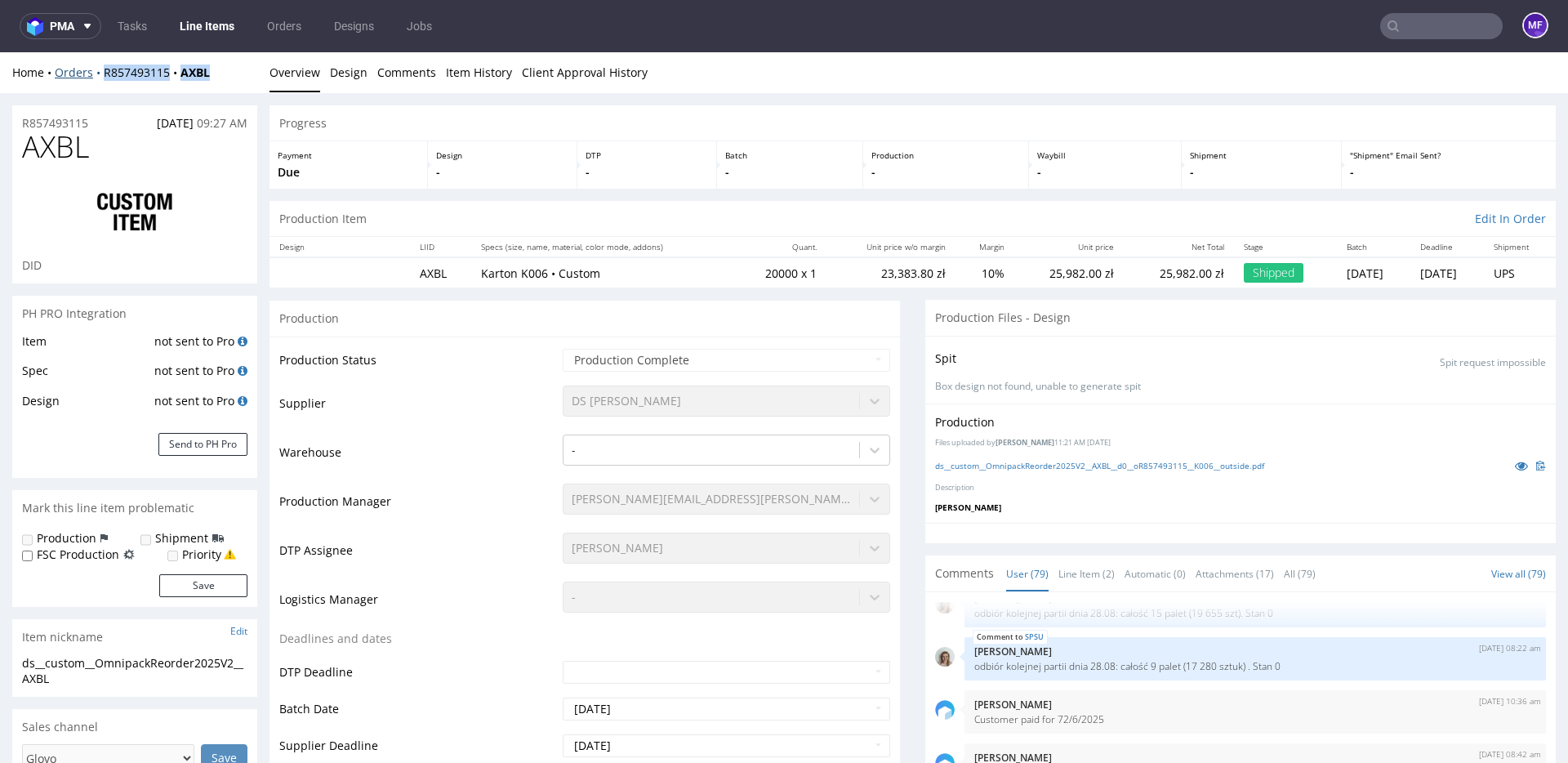
drag, startPoint x: 219, startPoint y: 80, endPoint x: 101, endPoint y: 76, distance: 118.1
click at [101, 76] on div "Home Orders R857493115 AXBL" at bounding box center [134, 72] width 245 height 16
copy div "R857493115 AXBL"
click at [1408, 17] on input "text" at bounding box center [1441, 26] width 122 height 27
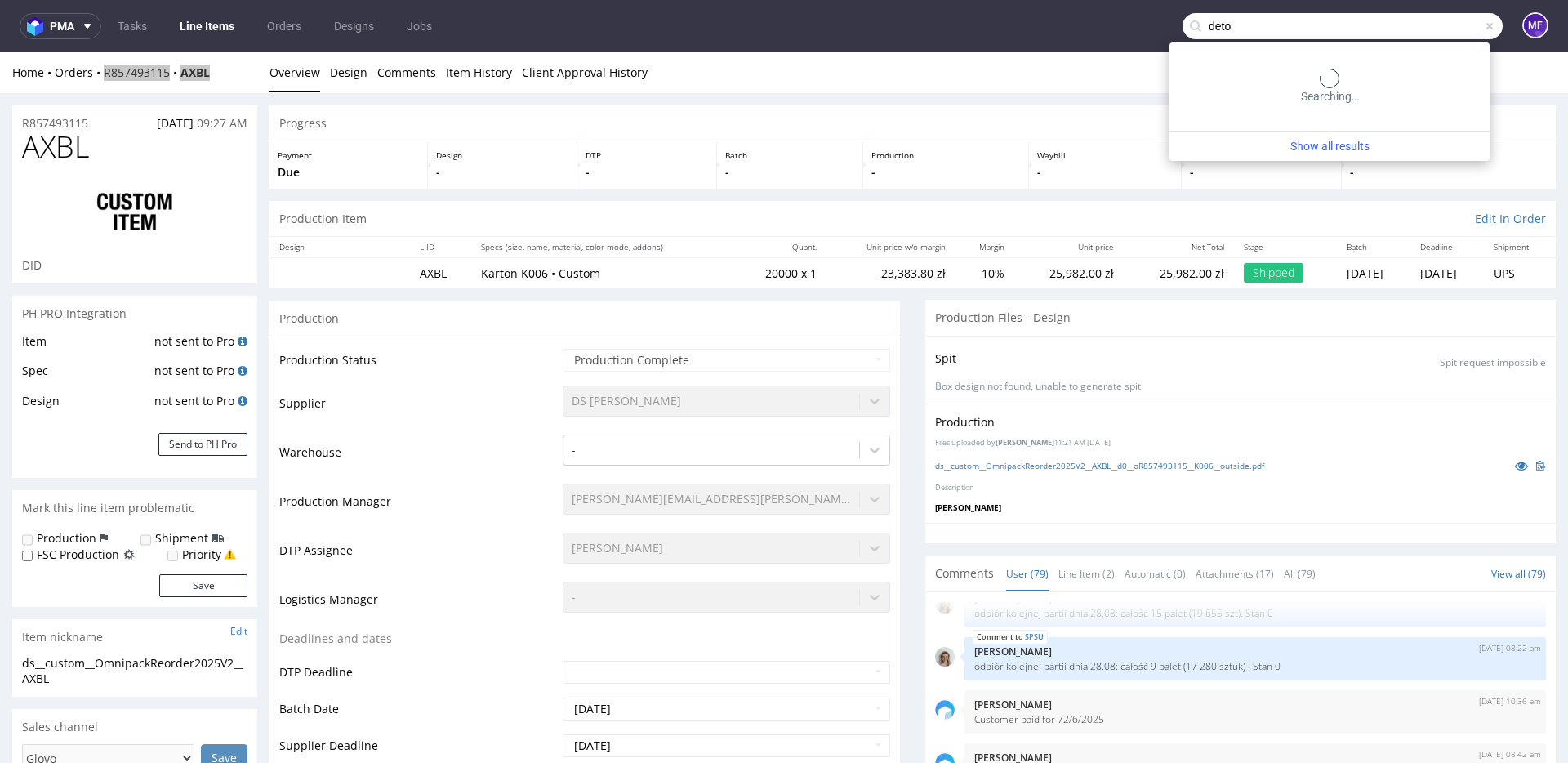
type input "deto"
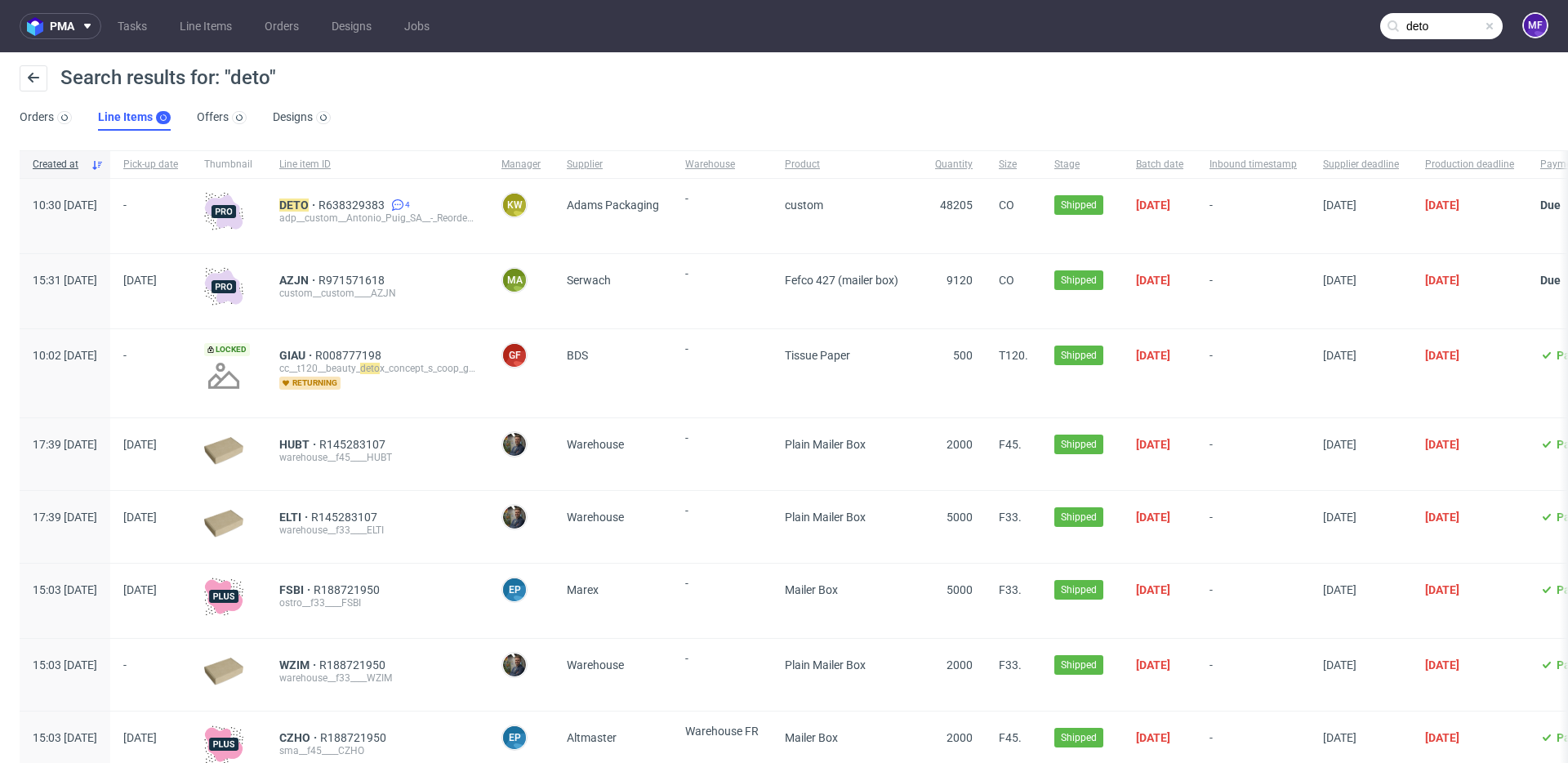
scroll to position [18, 0]
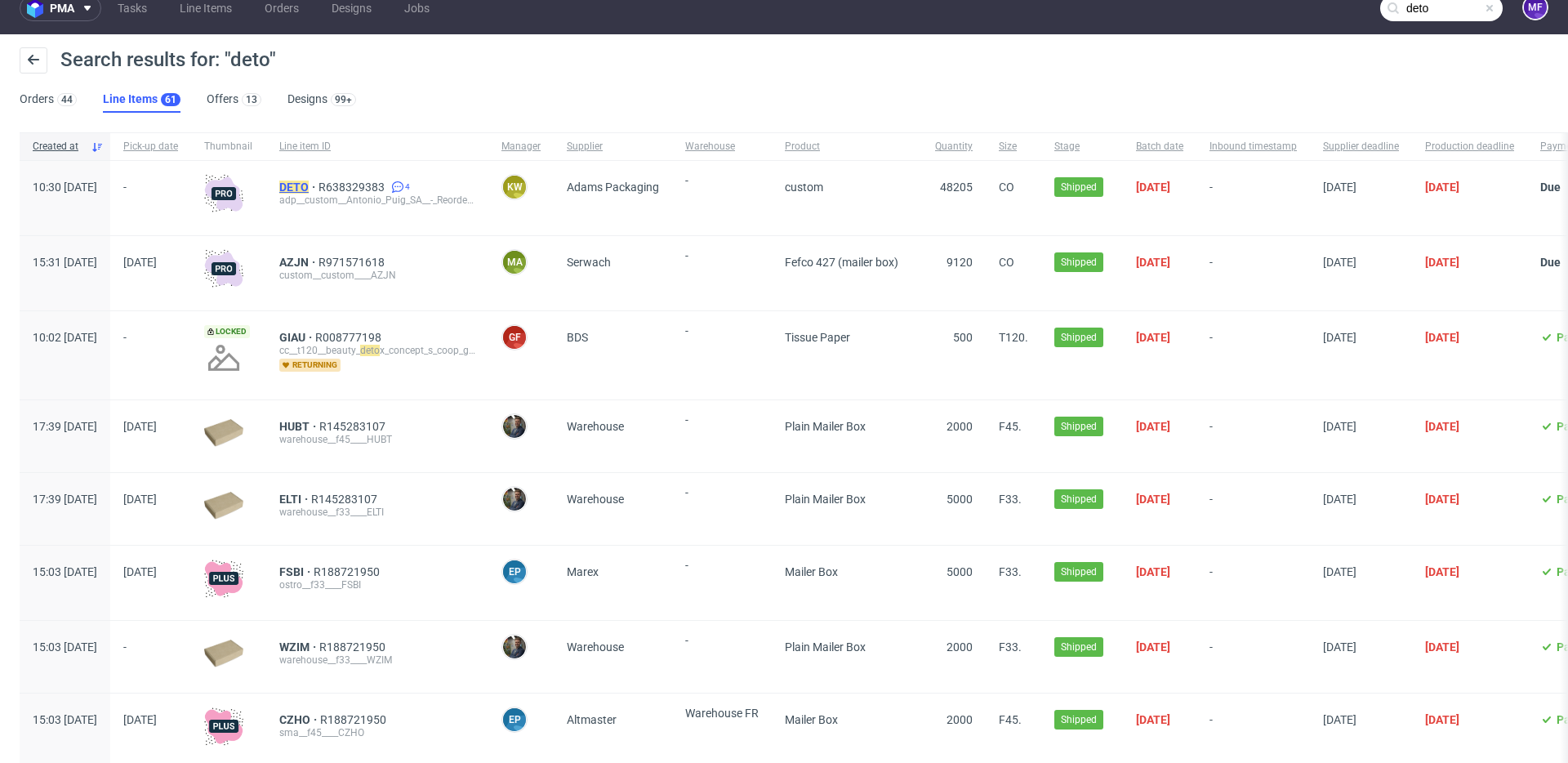
click at [309, 189] on mark "DETO" at bounding box center [294, 187] width 29 height 13
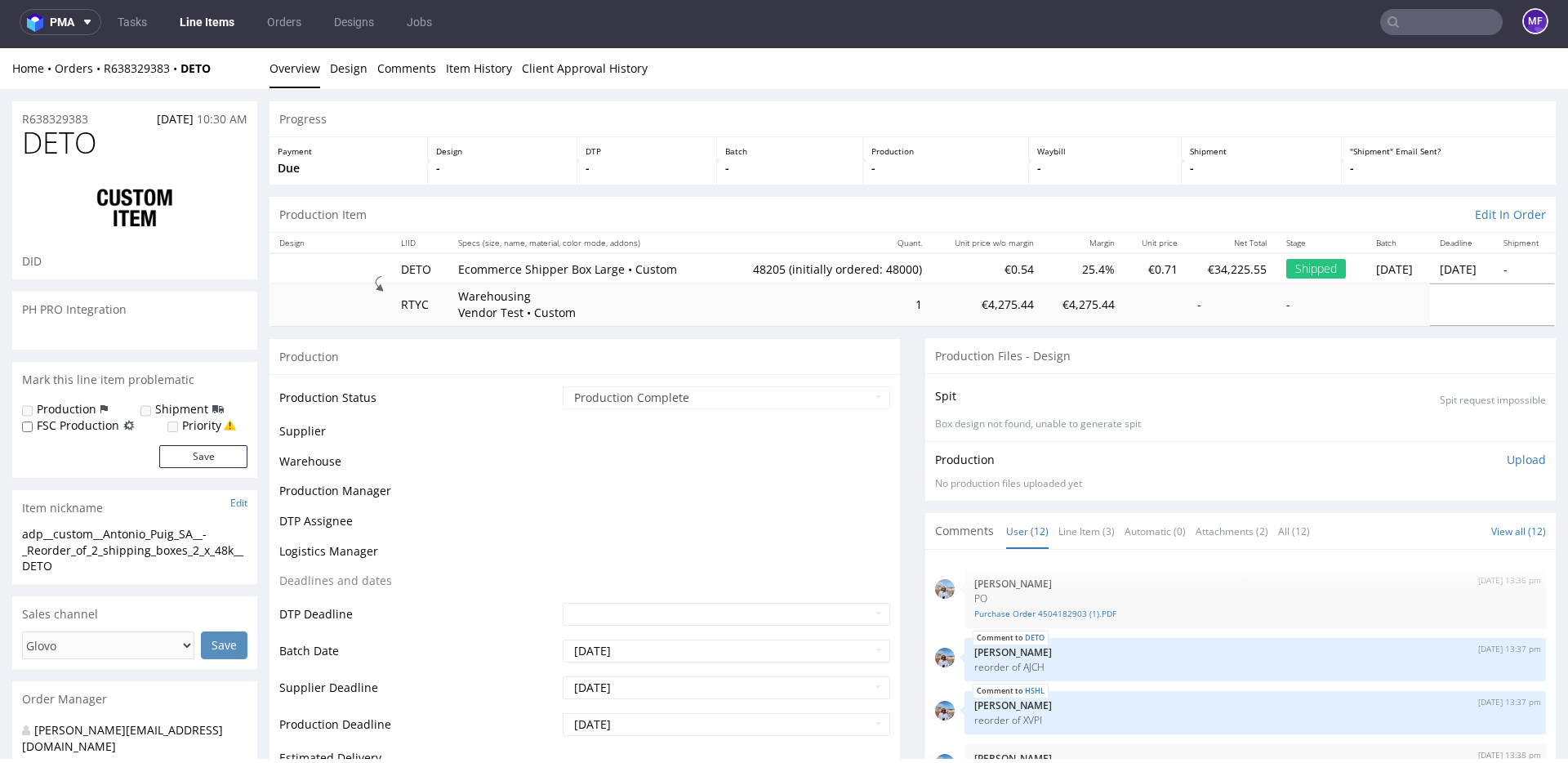
scroll to position [463, 0]
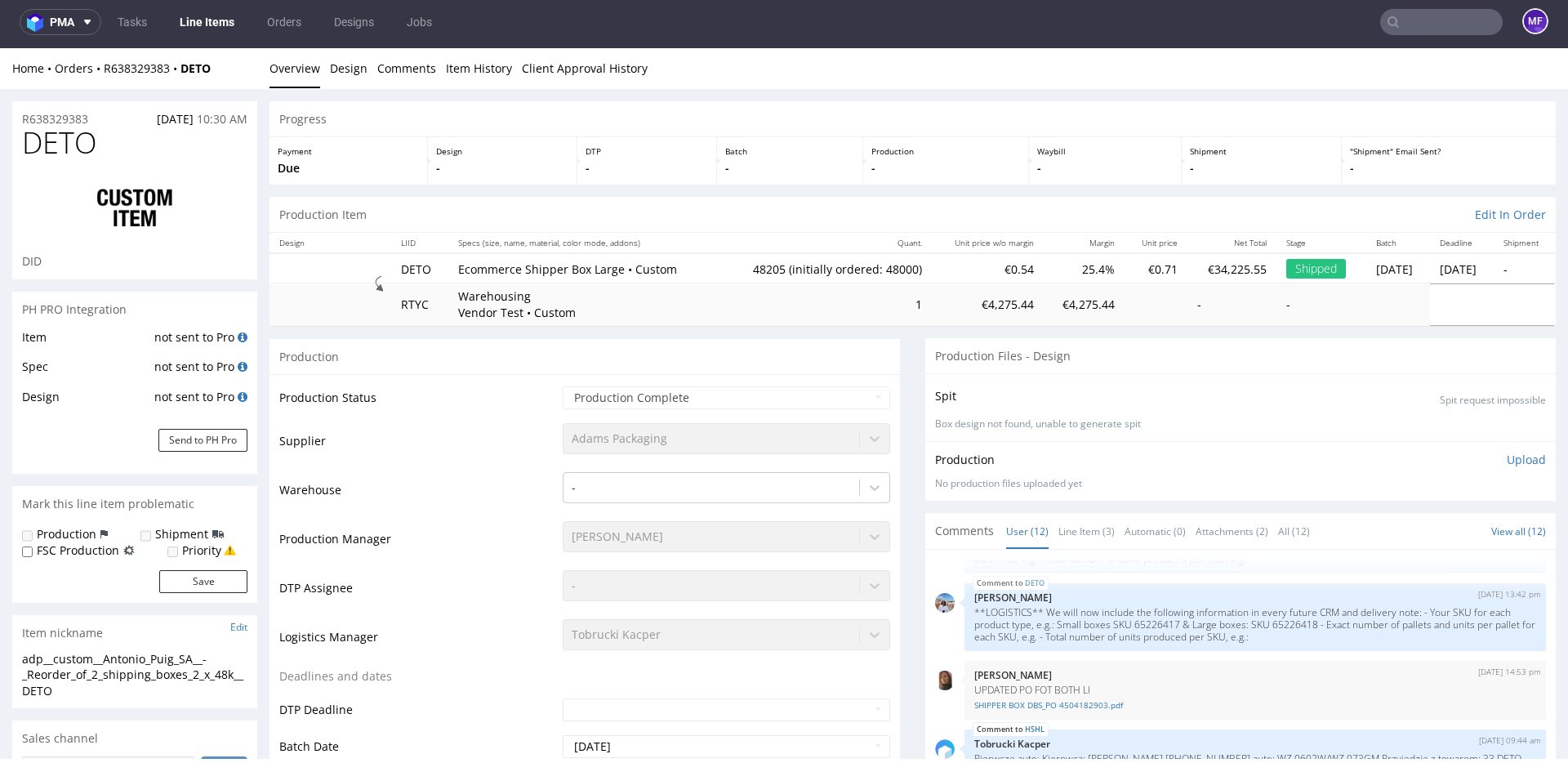
type input "48205"
drag, startPoint x: 224, startPoint y: 69, endPoint x: 103, endPoint y: 75, distance: 121.1
click at [103, 75] on div "Home Orders R638329383 DETO" at bounding box center [134, 69] width 245 height 16
copy div "R638329383 DETO"
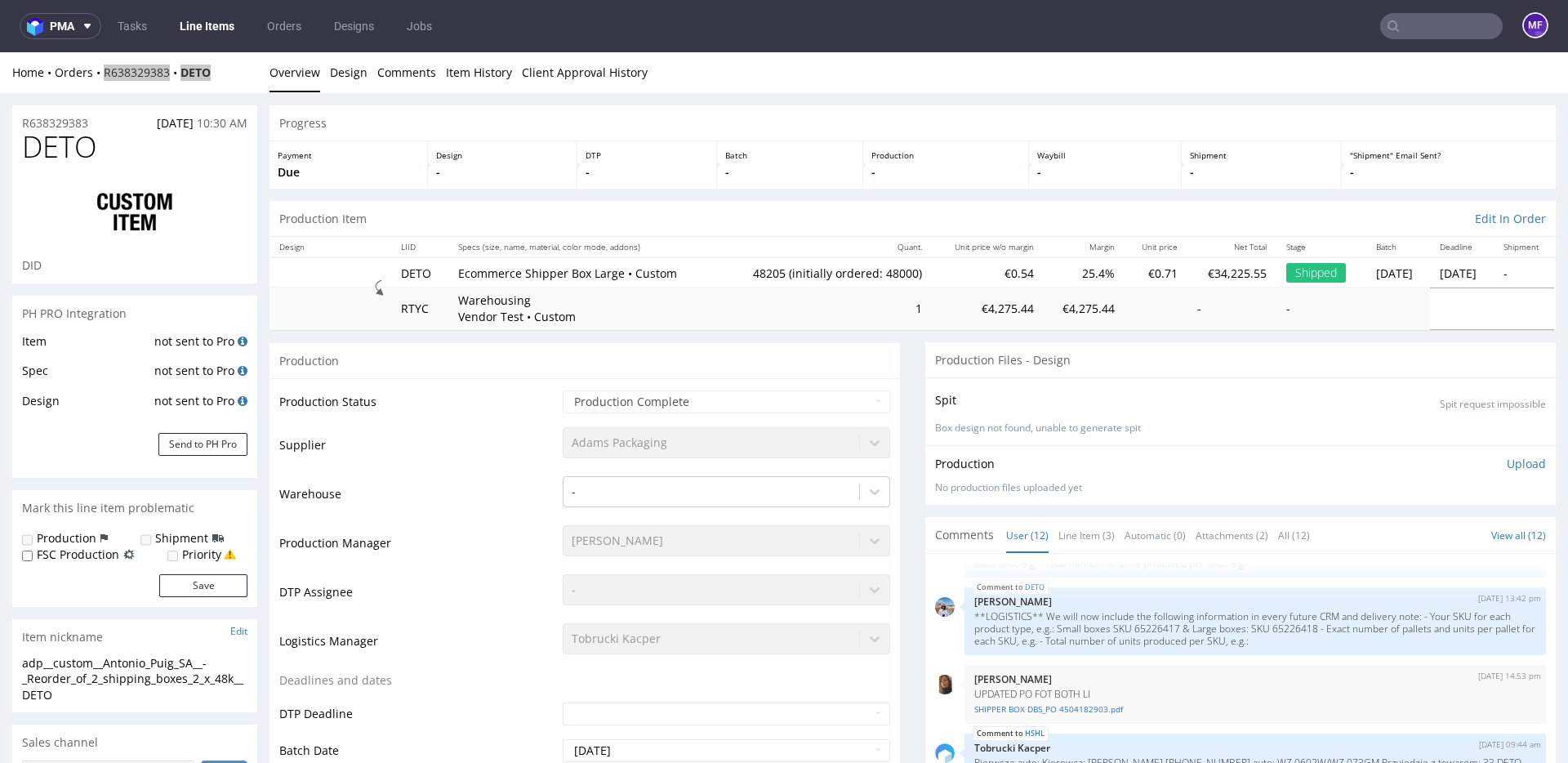
click at [1398, 28] on input "text" at bounding box center [1441, 26] width 122 height 27
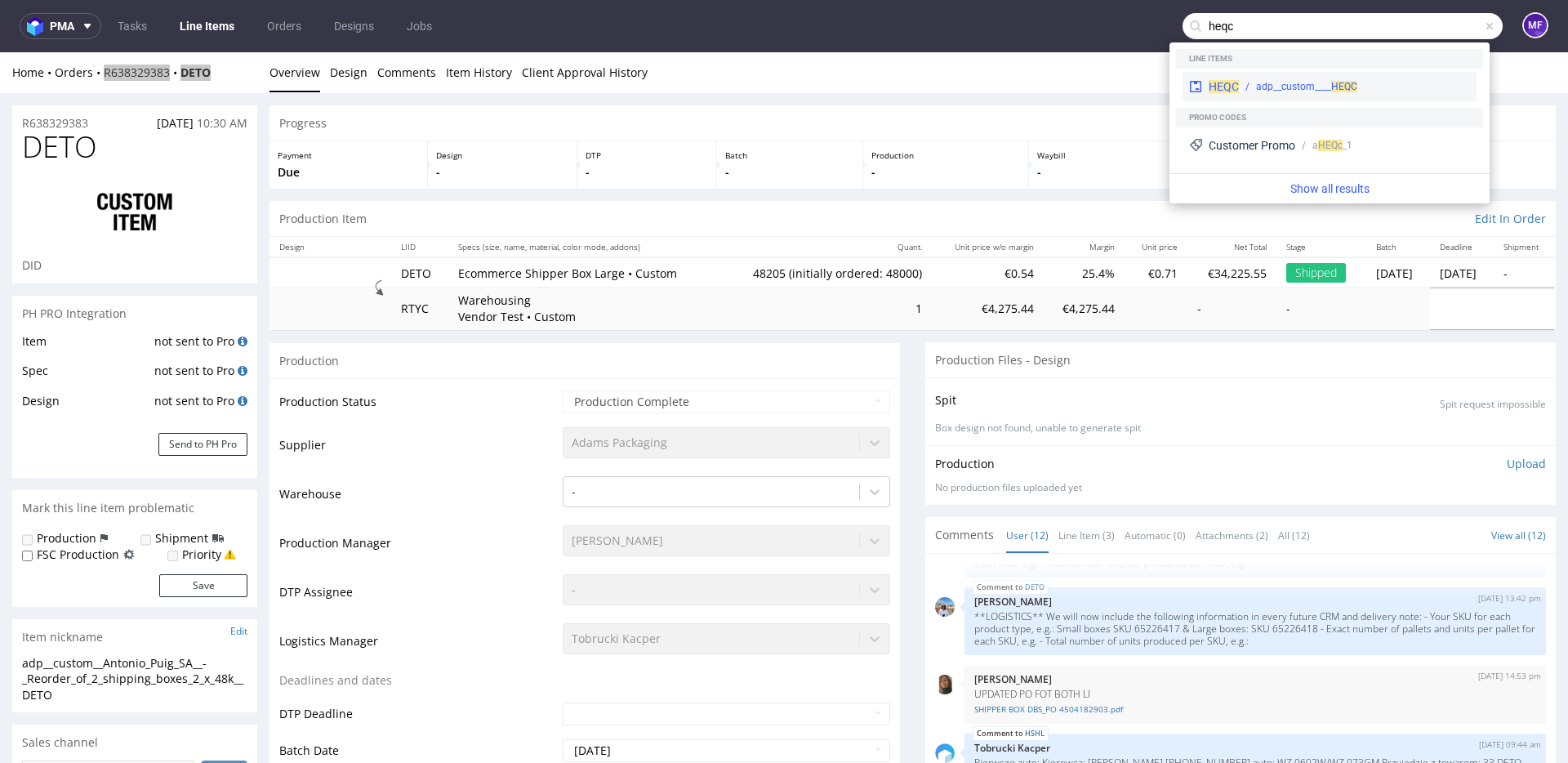
type input "heqc"
click at [1315, 75] on div "HEQC adp__custom____ HEQC" at bounding box center [1329, 86] width 294 height 29
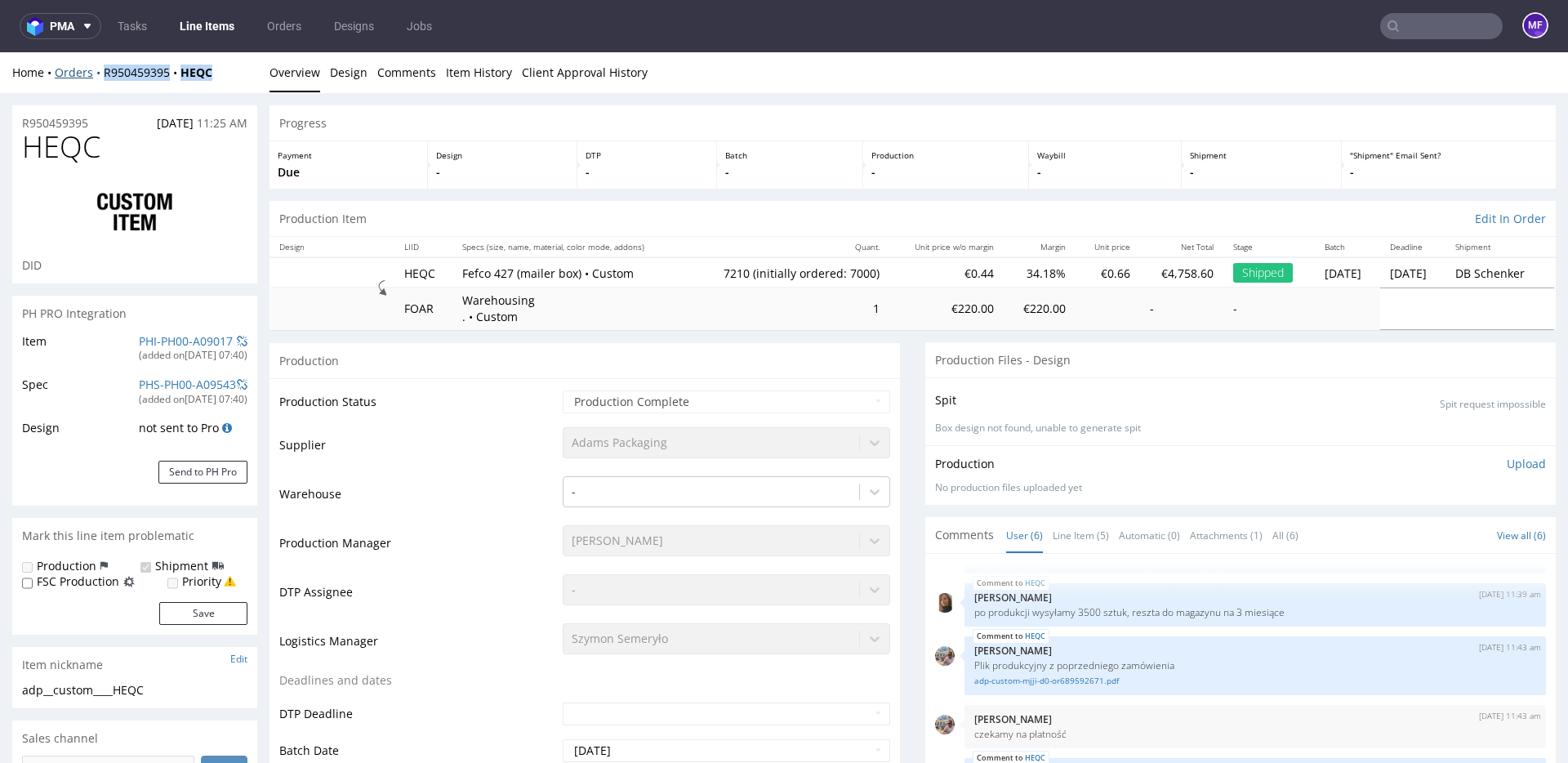
drag, startPoint x: 230, startPoint y: 70, endPoint x: 101, endPoint y: 72, distance: 129.0
click at [101, 72] on div "Home Orders R950459395 HEQC" at bounding box center [134, 72] width 245 height 16
copy div "R950459395 HEQC"
click at [1404, 30] on input "text" at bounding box center [1441, 26] width 122 height 27
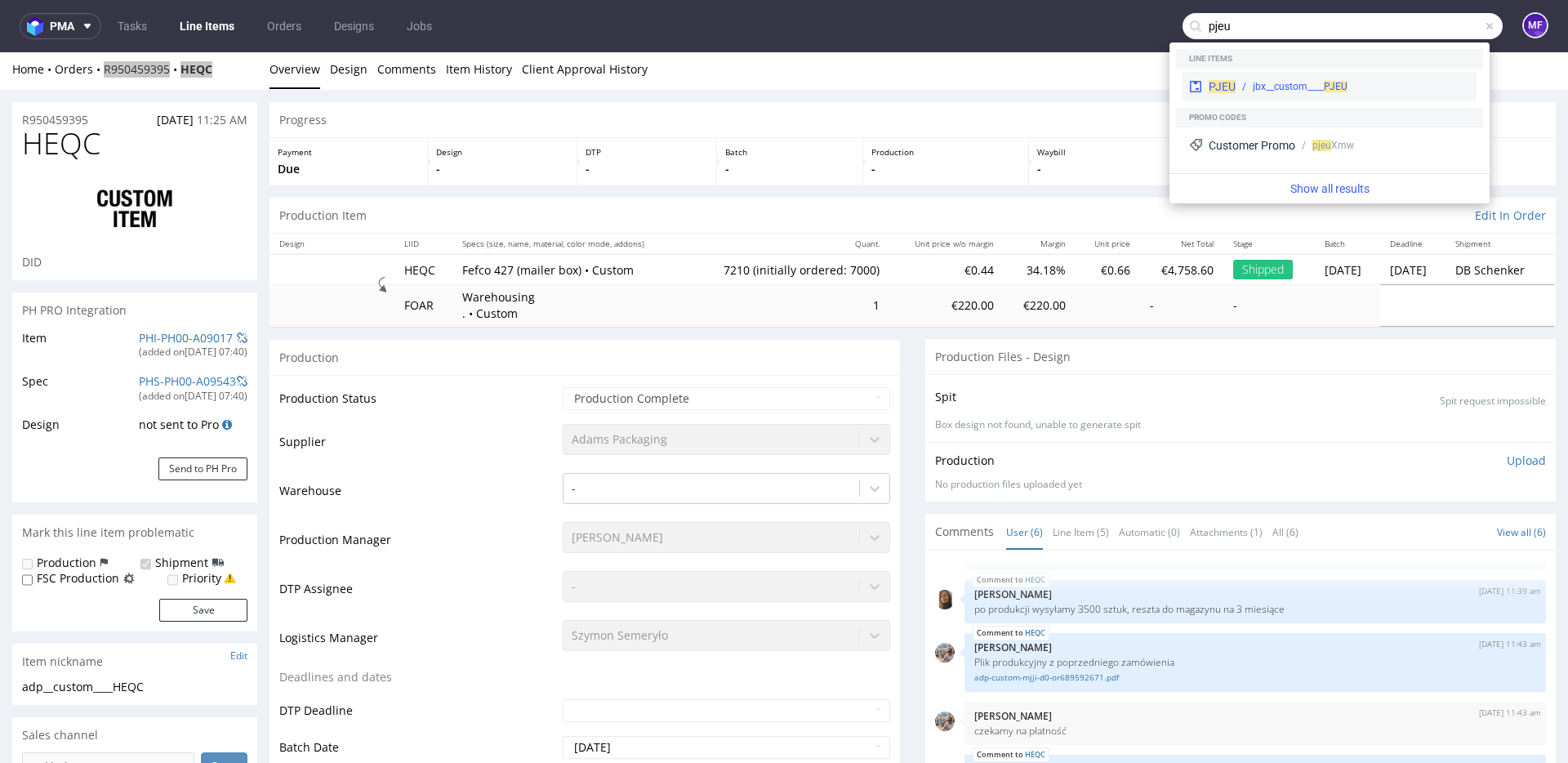
type input "pjeu"
click at [1303, 91] on div "jbx__custom____ PJEU" at bounding box center [1300, 86] width 95 height 15
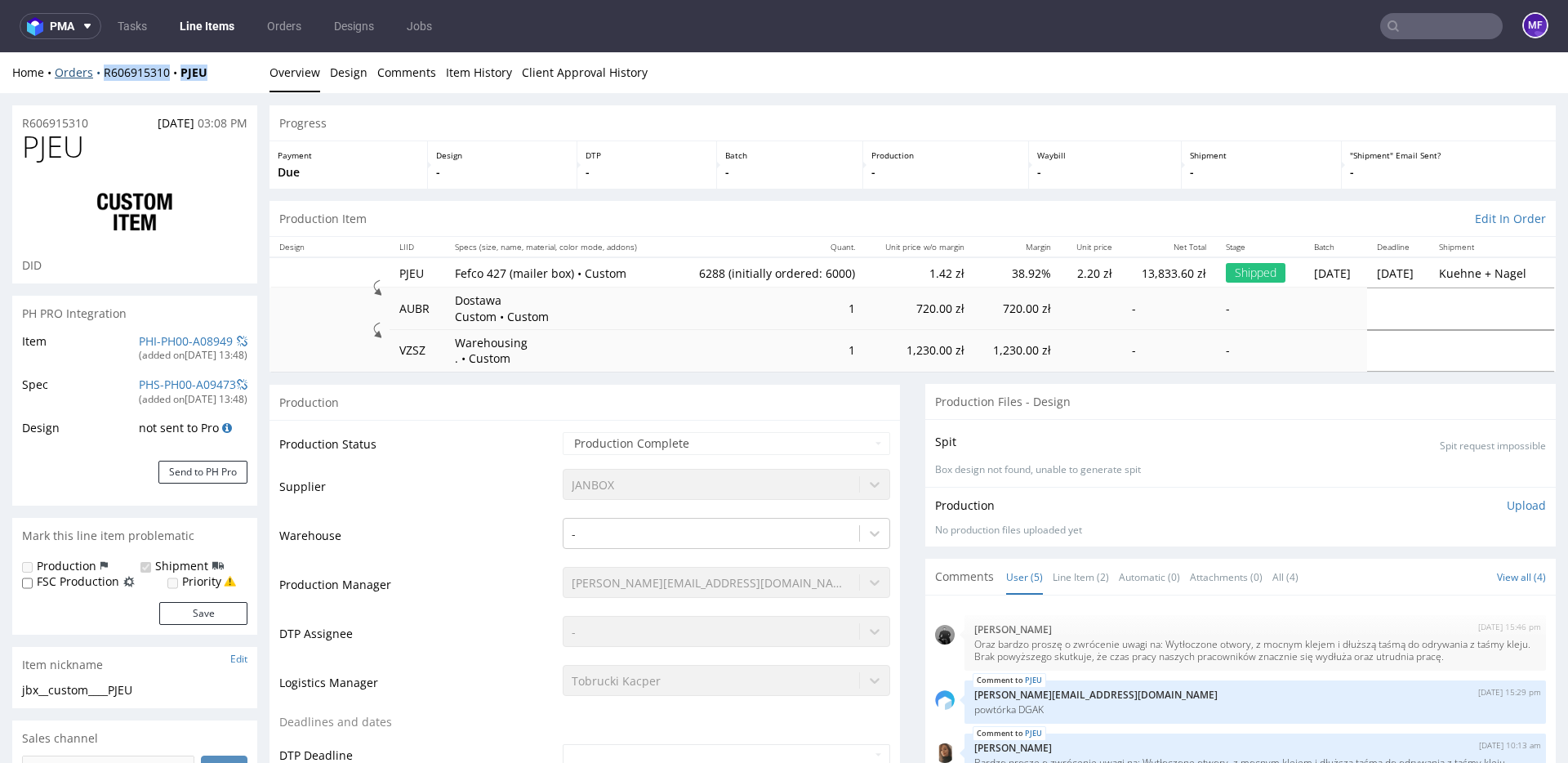
drag, startPoint x: 205, startPoint y: 73, endPoint x: 102, endPoint y: 75, distance: 103.0
click at [102, 75] on div "Home Orders R606915310 PJEU" at bounding box center [134, 72] width 245 height 16
copy div "R606915310 PJEU"
